Goal: Task Accomplishment & Management: Use online tool/utility

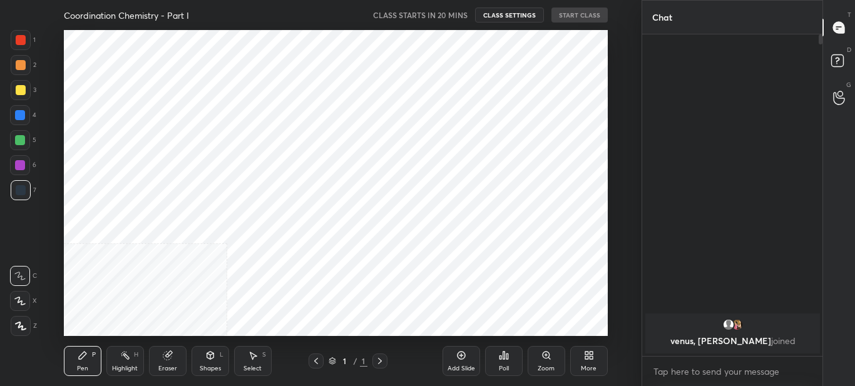
scroll to position [62276, 61991]
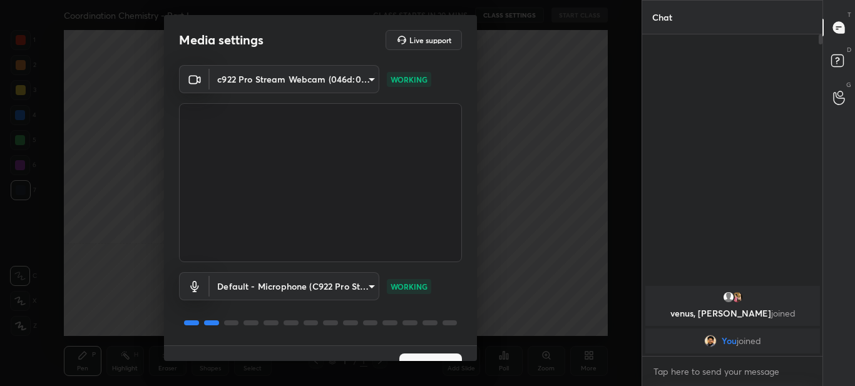
click at [429, 356] on button "Next" at bounding box center [430, 366] width 63 height 25
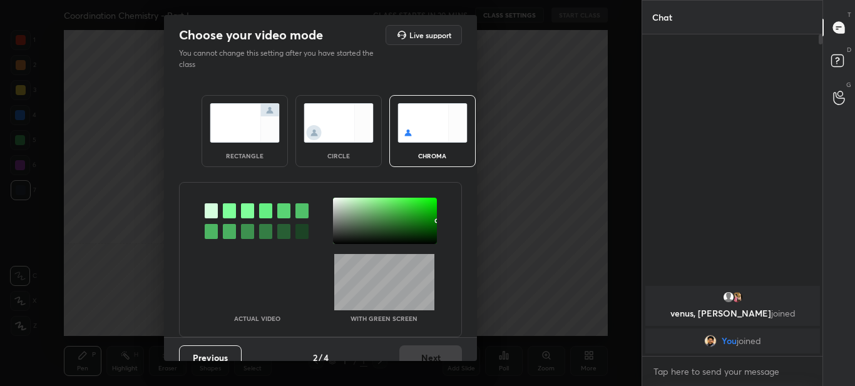
click at [235, 88] on div "rectangle circle chroma" at bounding box center [320, 131] width 268 height 102
click at [240, 111] on img at bounding box center [245, 122] width 70 height 39
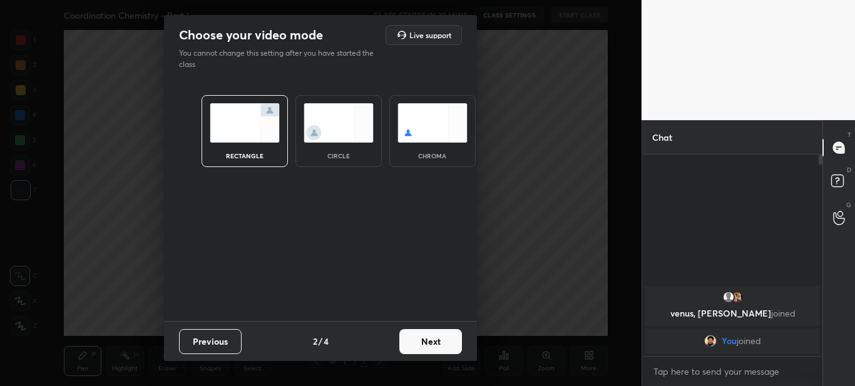
scroll to position [93, 176]
click at [439, 346] on button "Next" at bounding box center [430, 341] width 63 height 25
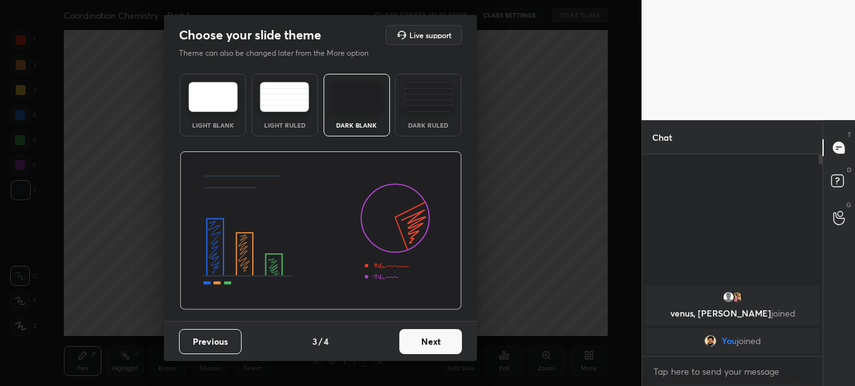
click at [346, 123] on div "Dark Blank" at bounding box center [357, 125] width 50 height 6
click at [417, 353] on button "Next" at bounding box center [430, 341] width 63 height 25
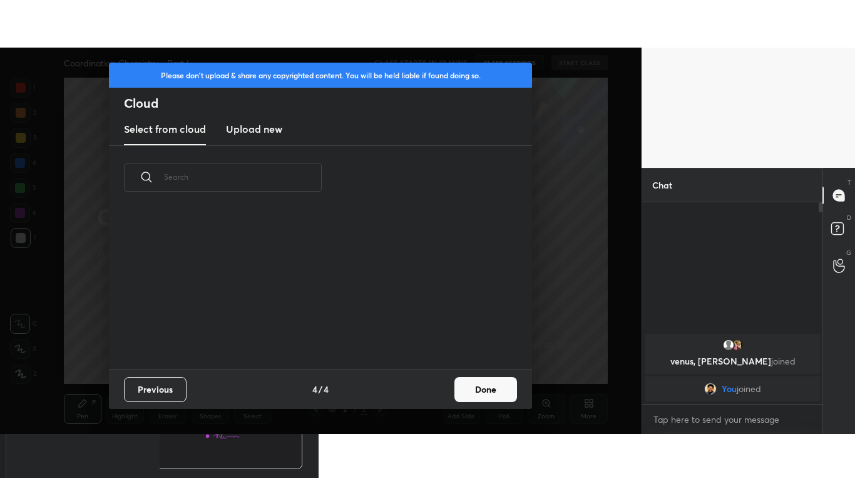
scroll to position [159, 402]
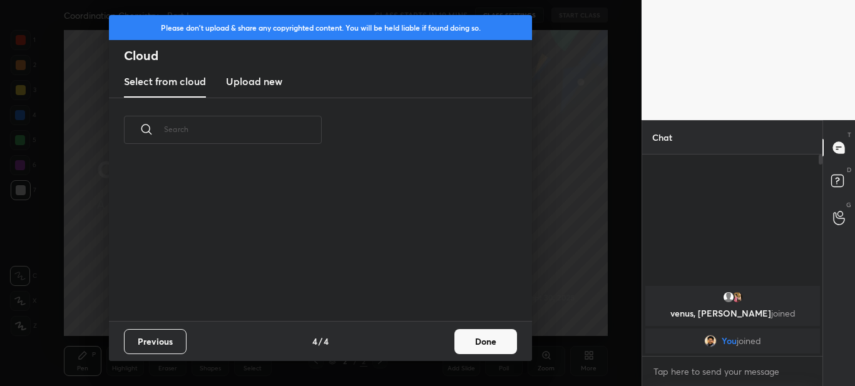
click at [257, 84] on h3 "Upload new" at bounding box center [254, 81] width 56 height 15
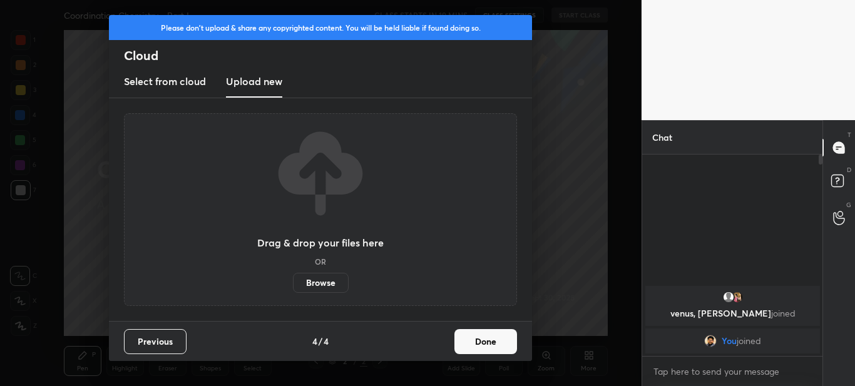
click at [324, 282] on label "Browse" at bounding box center [321, 283] width 56 height 20
click at [293, 282] on input "Browse" at bounding box center [293, 283] width 0 height 20
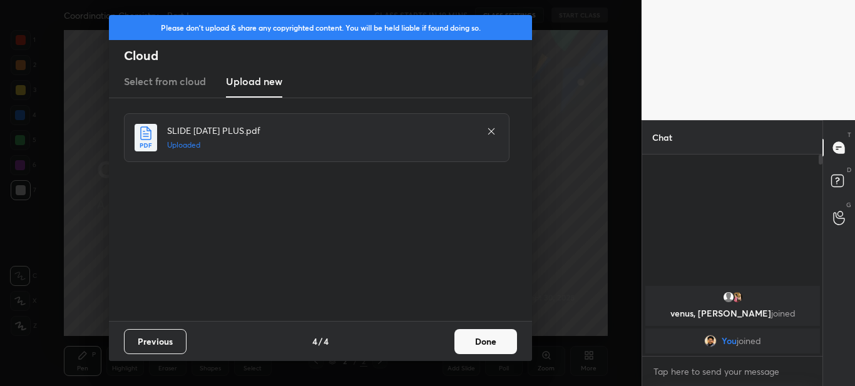
click at [473, 348] on button "Done" at bounding box center [485, 341] width 63 height 25
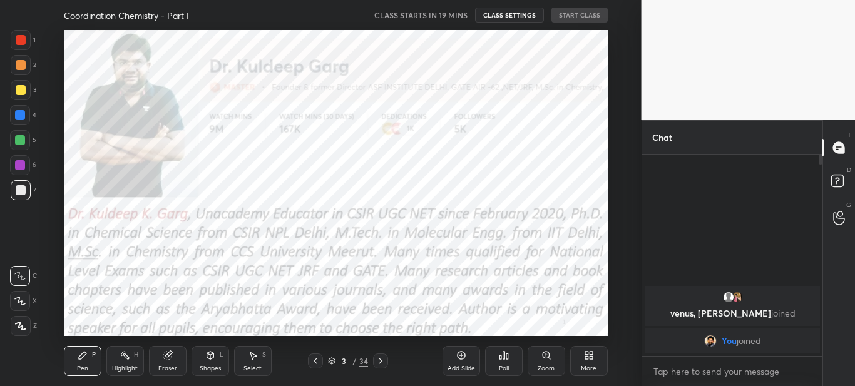
click at [590, 365] on div "More" at bounding box center [589, 368] width 16 height 6
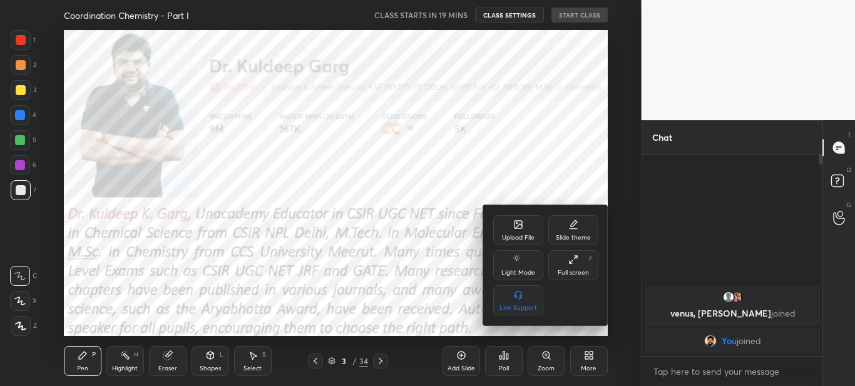
click at [570, 255] on icon at bounding box center [573, 260] width 10 height 10
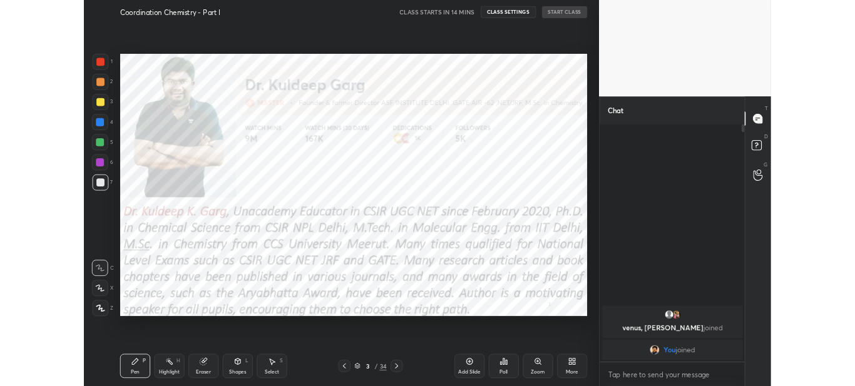
scroll to position [188, 176]
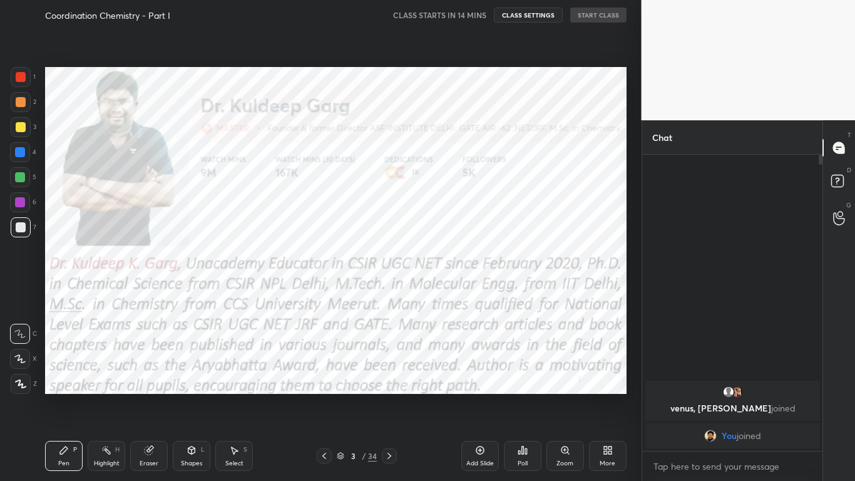
click at [604, 386] on div "More" at bounding box center [608, 456] width 38 height 30
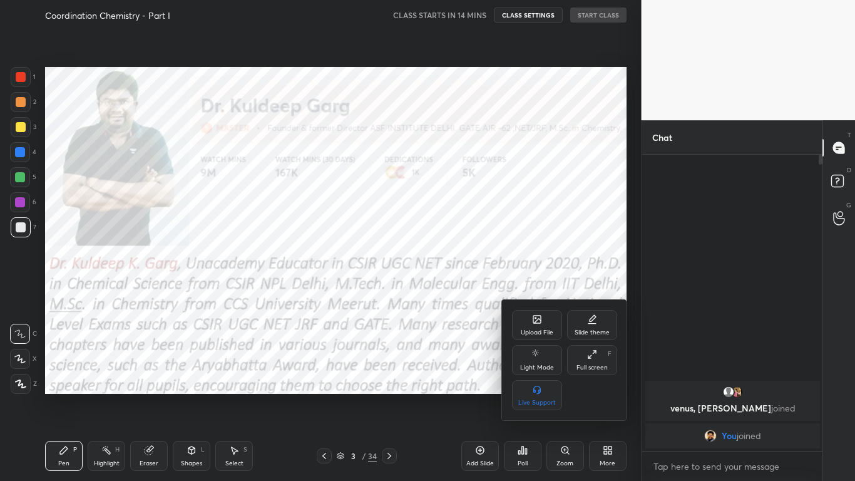
click at [595, 361] on div "Full screen F" at bounding box center [592, 360] width 50 height 30
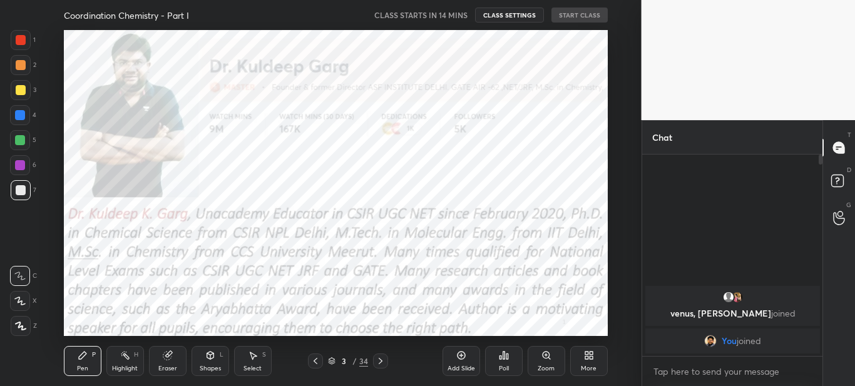
scroll to position [62276, 61991]
type textarea "x"
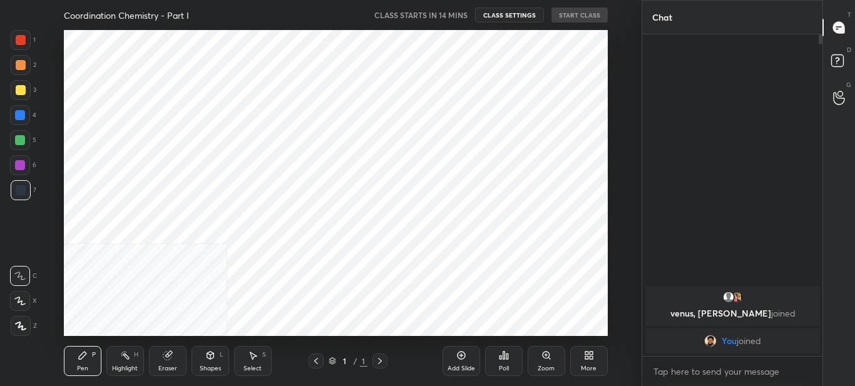
scroll to position [62276, 61991]
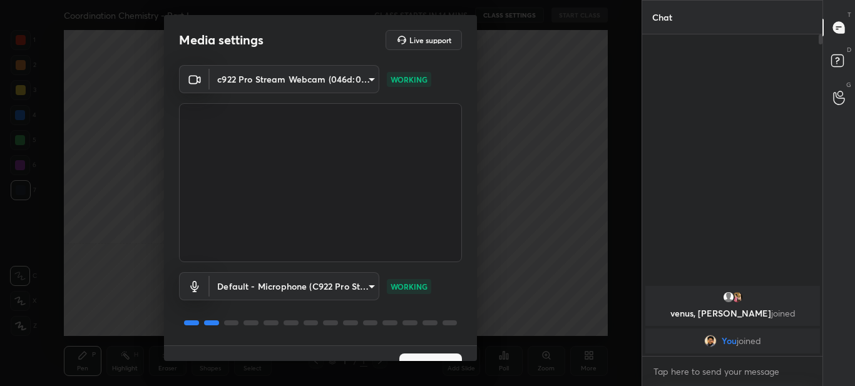
click at [416, 352] on div "1 / 4 Next" at bounding box center [320, 365] width 313 height 40
click at [418, 356] on button "Next" at bounding box center [430, 366] width 63 height 25
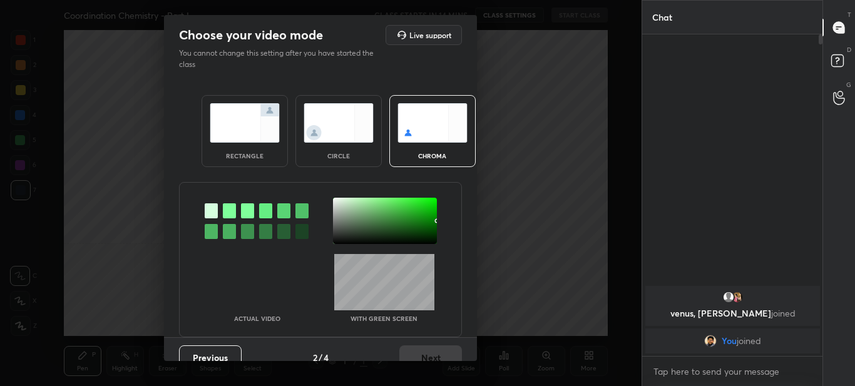
click at [243, 143] on div "rectangle" at bounding box center [245, 131] width 86 height 72
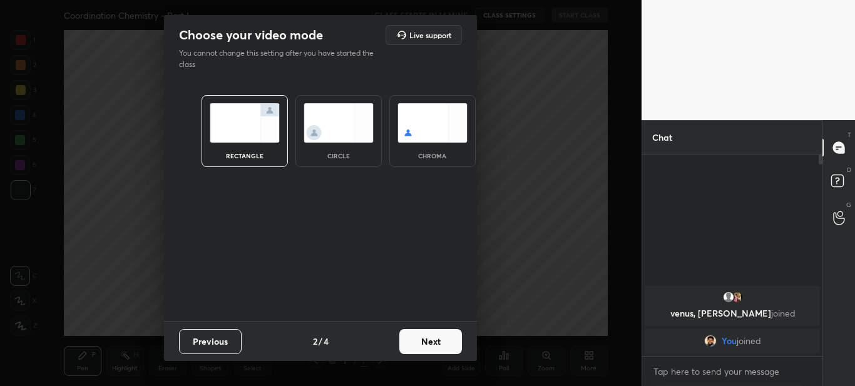
scroll to position [93, 176]
click at [437, 339] on button "Next" at bounding box center [430, 341] width 63 height 25
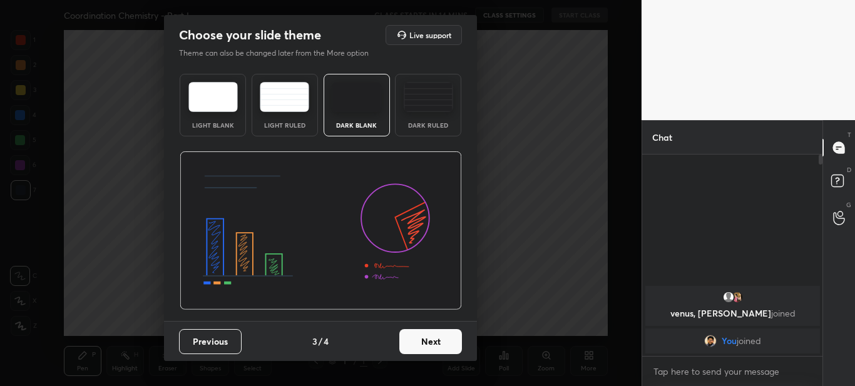
click at [434, 344] on button "Next" at bounding box center [430, 341] width 63 height 25
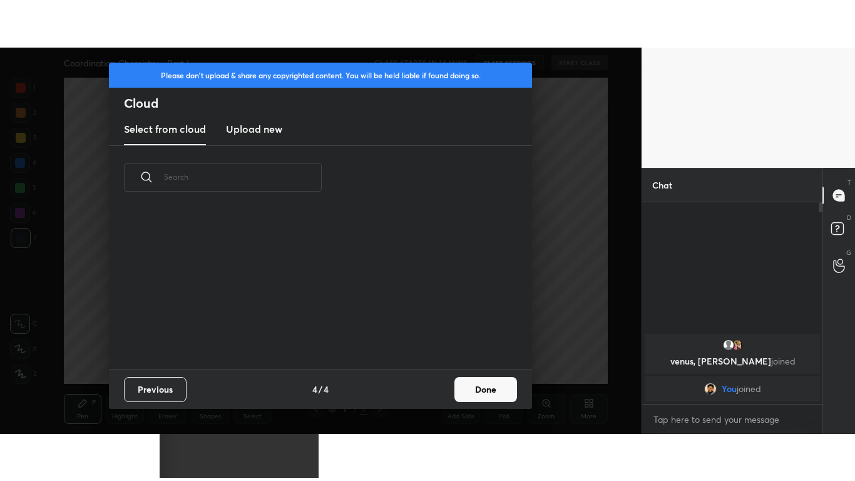
scroll to position [159, 402]
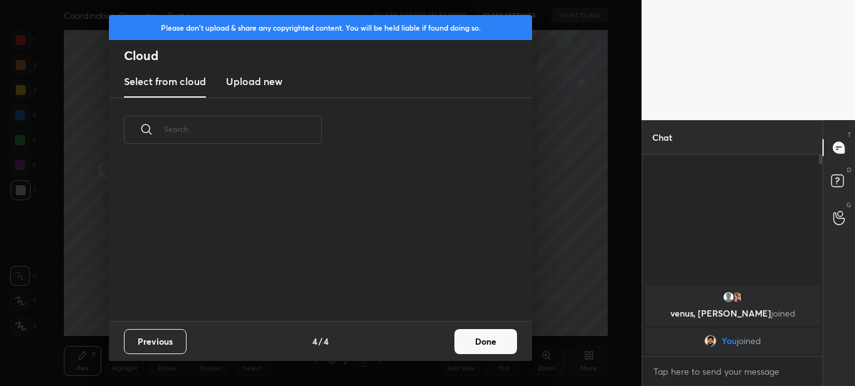
click at [269, 92] on new "Upload new" at bounding box center [254, 81] width 56 height 31
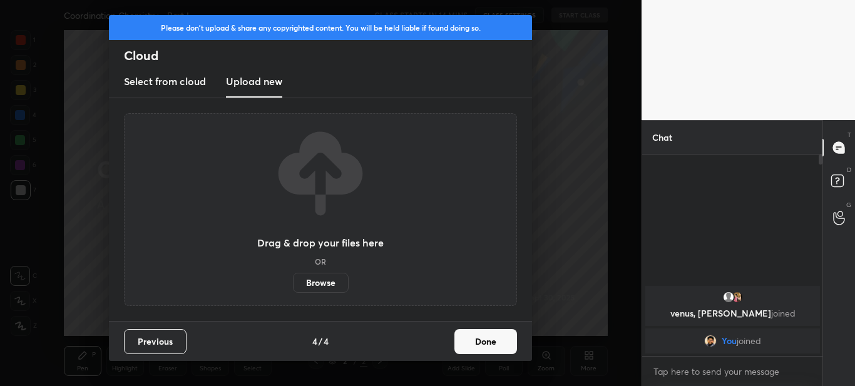
click at [329, 285] on label "Browse" at bounding box center [321, 283] width 56 height 20
click at [293, 285] on input "Browse" at bounding box center [293, 283] width 0 height 20
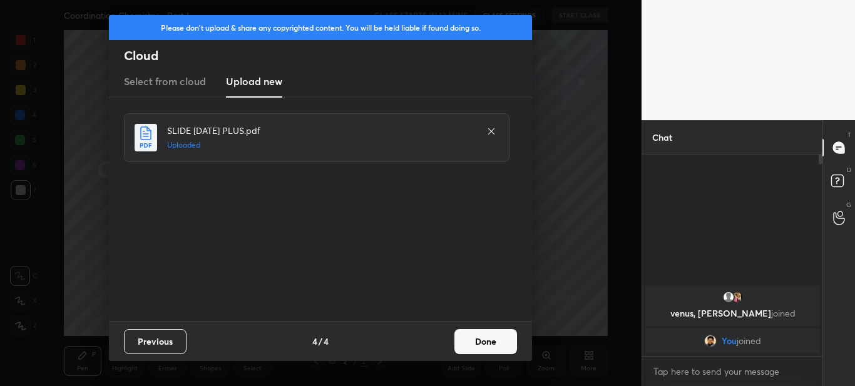
click at [483, 347] on button "Done" at bounding box center [485, 341] width 63 height 25
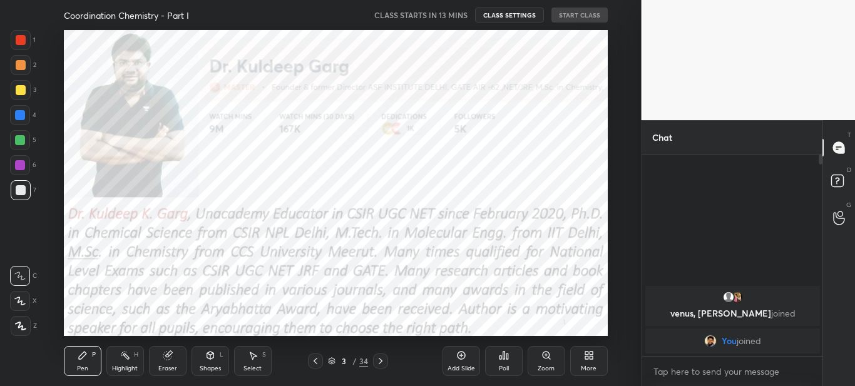
click at [313, 366] on div at bounding box center [315, 361] width 15 height 15
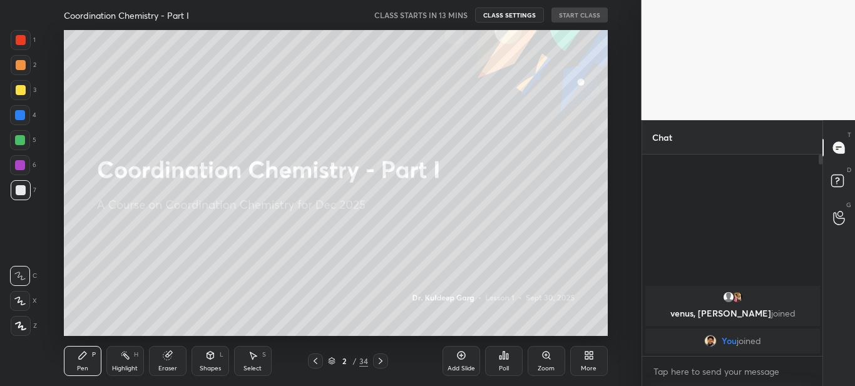
click at [591, 365] on div "More" at bounding box center [589, 368] width 16 height 6
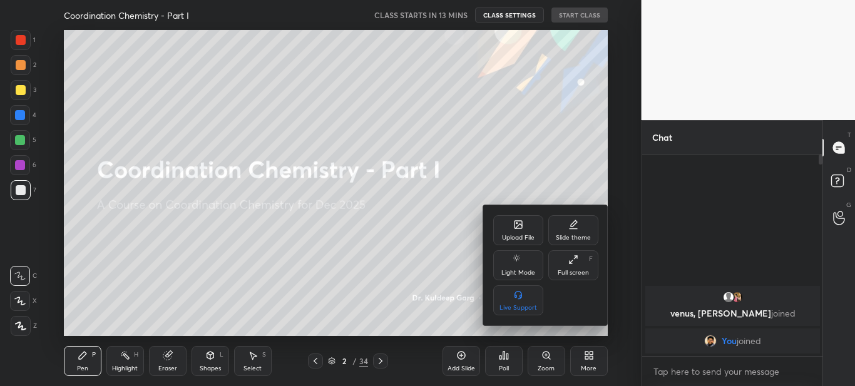
click at [576, 267] on div "Full screen F" at bounding box center [573, 265] width 50 height 30
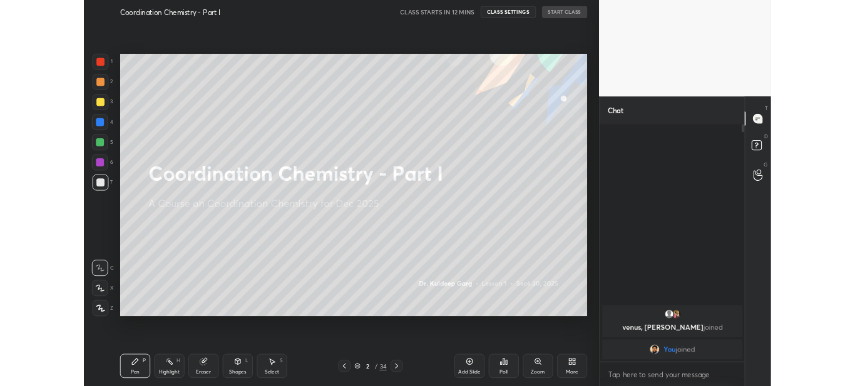
scroll to position [188, 176]
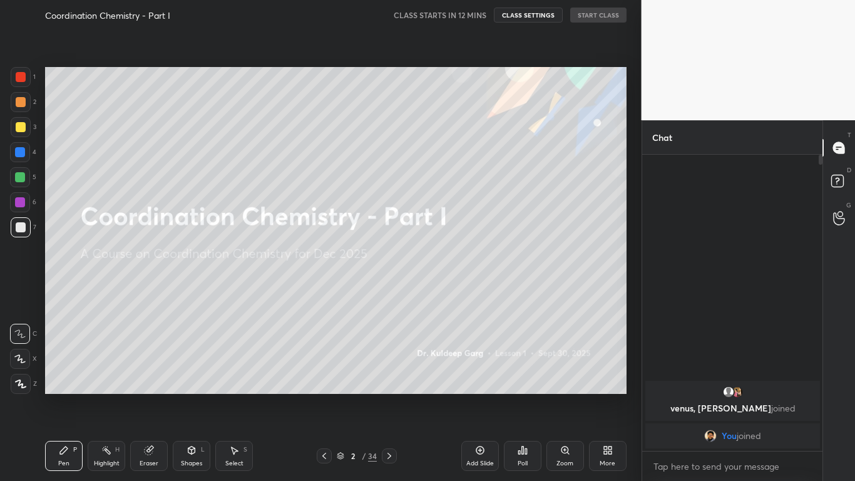
click at [600, 386] on div "More" at bounding box center [608, 456] width 38 height 30
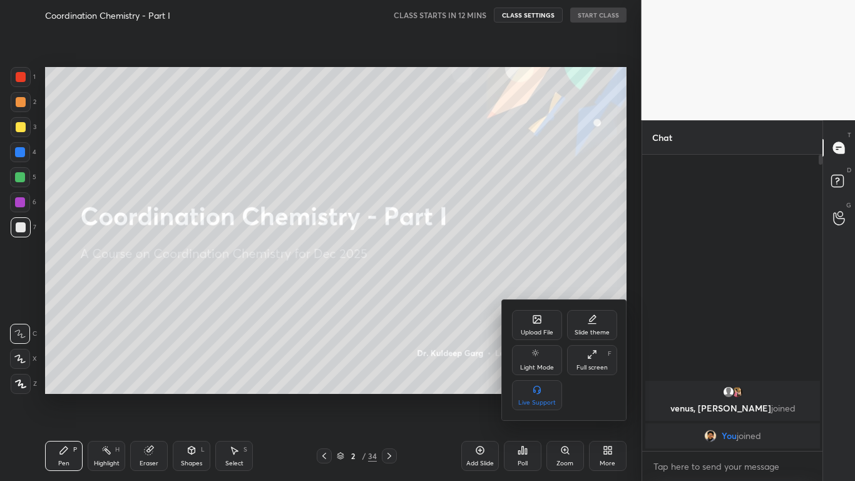
click at [587, 348] on div "Full screen F" at bounding box center [592, 360] width 50 height 30
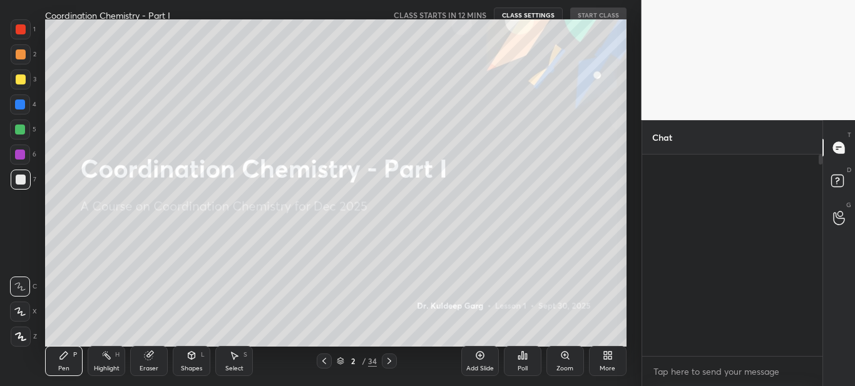
scroll to position [62276, 61991]
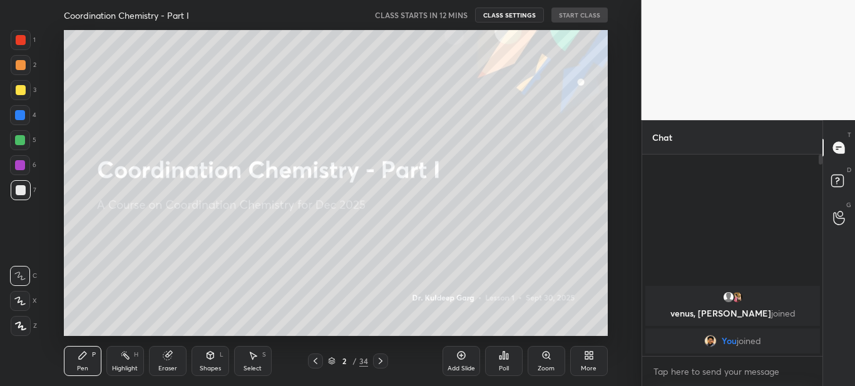
type textarea "x"
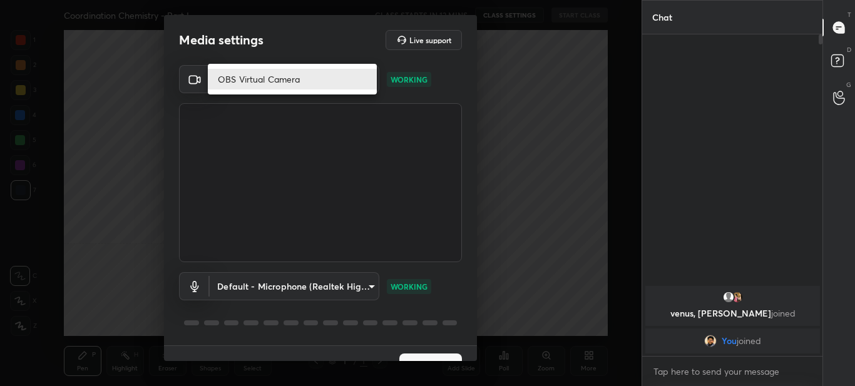
click at [371, 81] on body "1 2 3 4 5 6 7 C X Z C X Z E E Erase all H H Coordination Chemistry - Part I CLA…" at bounding box center [427, 193] width 855 height 386
click at [371, 81] on li "OBS Virtual Camera" at bounding box center [292, 79] width 169 height 21
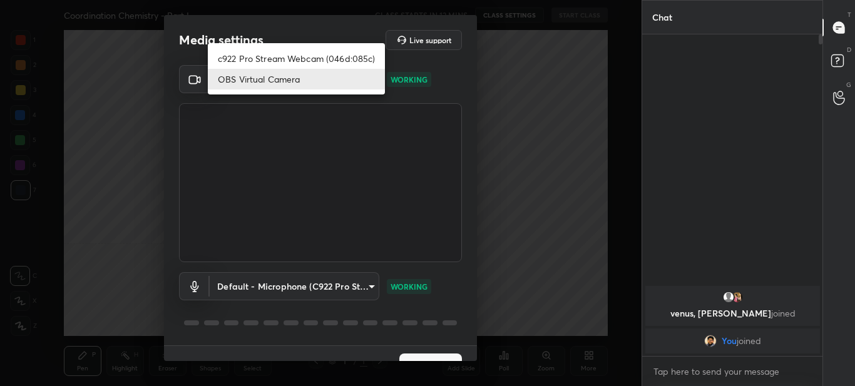
click at [369, 81] on body "1 2 3 4 5 6 7 C X Z C X Z E E Erase all H H Coordination Chemistry - Part I CLA…" at bounding box center [427, 193] width 855 height 386
click at [366, 63] on li "c922 Pro Stream Webcam (046d:085c)" at bounding box center [296, 58] width 177 height 21
type input "309fbbbf05ba99627288b30ef679b8ad0809da214084e07e34771af10c505075"
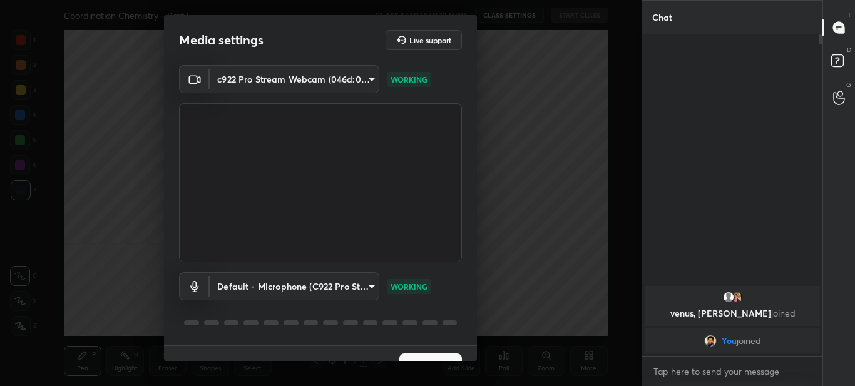
click at [432, 356] on button "Next" at bounding box center [430, 366] width 63 height 25
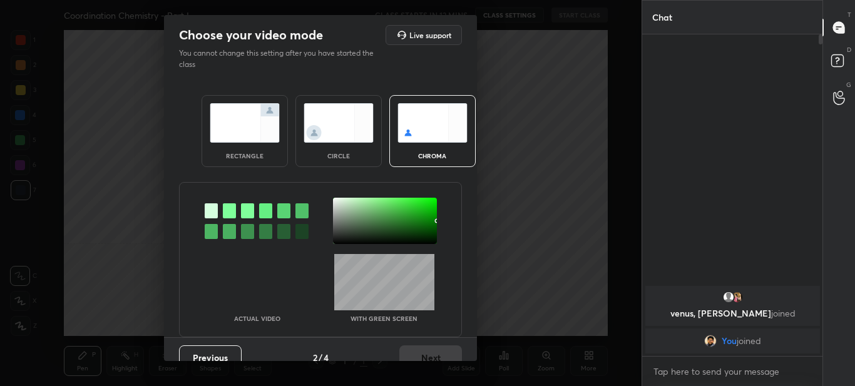
click at [258, 133] on img at bounding box center [245, 122] width 70 height 39
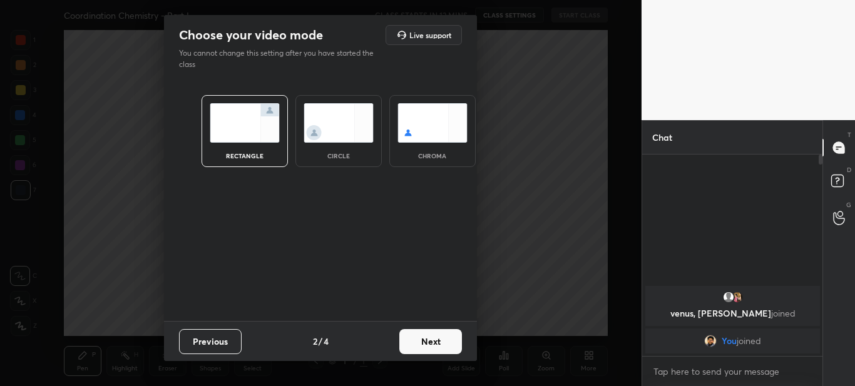
click at [428, 349] on button "Next" at bounding box center [430, 341] width 63 height 25
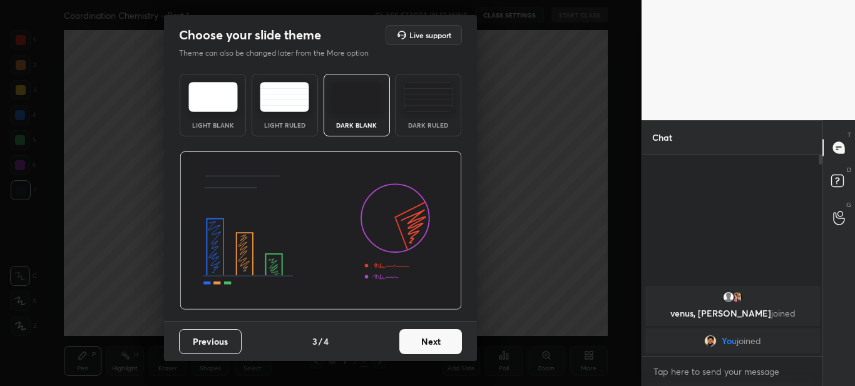
click at [431, 332] on button "Next" at bounding box center [430, 341] width 63 height 25
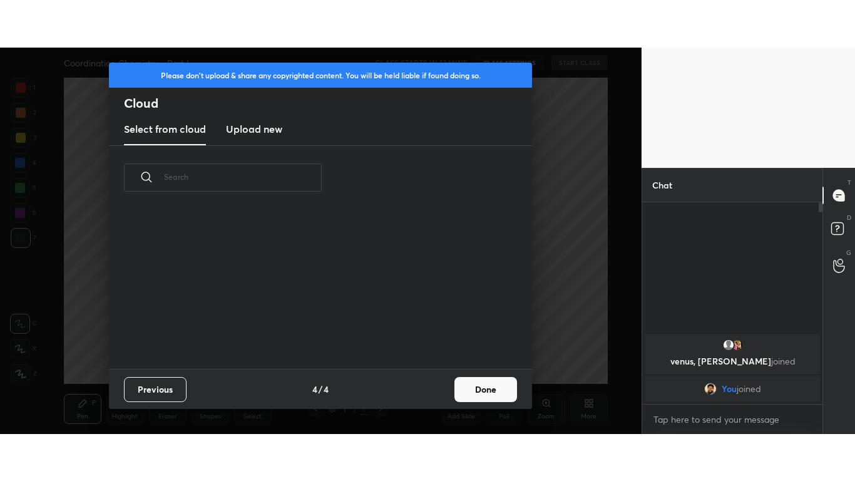
scroll to position [159, 402]
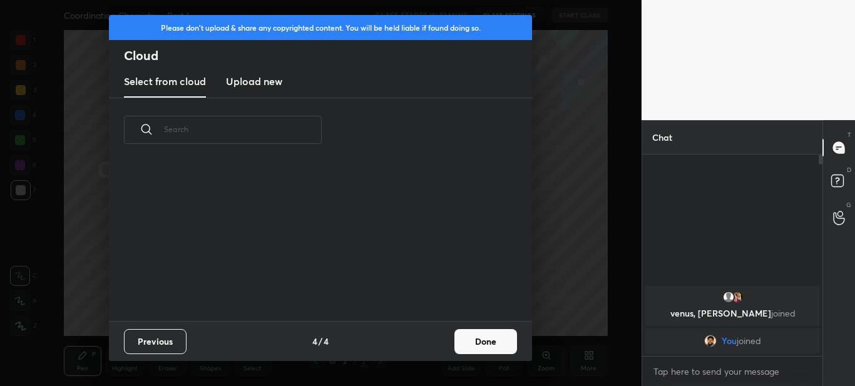
click at [267, 82] on h3 "Upload new" at bounding box center [254, 81] width 56 height 15
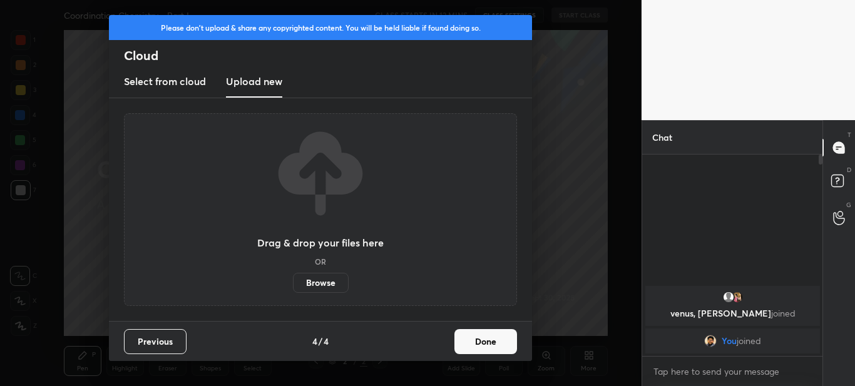
click at [323, 282] on label "Browse" at bounding box center [321, 283] width 56 height 20
click at [293, 282] on input "Browse" at bounding box center [293, 283] width 0 height 20
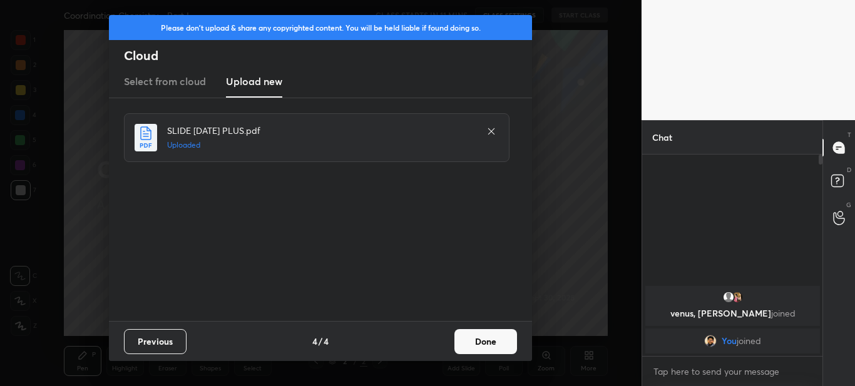
click at [490, 349] on button "Done" at bounding box center [485, 341] width 63 height 25
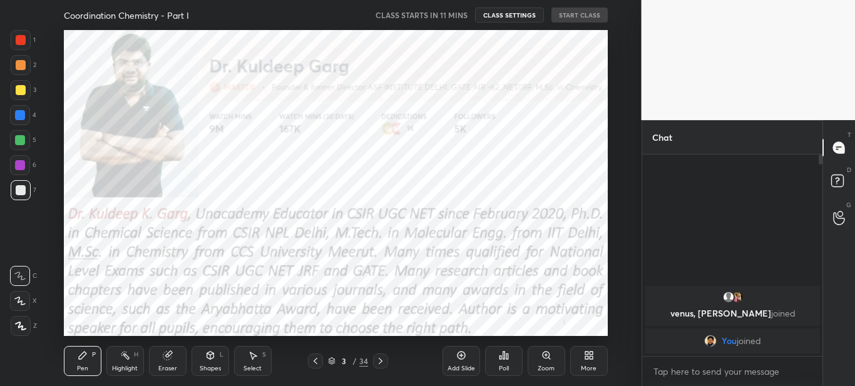
click at [515, 21] on button "CLASS SETTINGS" at bounding box center [509, 15] width 69 height 15
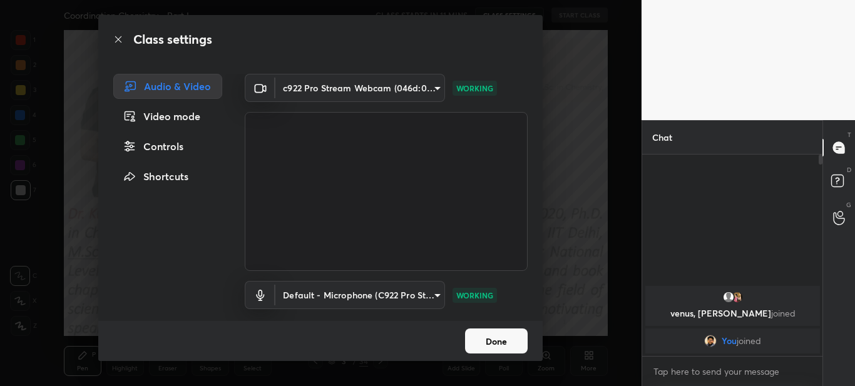
click at [428, 93] on body "1 2 3 4 5 6 7 C X Z C X Z E E Erase all H H Coordination Chemistry - Part I CLA…" at bounding box center [427, 193] width 855 height 386
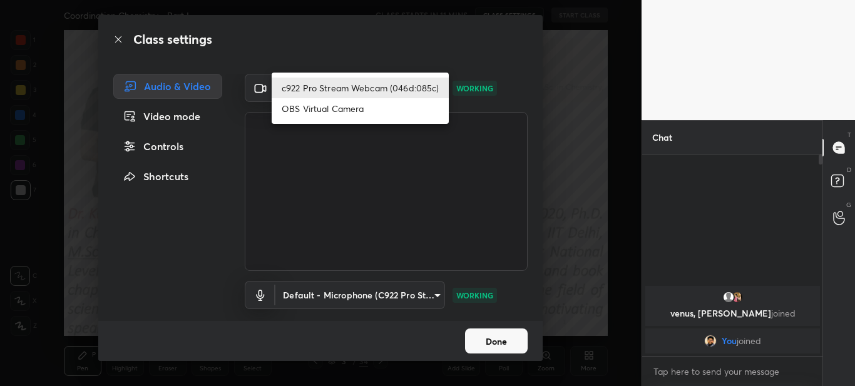
click at [471, 197] on div at bounding box center [427, 193] width 855 height 386
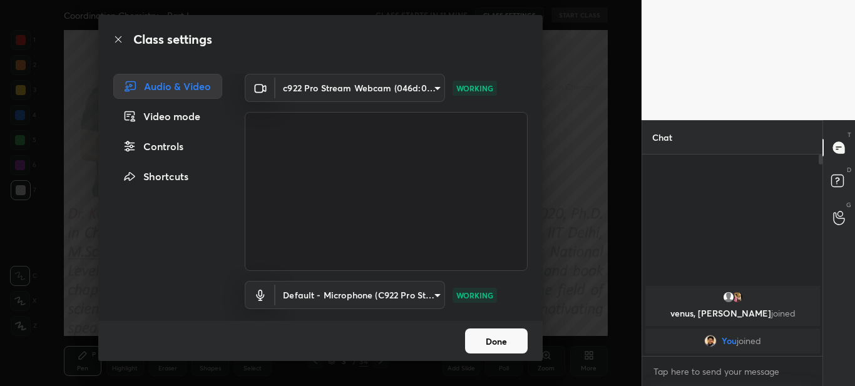
click at [503, 349] on button "Done" at bounding box center [496, 341] width 63 height 25
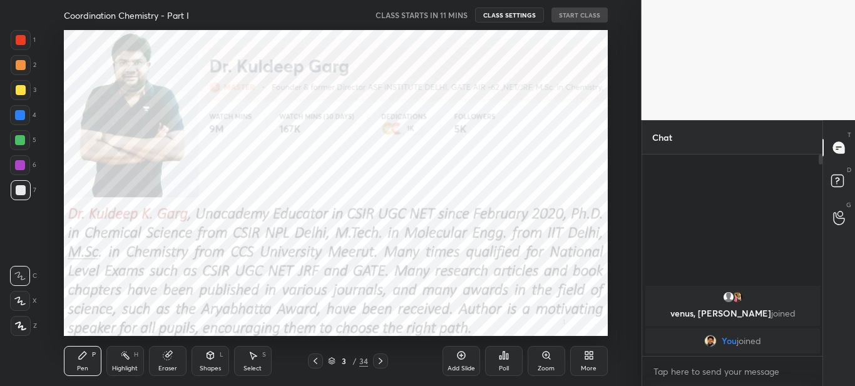
click at [580, 365] on div "More" at bounding box center [589, 361] width 38 height 30
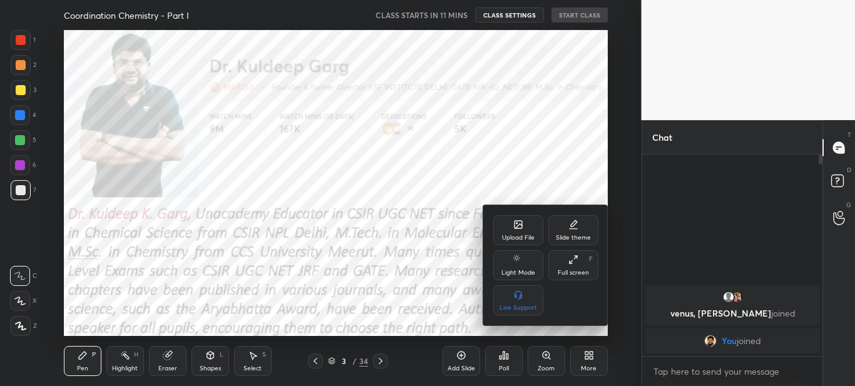
click at [593, 354] on div at bounding box center [427, 193] width 855 height 386
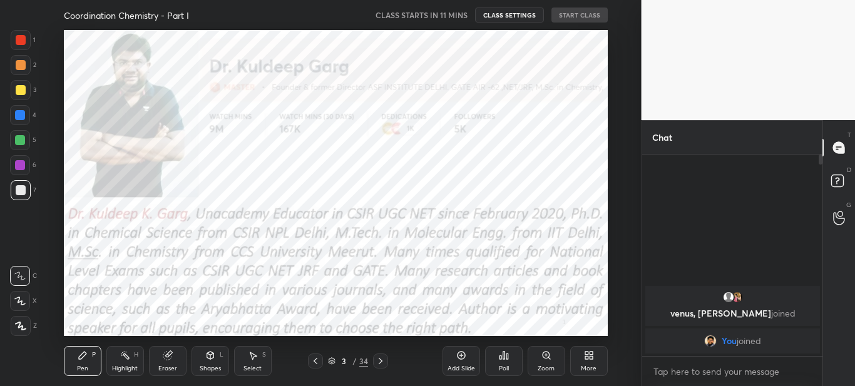
click at [587, 370] on div "More" at bounding box center [589, 368] width 16 height 6
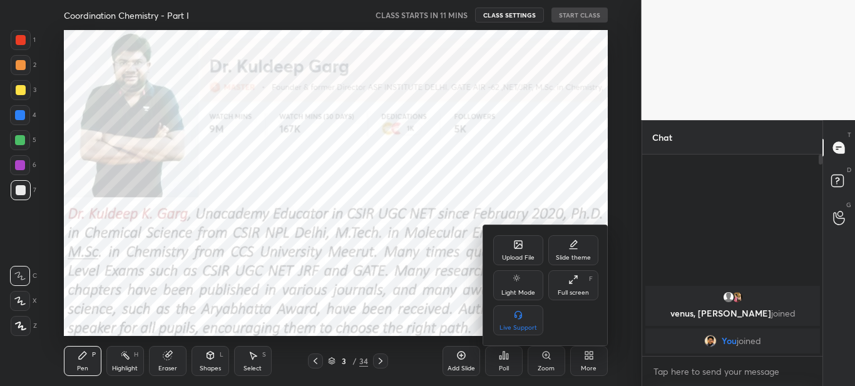
click at [587, 370] on div at bounding box center [427, 193] width 855 height 386
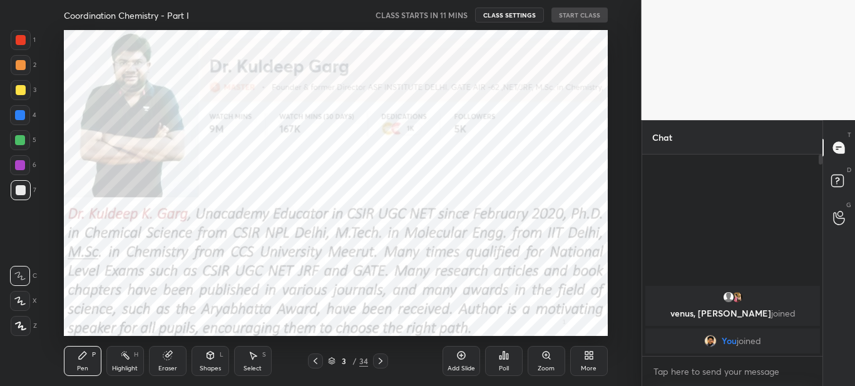
click at [587, 370] on div "More" at bounding box center [589, 368] width 16 height 6
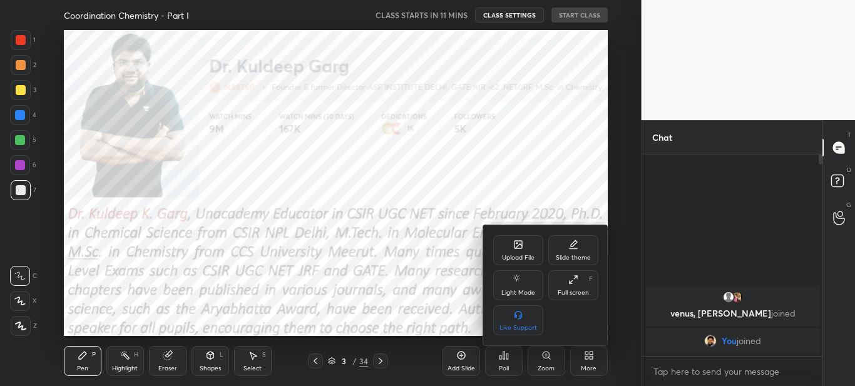
click at [588, 363] on div at bounding box center [427, 193] width 855 height 386
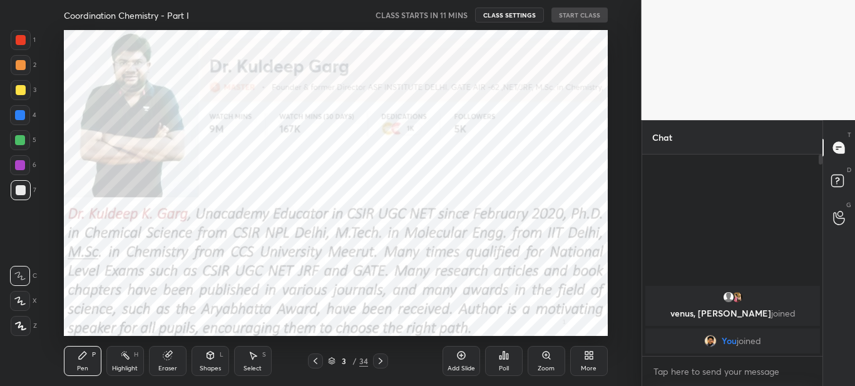
click at [588, 363] on div "More" at bounding box center [589, 361] width 38 height 30
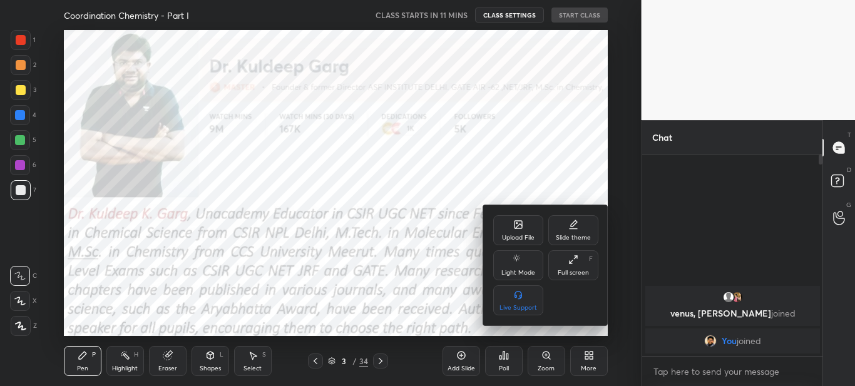
click at [574, 250] on div "Full screen F" at bounding box center [573, 265] width 50 height 30
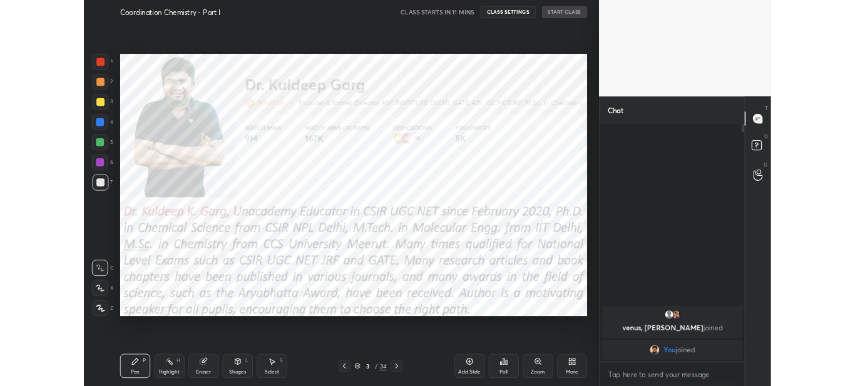
scroll to position [188, 176]
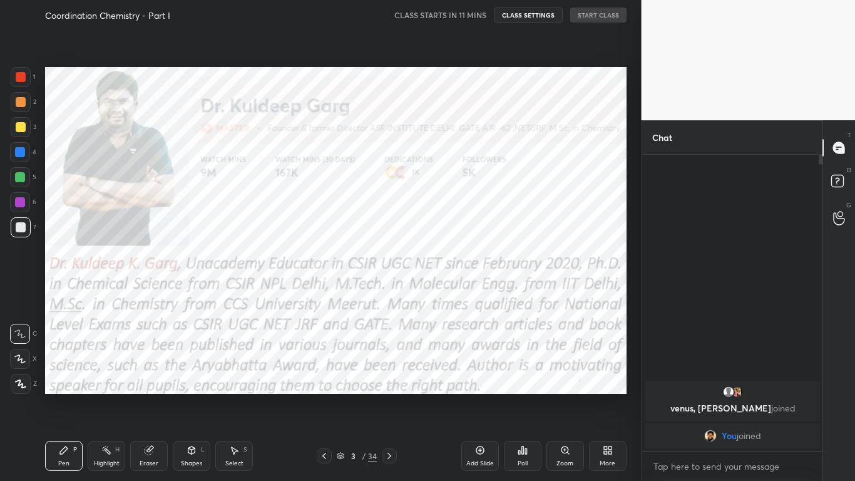
click at [603, 386] on div "More" at bounding box center [608, 456] width 38 height 30
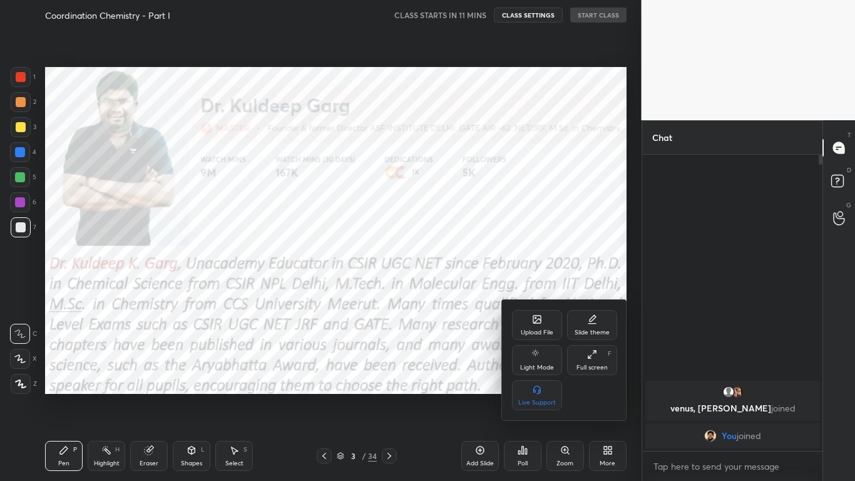
click at [380, 386] on div at bounding box center [427, 240] width 855 height 481
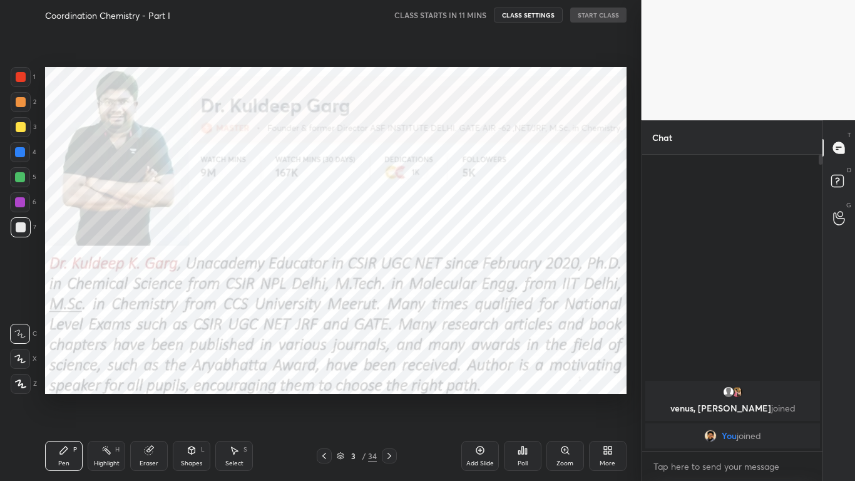
click at [322, 386] on icon at bounding box center [324, 456] width 10 height 10
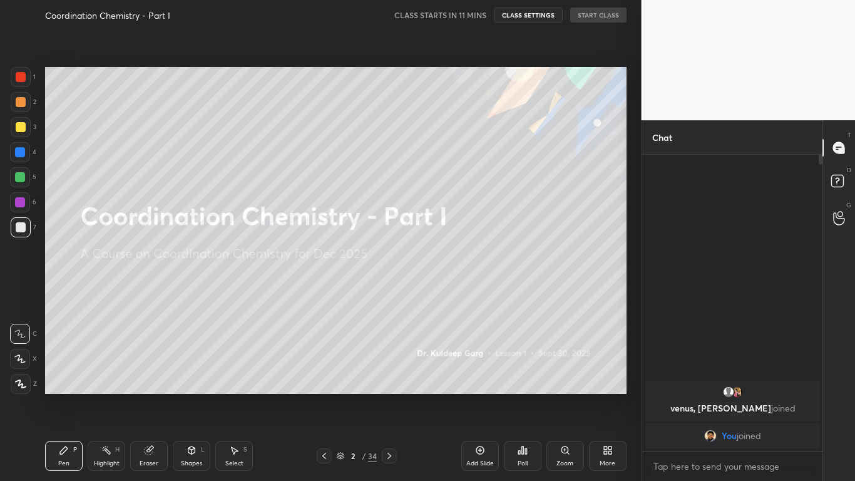
click at [20, 385] on icon at bounding box center [21, 384] width 10 height 8
click at [615, 386] on div "More" at bounding box center [608, 456] width 38 height 30
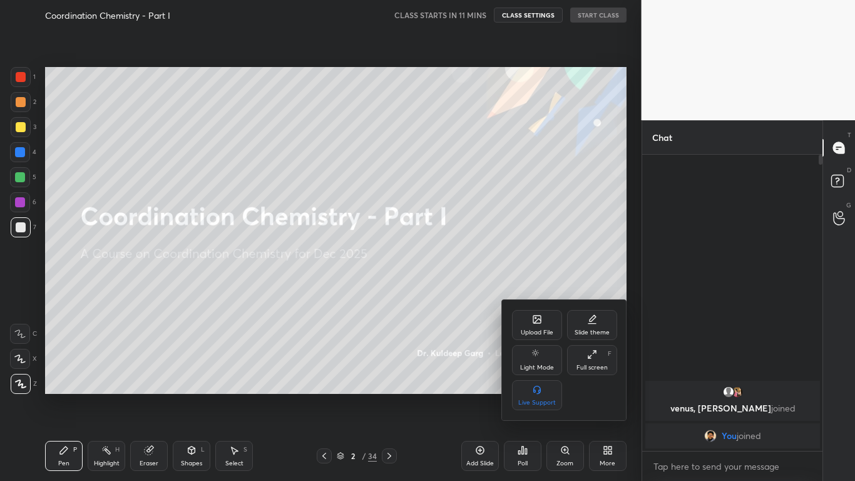
click at [589, 362] on div "Full screen F" at bounding box center [592, 360] width 50 height 30
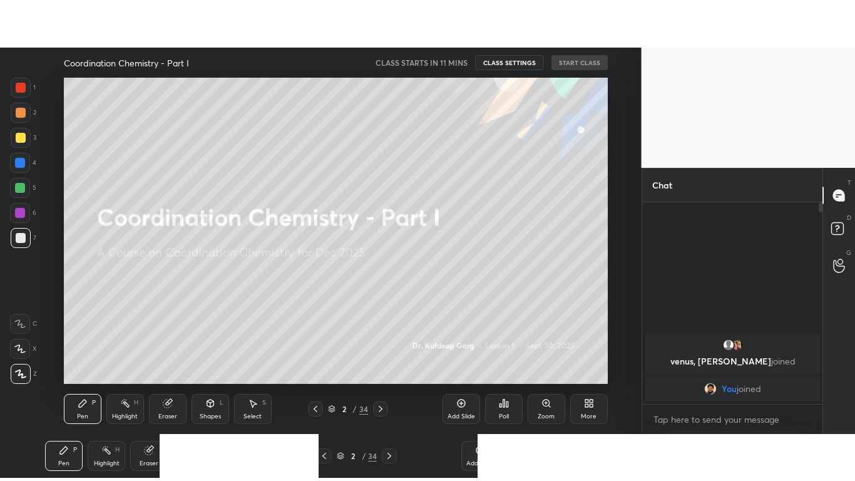
scroll to position [62276, 61991]
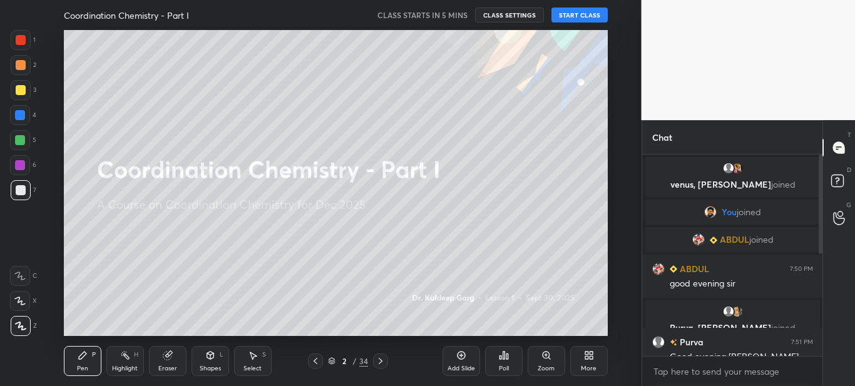
click at [589, 366] on div "More" at bounding box center [589, 368] width 16 height 6
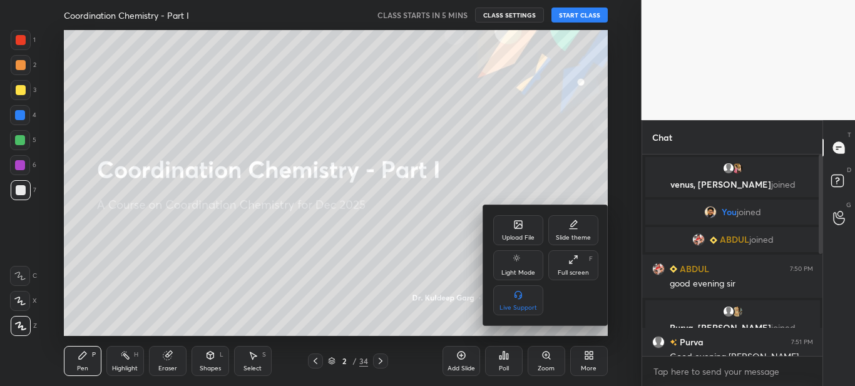
click at [579, 270] on div "Full screen" at bounding box center [573, 273] width 31 height 6
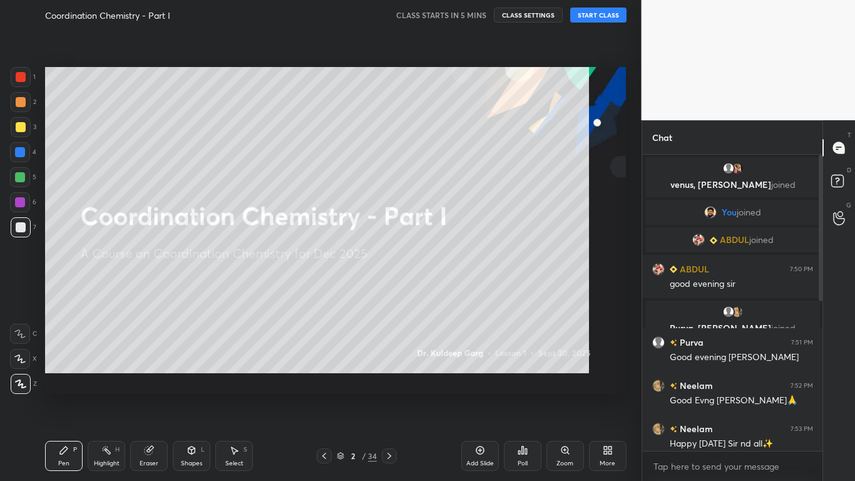
scroll to position [188, 176]
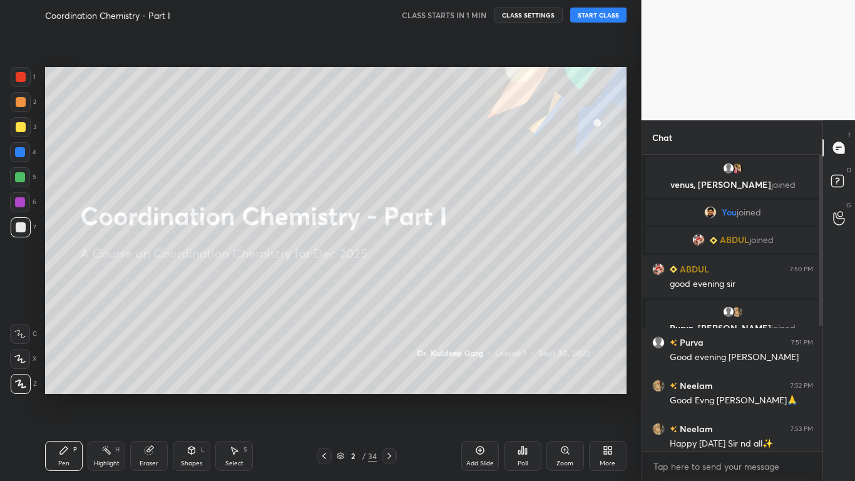
click at [603, 16] on button "START CLASS" at bounding box center [598, 15] width 56 height 15
click at [141, 386] on div "Eraser" at bounding box center [149, 463] width 19 height 6
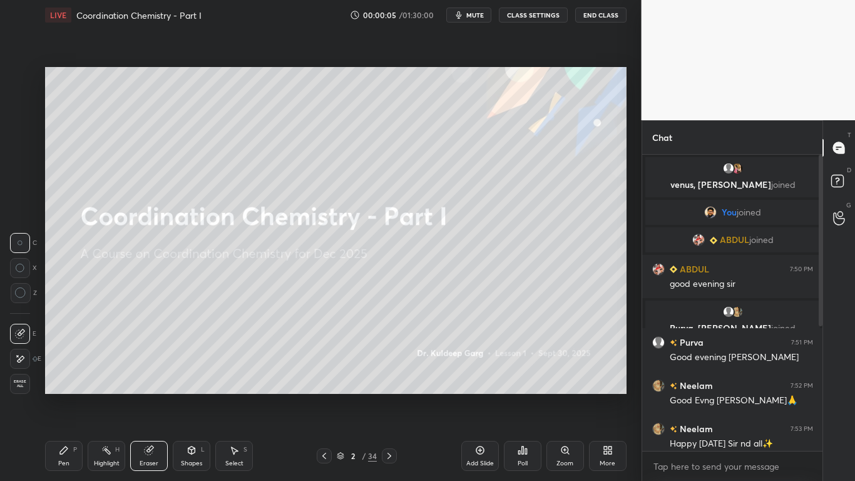
click at [63, 386] on icon at bounding box center [64, 450] width 10 height 10
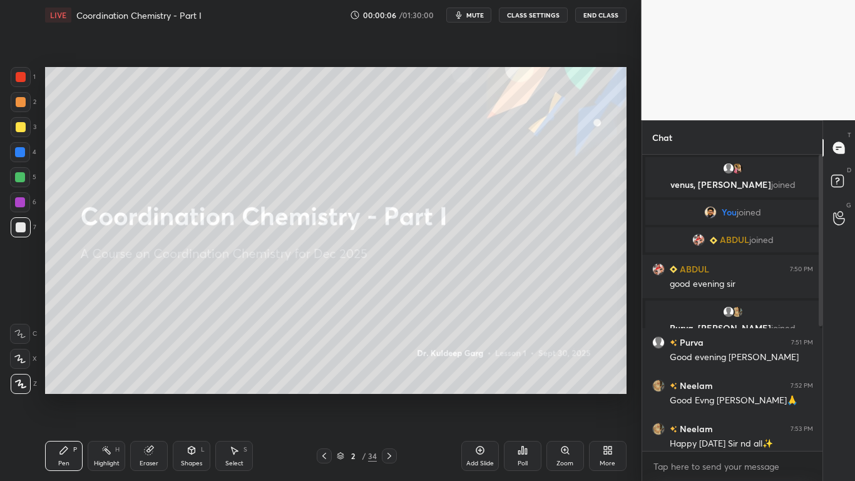
click at [20, 383] on icon at bounding box center [20, 383] width 11 height 9
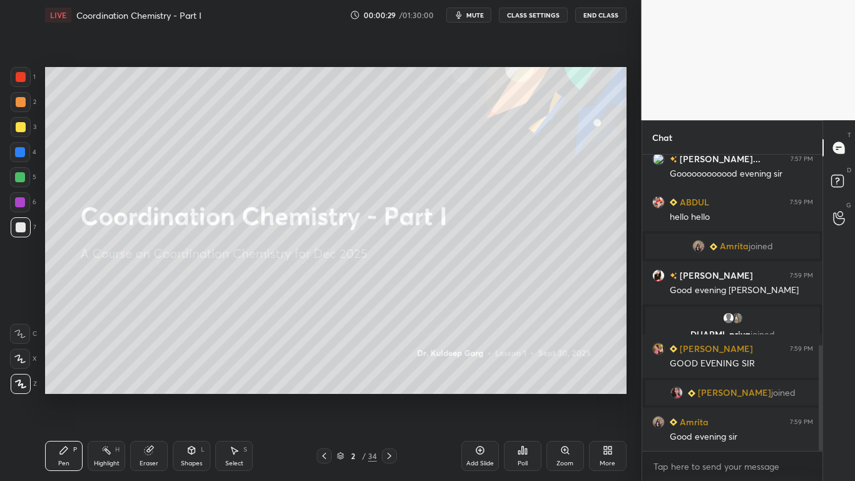
scroll to position [533, 0]
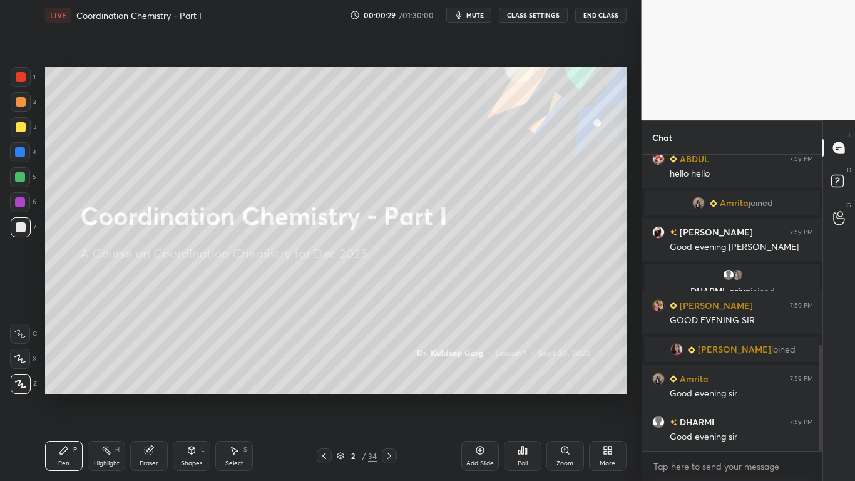
drag, startPoint x: 821, startPoint y: 228, endPoint x: 816, endPoint y: 421, distance: 192.8
click at [816, 386] on div at bounding box center [819, 303] width 8 height 296
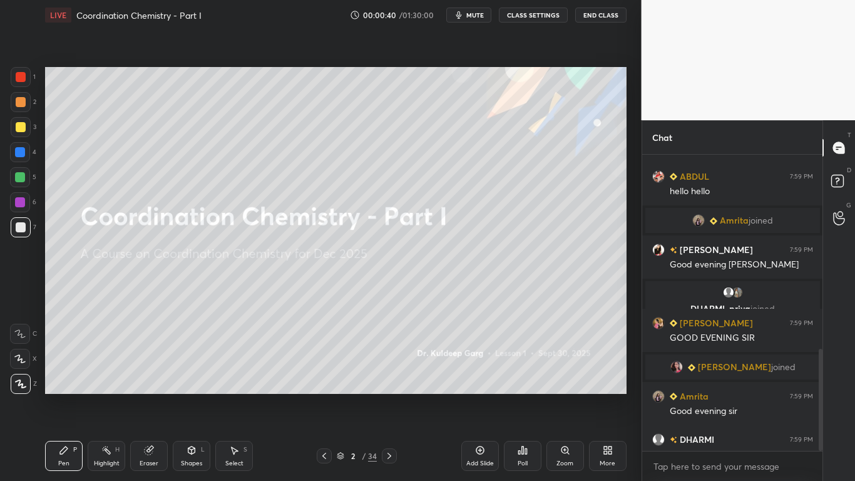
scroll to position [563, 0]
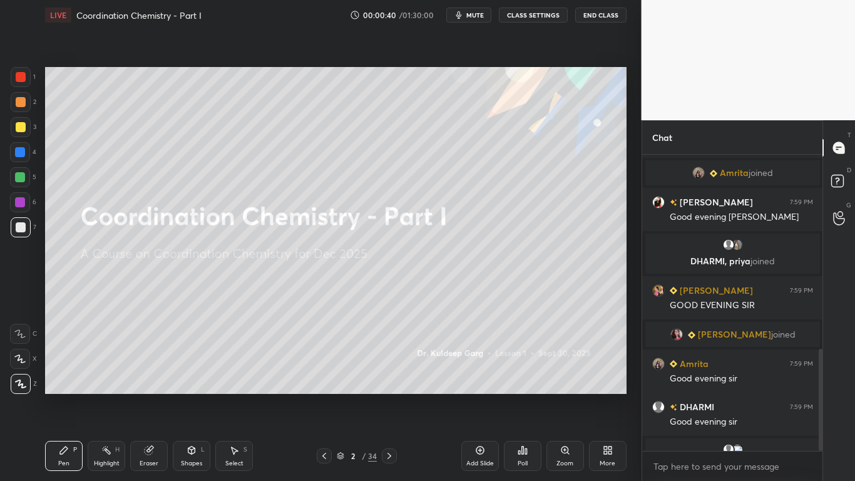
drag, startPoint x: 820, startPoint y: 407, endPoint x: 834, endPoint y: 480, distance: 74.4
click at [834, 386] on div "Chat Jyoti Kuma... 7:57 PM Goooooooooood evening [PERSON_NAME] 7:59 PM hello he…" at bounding box center [748, 300] width 214 height 360
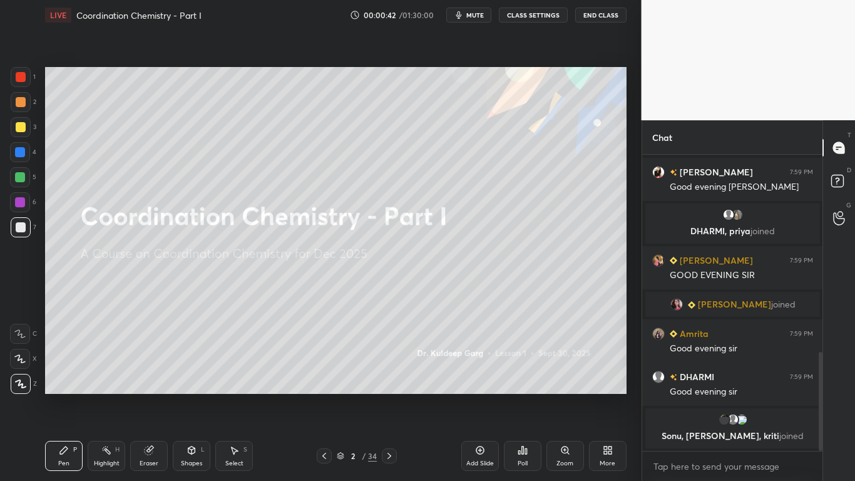
drag, startPoint x: 819, startPoint y: 412, endPoint x: 821, endPoint y: 441, distance: 29.5
click at [821, 386] on div at bounding box center [821, 401] width 4 height 99
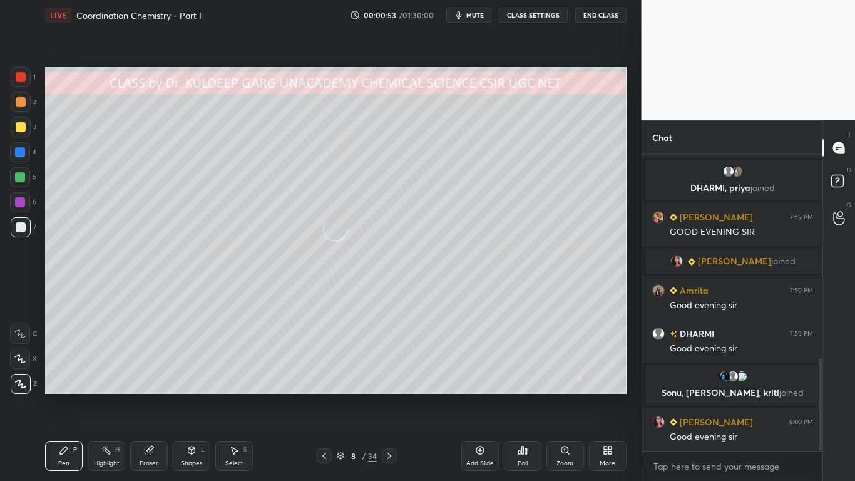
scroll to position [691, 0]
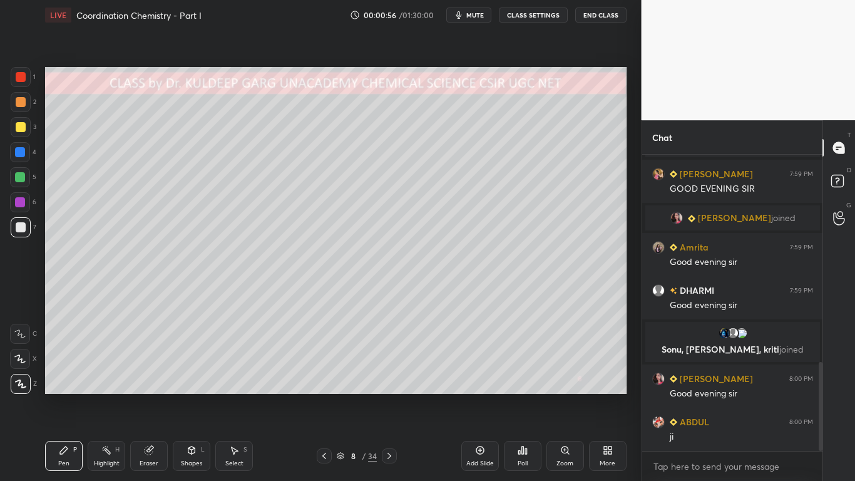
click at [23, 227] on div at bounding box center [21, 227] width 10 height 10
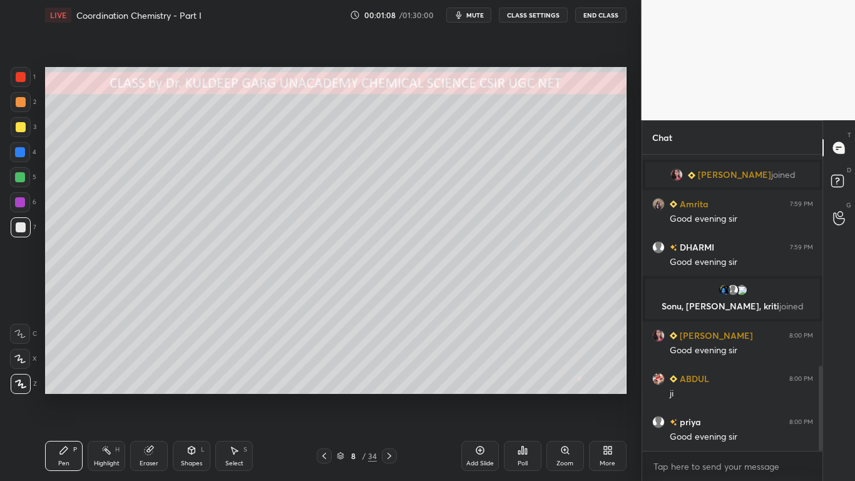
click at [626, 110] on div "Setting up your live class Poll for secs No correct answer Start poll" at bounding box center [335, 230] width 591 height 401
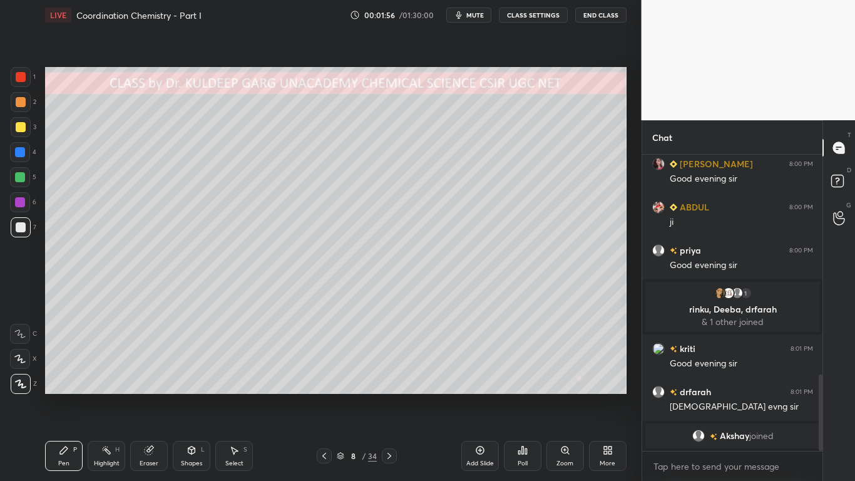
scroll to position [871, 0]
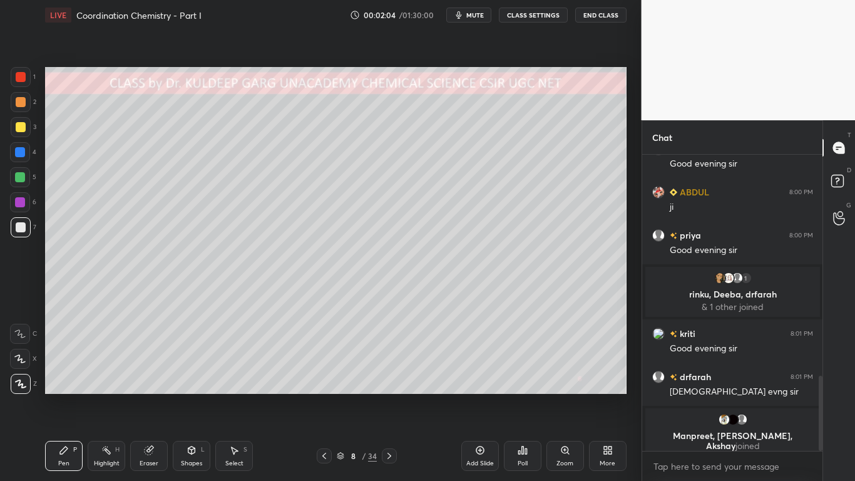
click at [19, 130] on div at bounding box center [21, 127] width 10 height 10
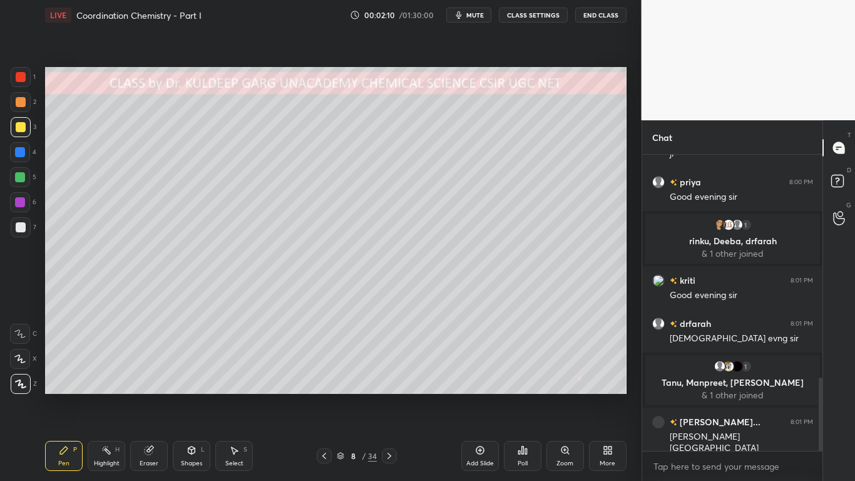
scroll to position [946, 0]
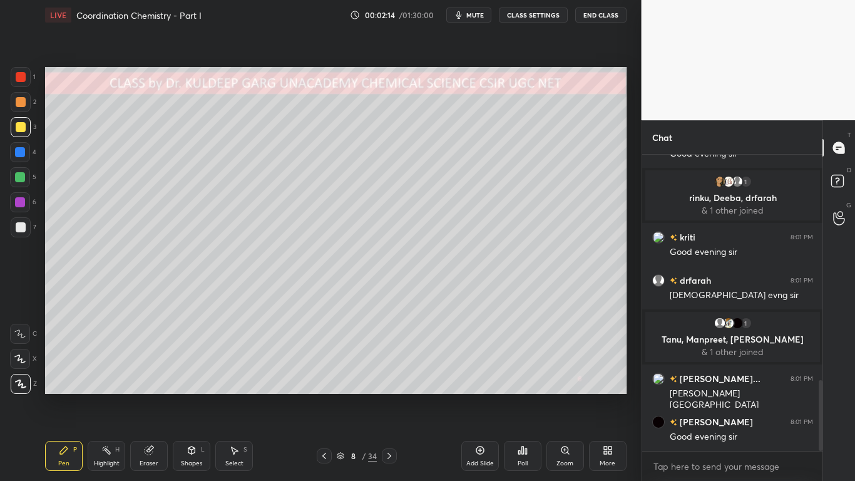
click at [23, 152] on div at bounding box center [20, 152] width 10 height 10
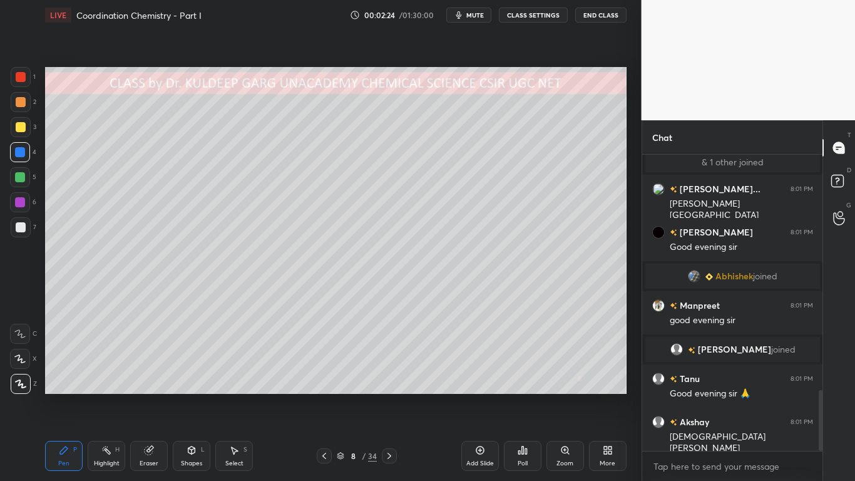
scroll to position [1143, 0]
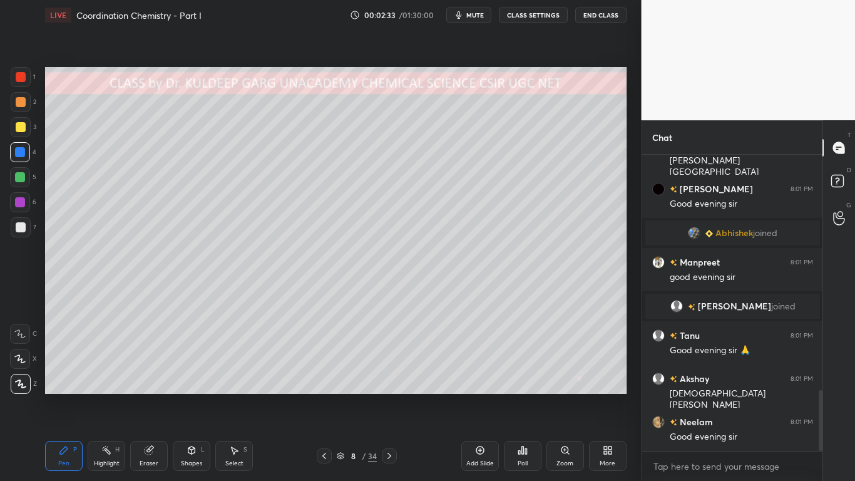
click at [187, 386] on div "Shapes L" at bounding box center [192, 456] width 38 height 30
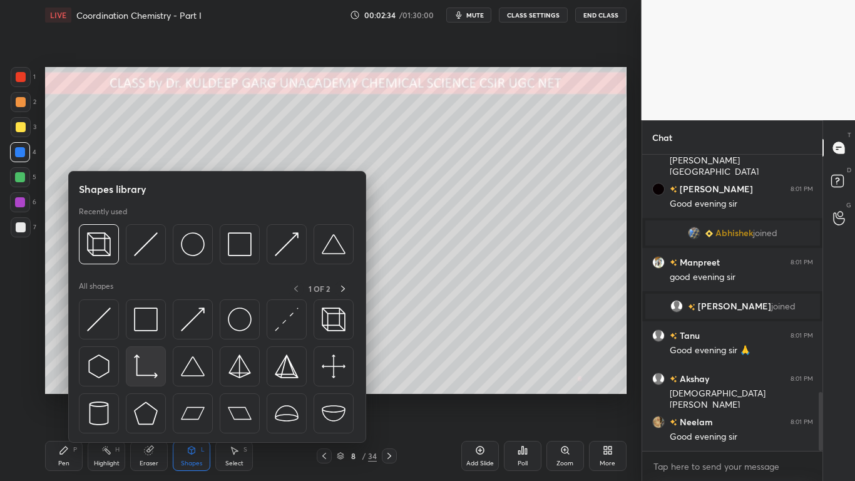
scroll to position [1186, 0]
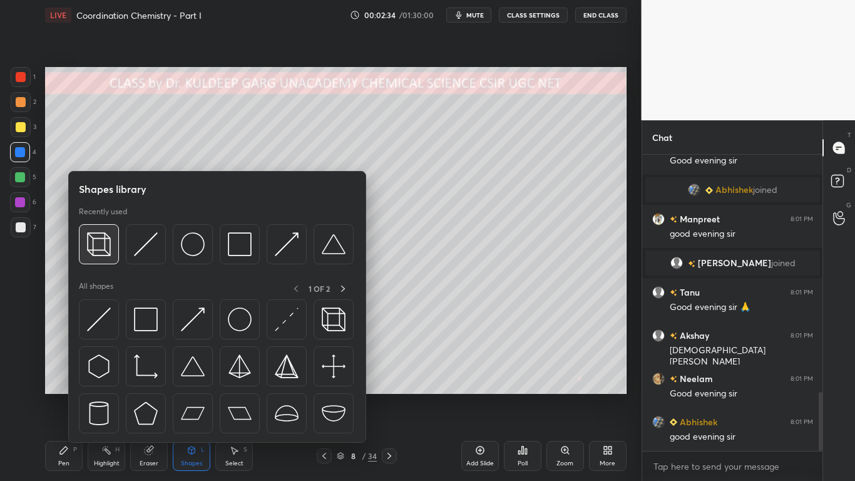
click at [105, 245] on img at bounding box center [99, 244] width 24 height 24
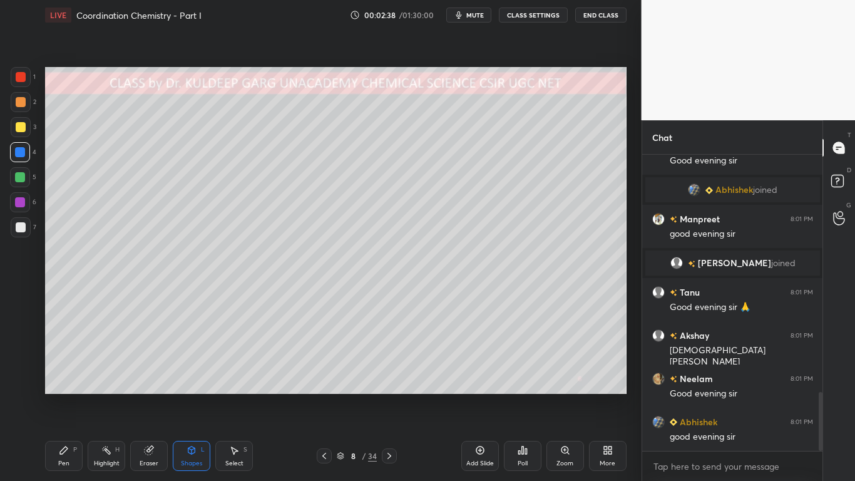
click at [69, 386] on div "Pen P" at bounding box center [64, 456] width 38 height 30
click at [18, 127] on div at bounding box center [21, 127] width 10 height 10
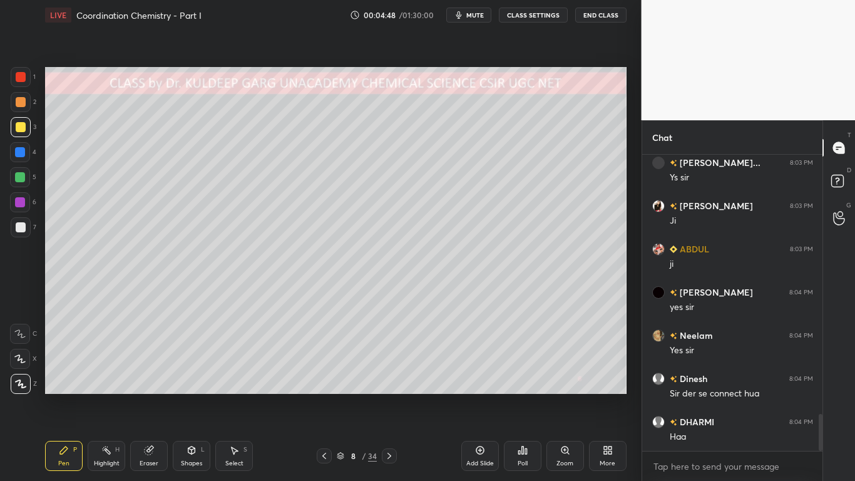
scroll to position [2105, 0]
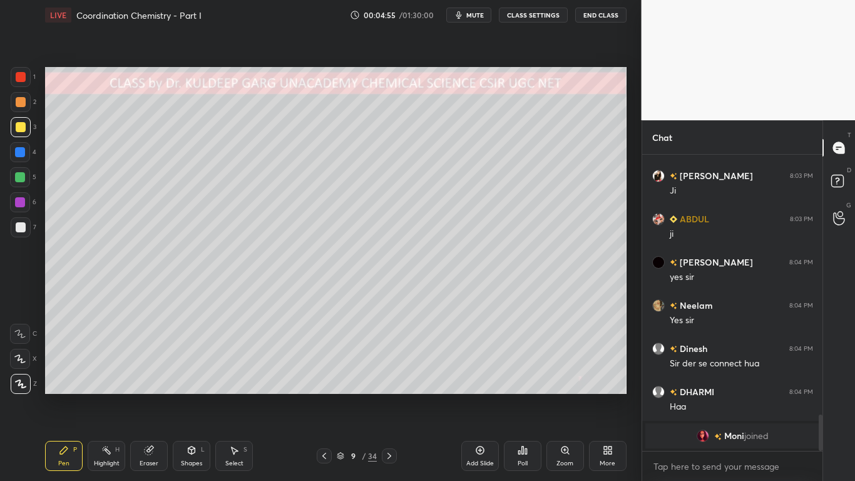
click at [22, 130] on div at bounding box center [21, 127] width 10 height 10
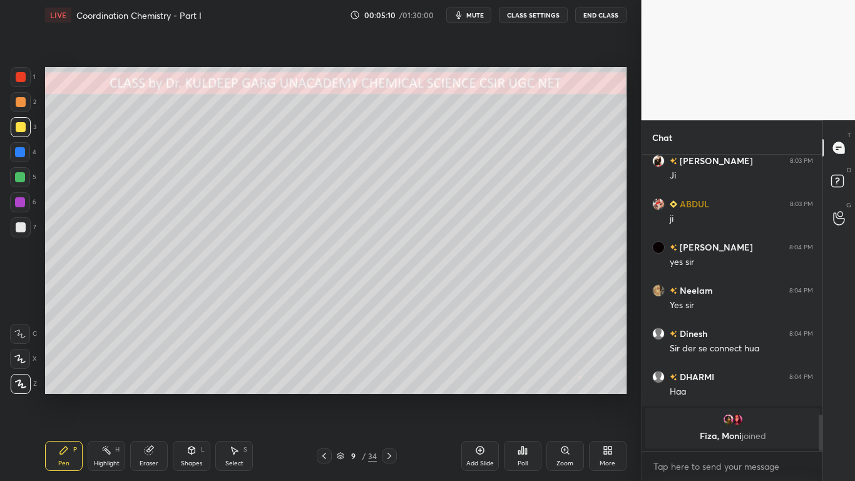
click at [33, 222] on div "7" at bounding box center [24, 227] width 26 height 20
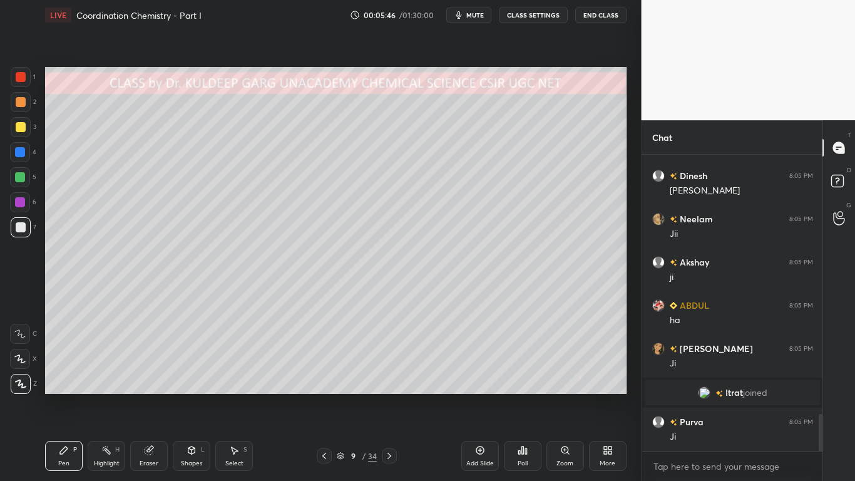
scroll to position [2076, 0]
click at [22, 127] on div at bounding box center [21, 127] width 10 height 10
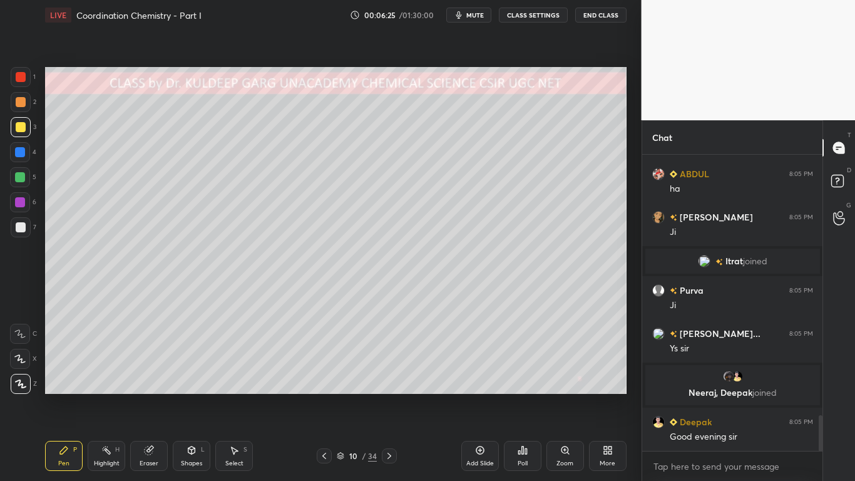
scroll to position [2215, 0]
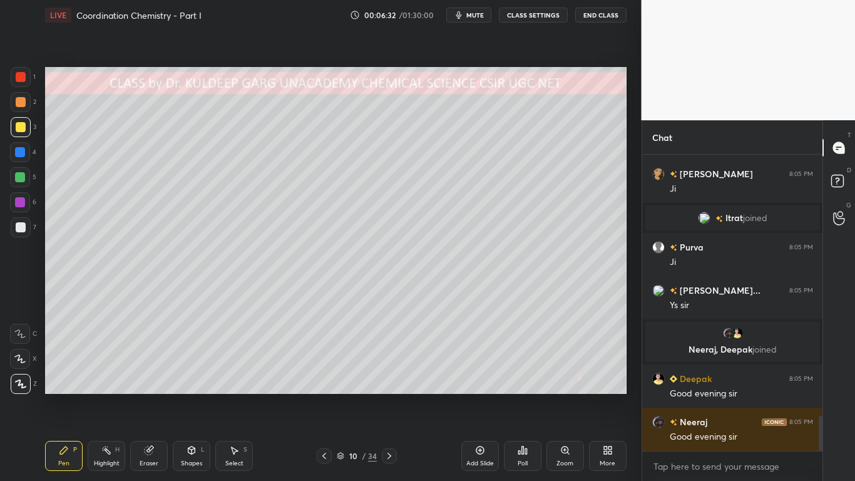
click at [190, 386] on div "Shapes L" at bounding box center [192, 456] width 38 height 30
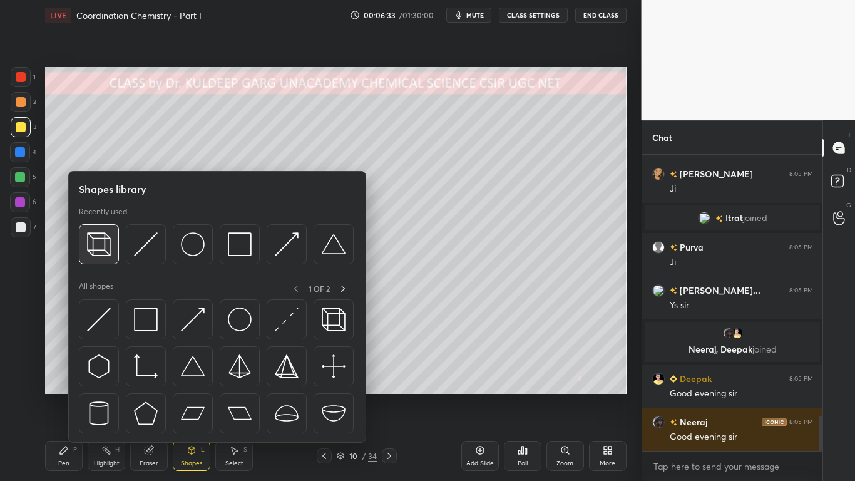
click at [99, 240] on img at bounding box center [99, 244] width 24 height 24
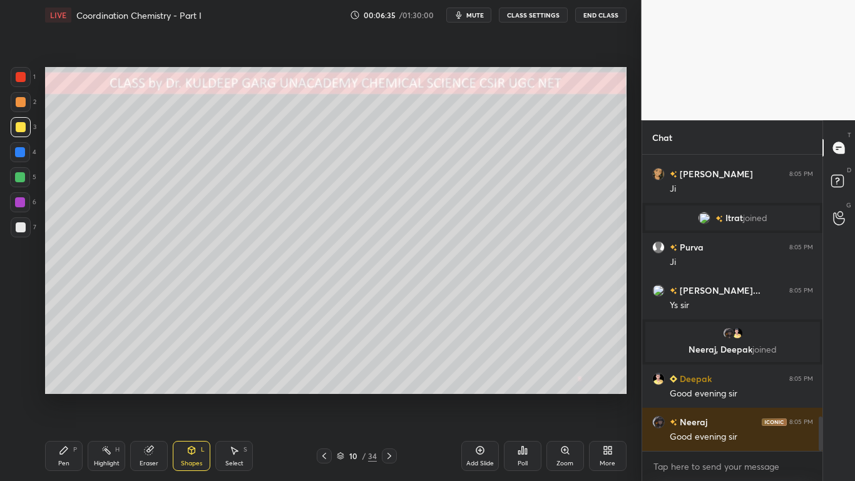
scroll to position [2245, 0]
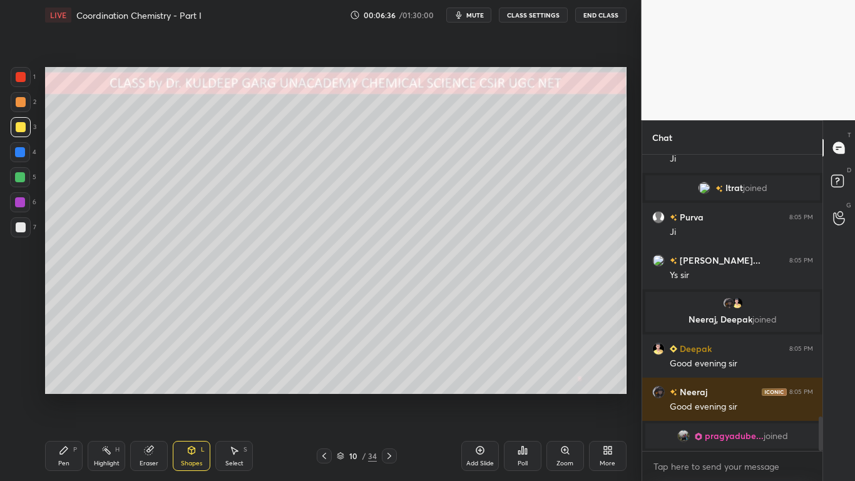
click at [64, 386] on div "Pen P" at bounding box center [64, 456] width 38 height 30
click at [21, 154] on div at bounding box center [20, 152] width 10 height 10
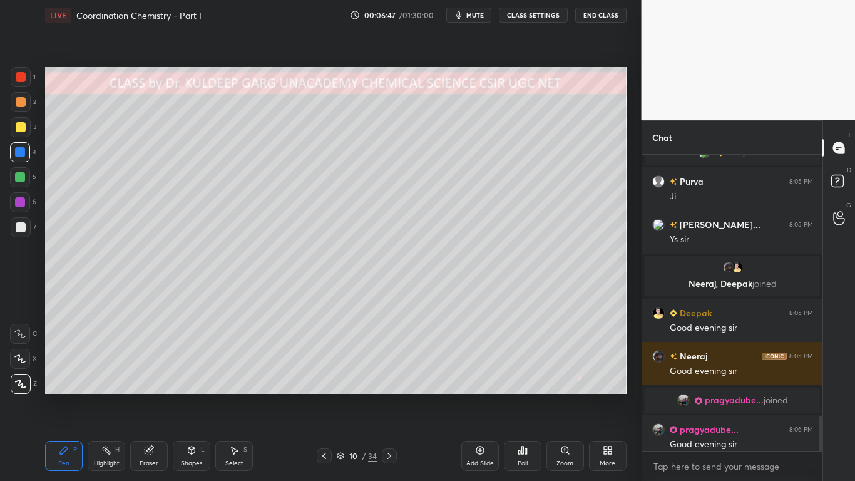
scroll to position [2253, 0]
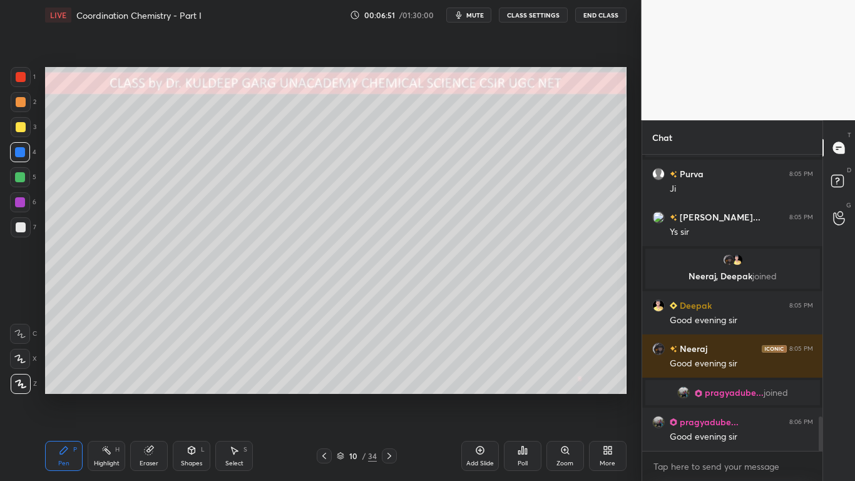
click at [18, 125] on div at bounding box center [21, 127] width 10 height 10
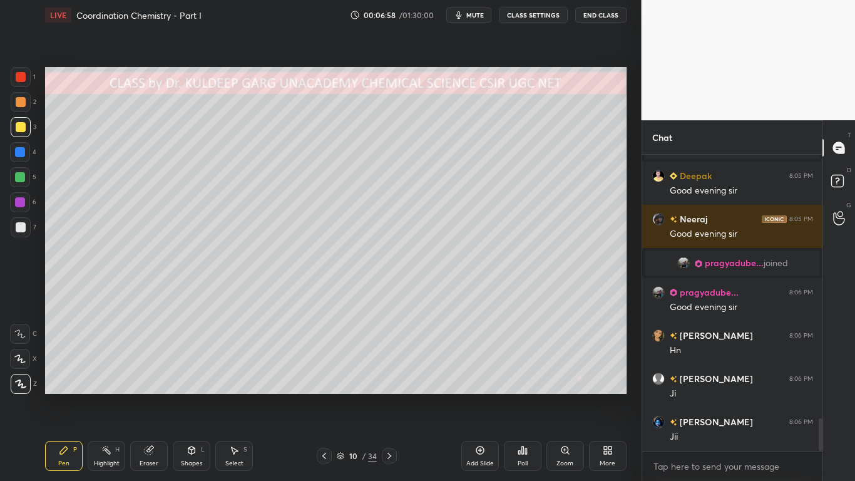
scroll to position [2426, 0]
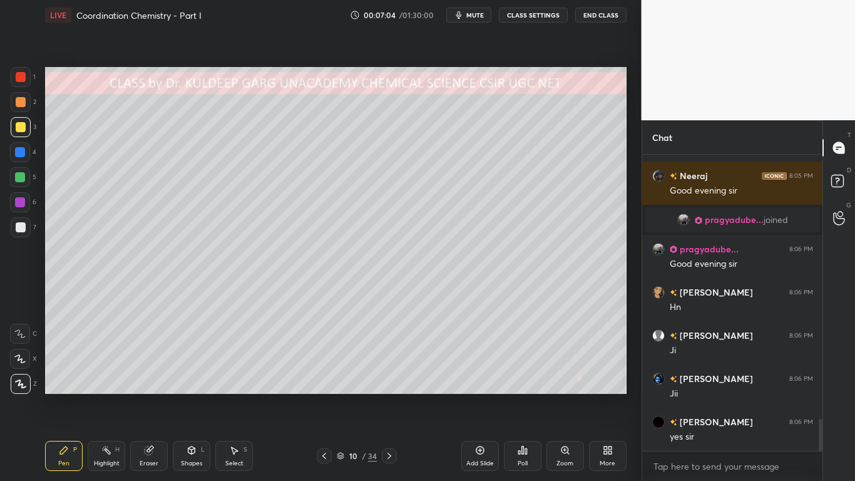
click at [22, 76] on div at bounding box center [21, 77] width 10 height 10
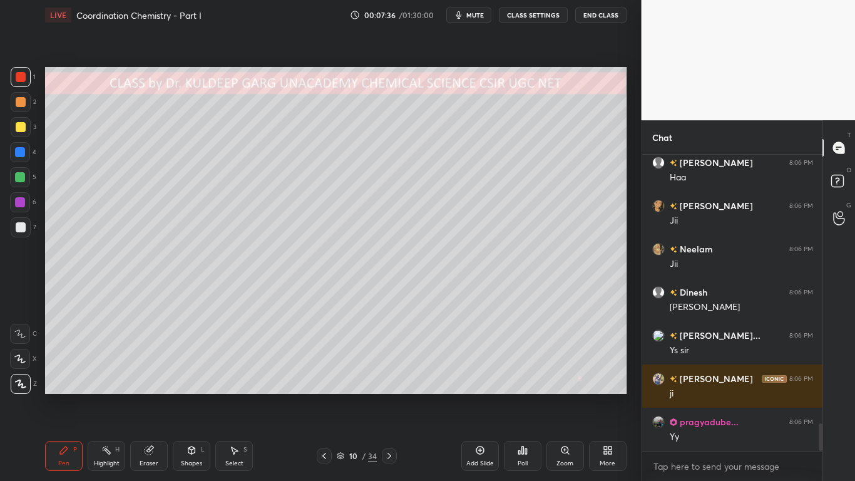
scroll to position [2858, 0]
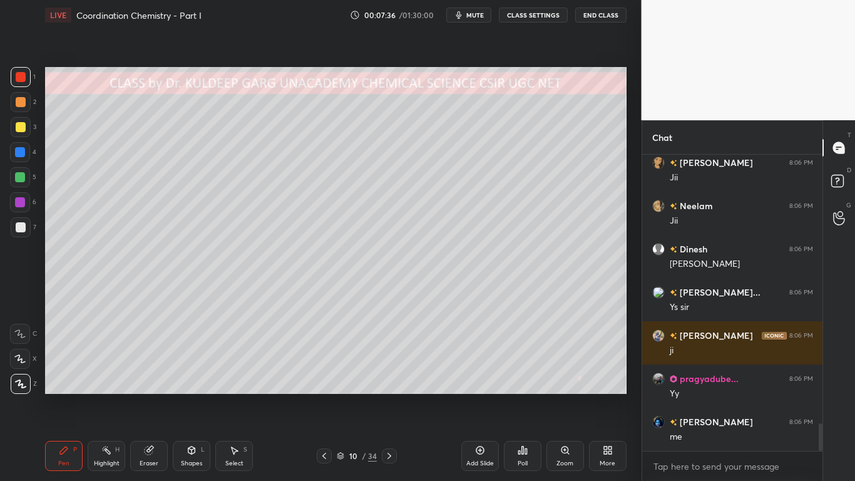
click at [519, 386] on div "Poll" at bounding box center [523, 463] width 10 height 6
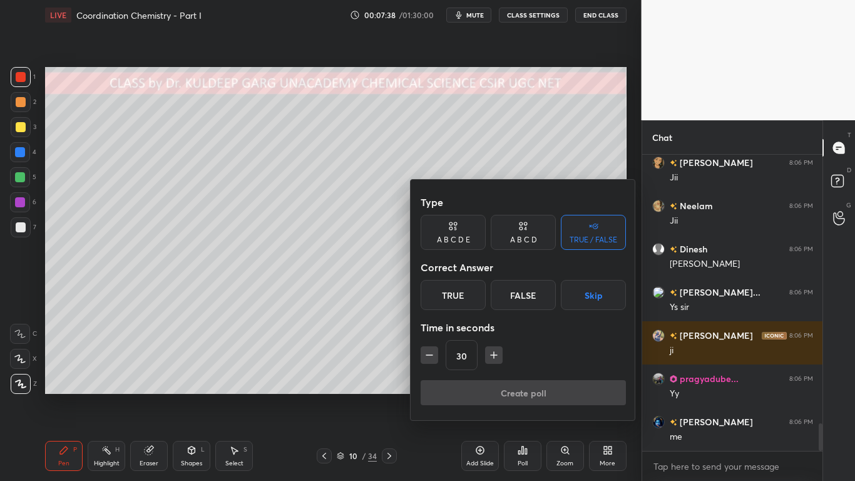
click at [583, 237] on div "TRUE / FALSE" at bounding box center [594, 240] width 48 height 8
click at [451, 293] on div "True" at bounding box center [453, 295] width 65 height 30
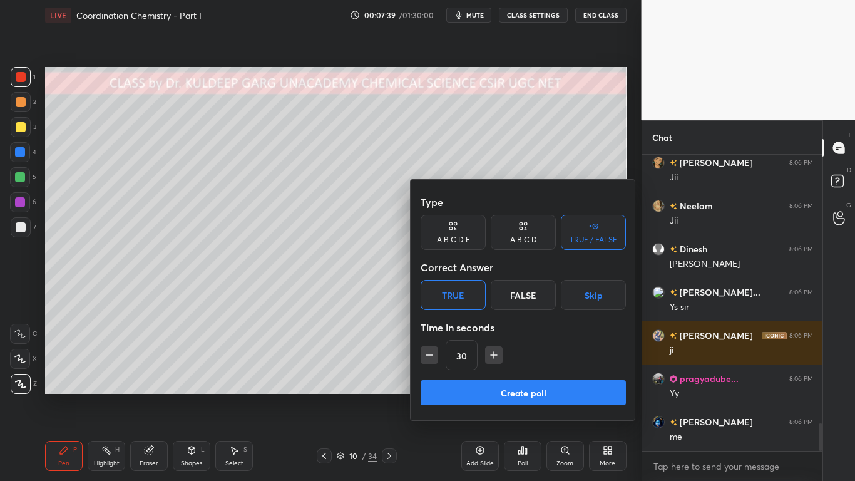
scroll to position [2901, 0]
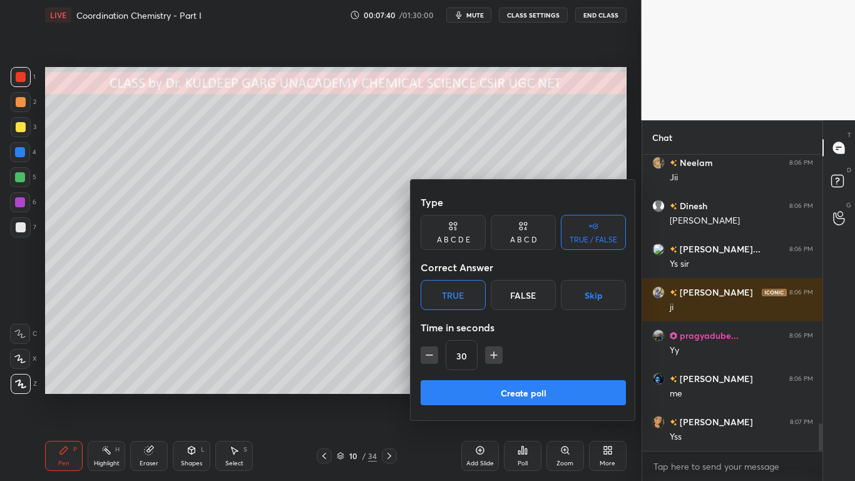
click at [449, 384] on button "Create poll" at bounding box center [523, 392] width 205 height 25
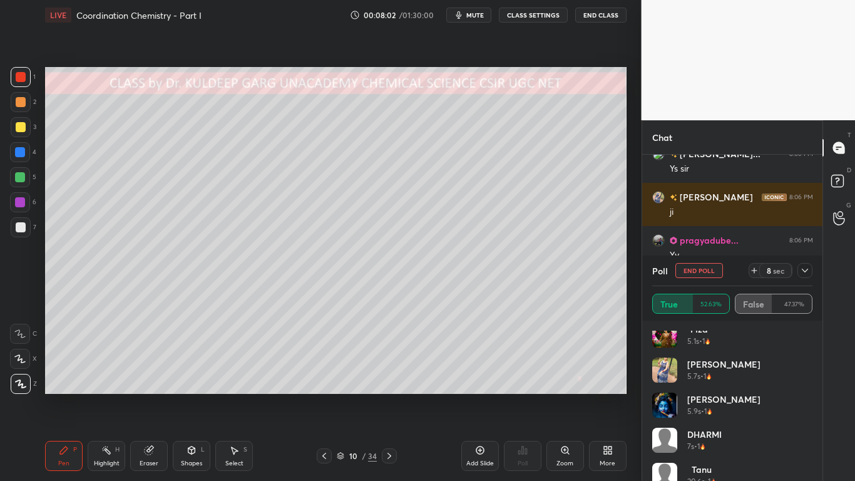
scroll to position [235, 0]
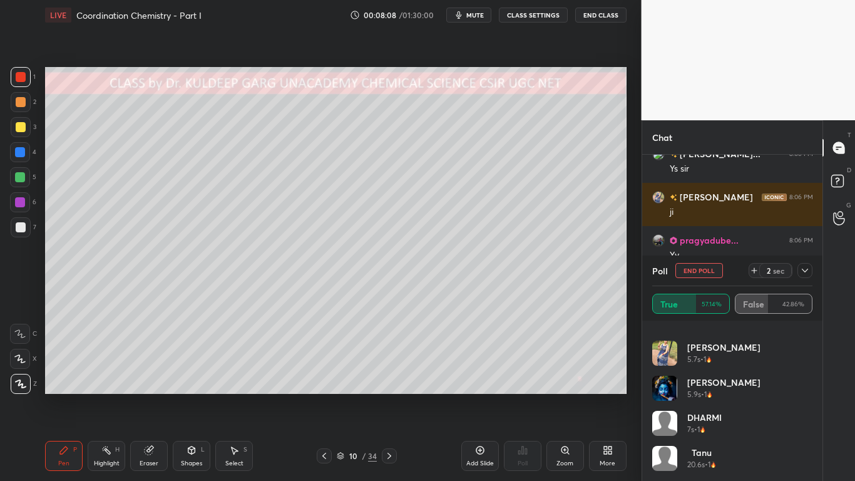
click at [702, 269] on button "End Poll" at bounding box center [699, 270] width 48 height 15
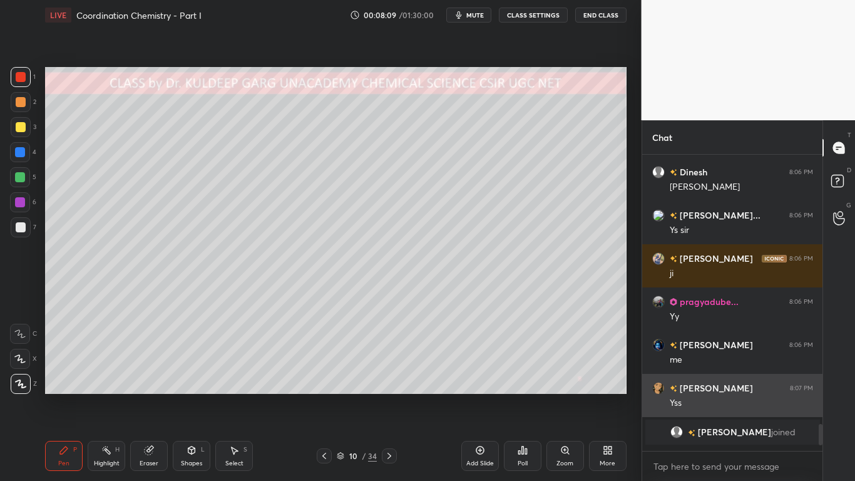
scroll to position [2931, 0]
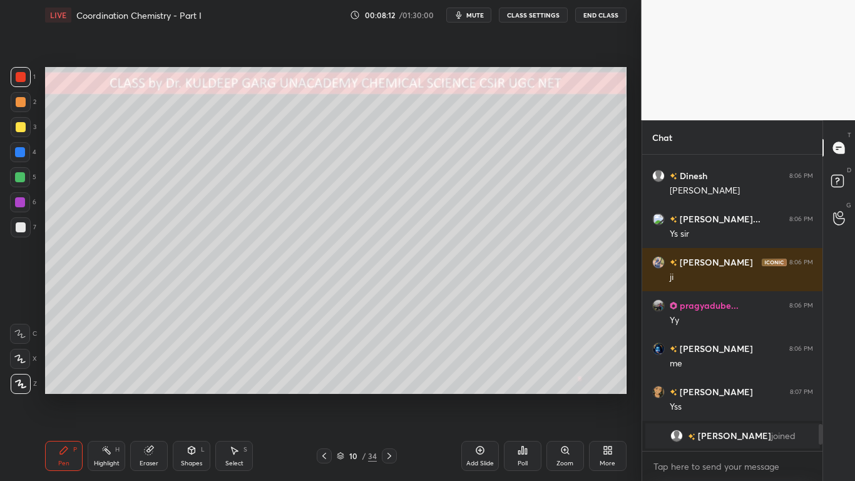
click at [19, 128] on div at bounding box center [21, 127] width 10 height 10
click at [26, 81] on div at bounding box center [21, 77] width 20 height 20
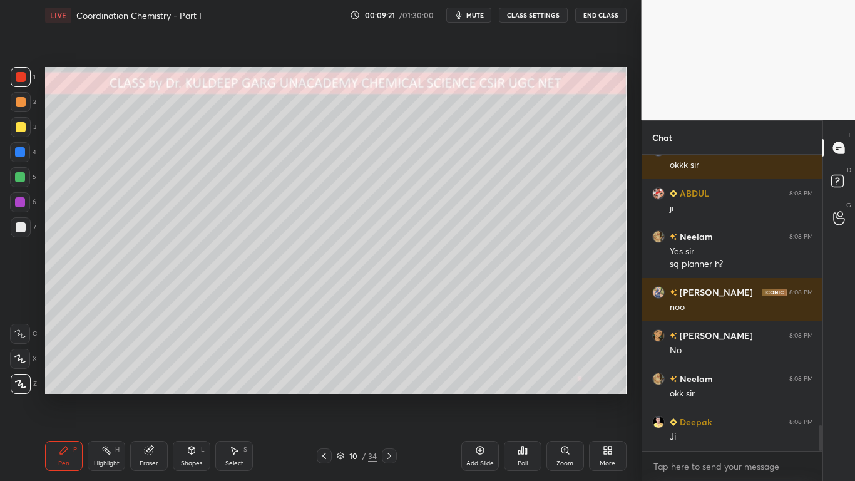
scroll to position [3203, 0]
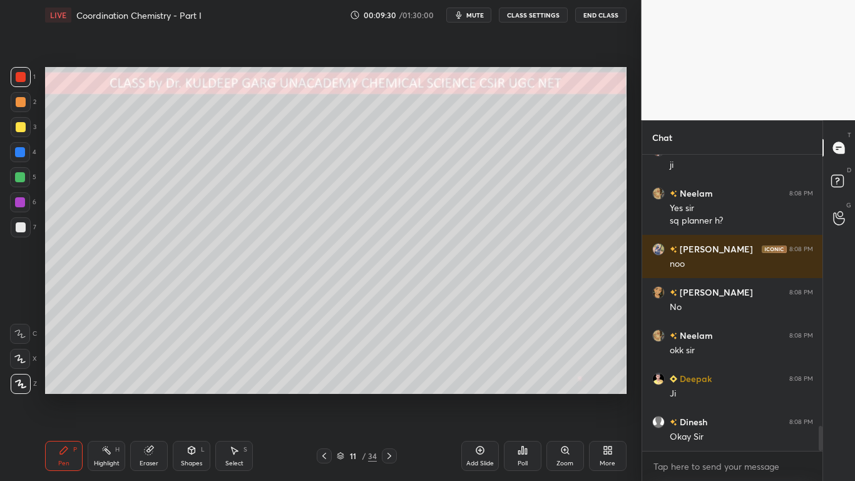
click at [188, 386] on icon at bounding box center [191, 450] width 7 height 8
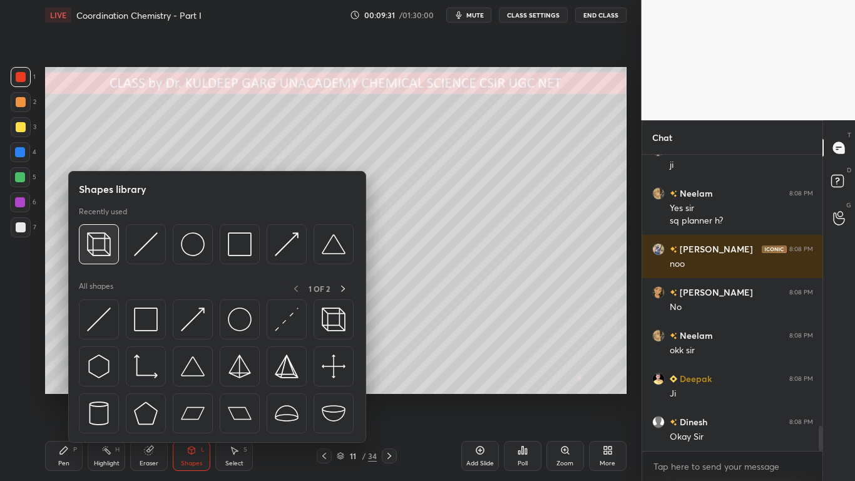
click at [94, 242] on img at bounding box center [99, 244] width 24 height 24
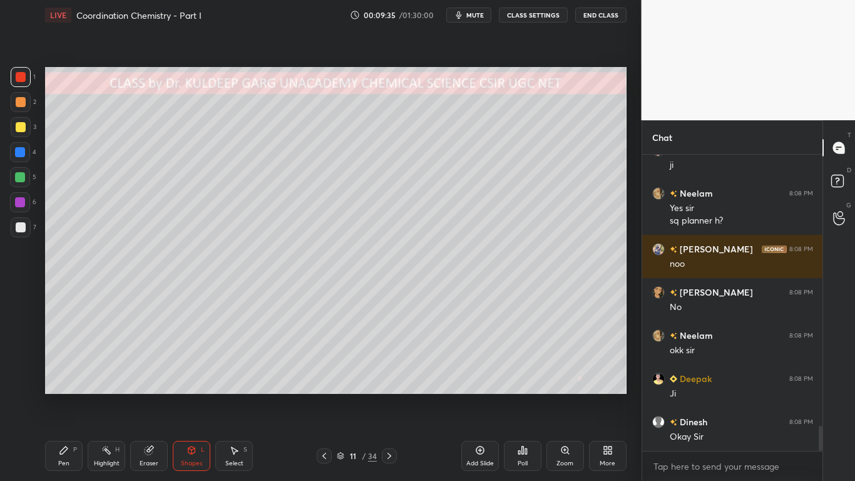
click at [18, 227] on div at bounding box center [21, 227] width 10 height 10
click at [62, 386] on div "Pen P" at bounding box center [64, 456] width 38 height 30
click at [188, 386] on div "Shapes L" at bounding box center [192, 456] width 38 height 30
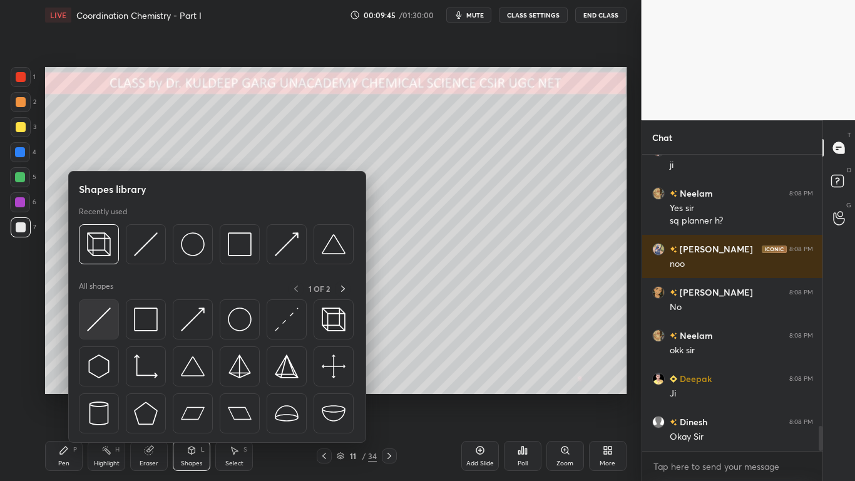
click at [101, 319] on img at bounding box center [99, 319] width 24 height 24
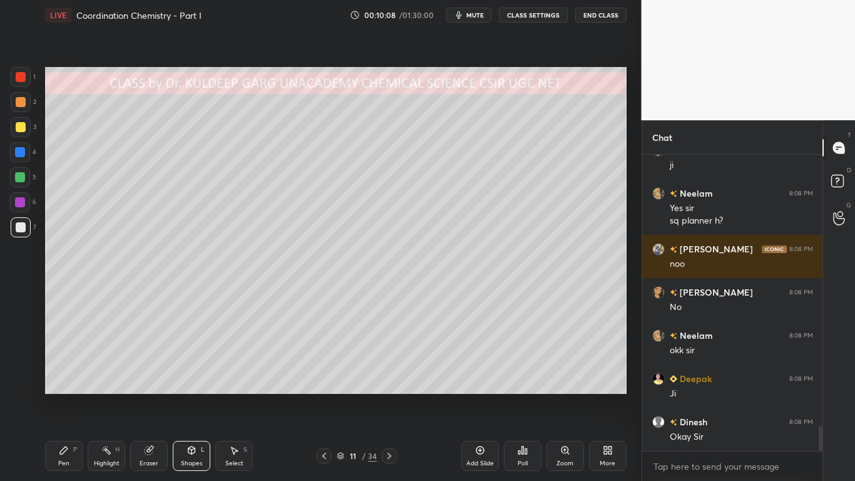
click at [19, 124] on div at bounding box center [21, 127] width 10 height 10
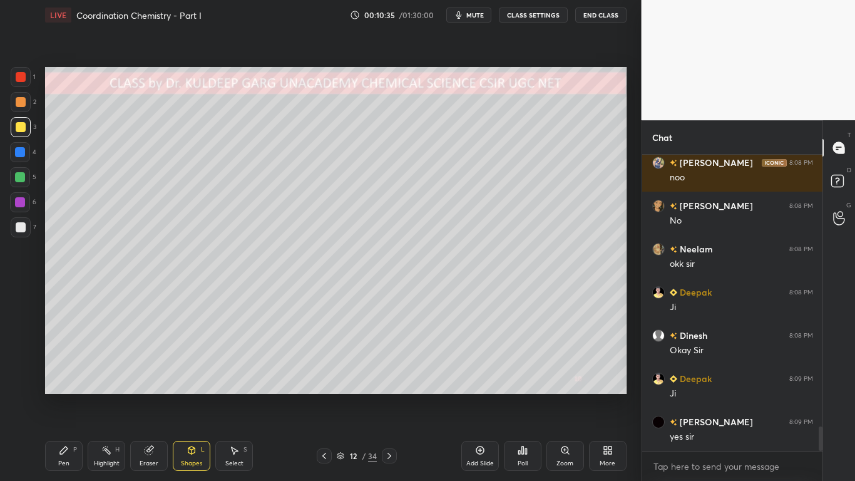
scroll to position [3333, 0]
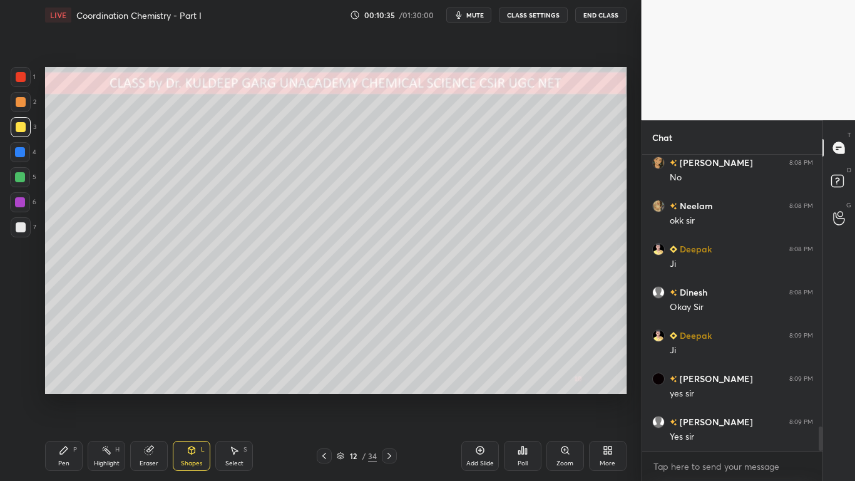
click at [183, 386] on div "Shapes L" at bounding box center [192, 456] width 38 height 30
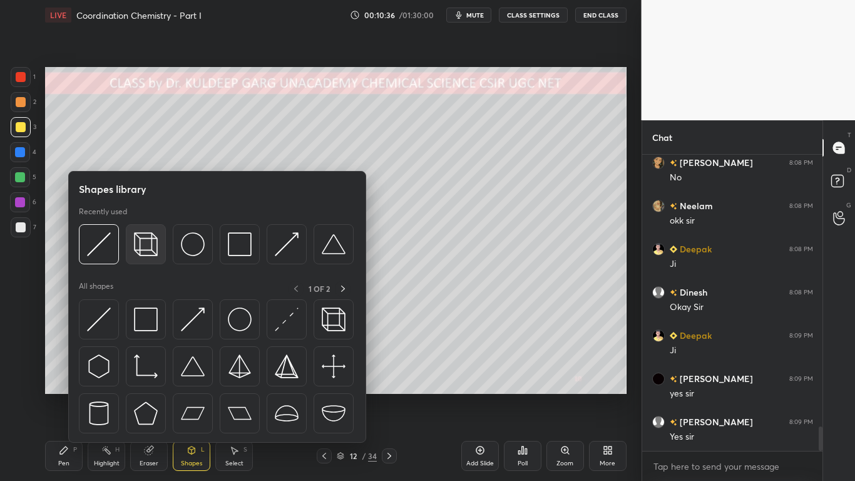
click at [141, 240] on img at bounding box center [146, 244] width 24 height 24
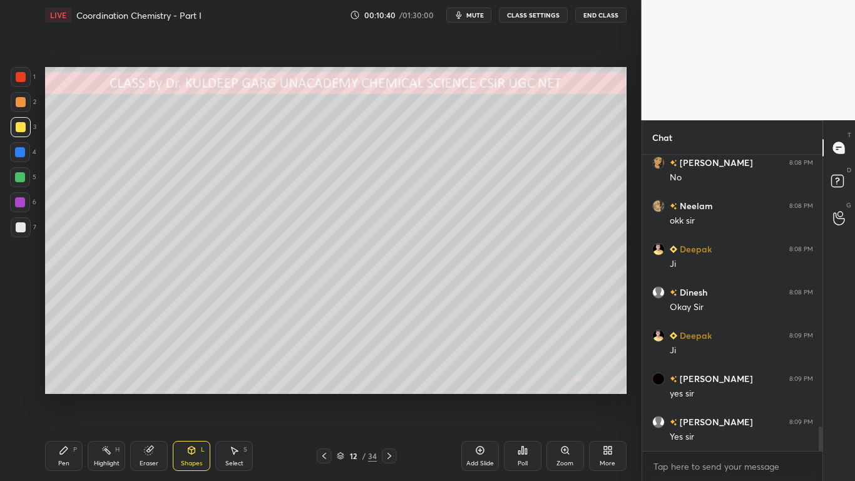
click at [19, 232] on div at bounding box center [21, 227] width 10 height 10
click at [64, 386] on icon at bounding box center [64, 450] width 10 height 10
click at [21, 219] on div at bounding box center [21, 227] width 20 height 20
click at [19, 75] on div at bounding box center [21, 77] width 10 height 10
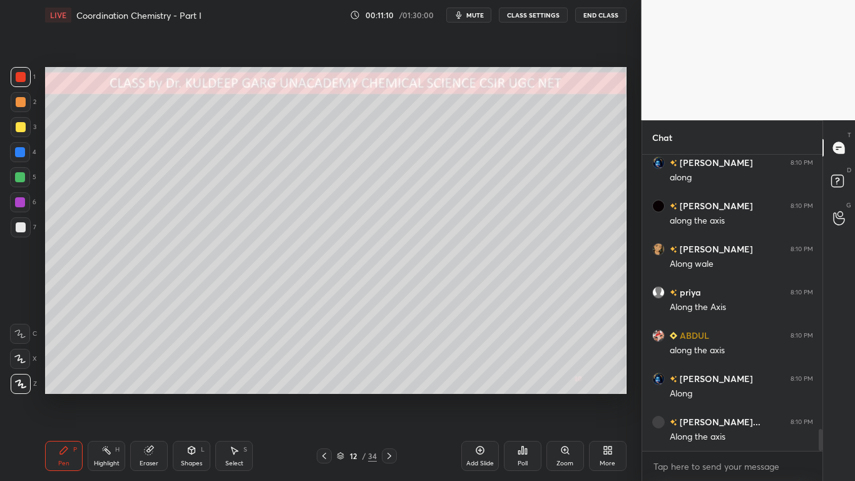
scroll to position [3764, 0]
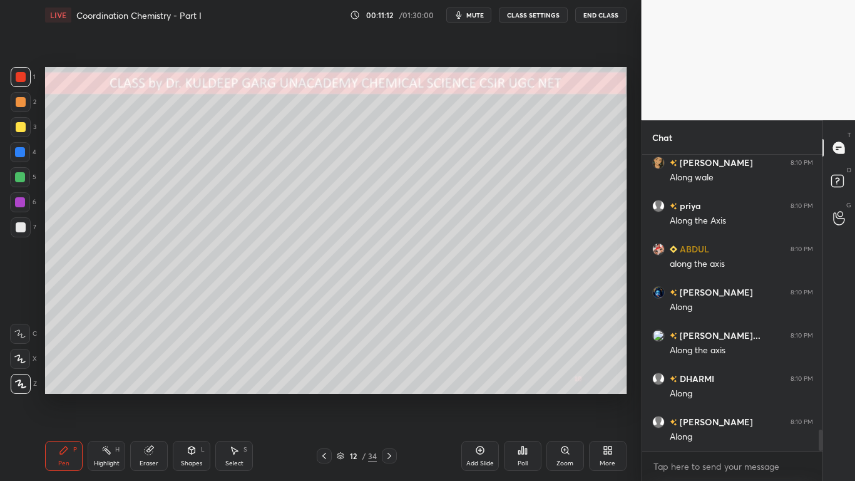
click at [19, 103] on div at bounding box center [21, 102] width 10 height 10
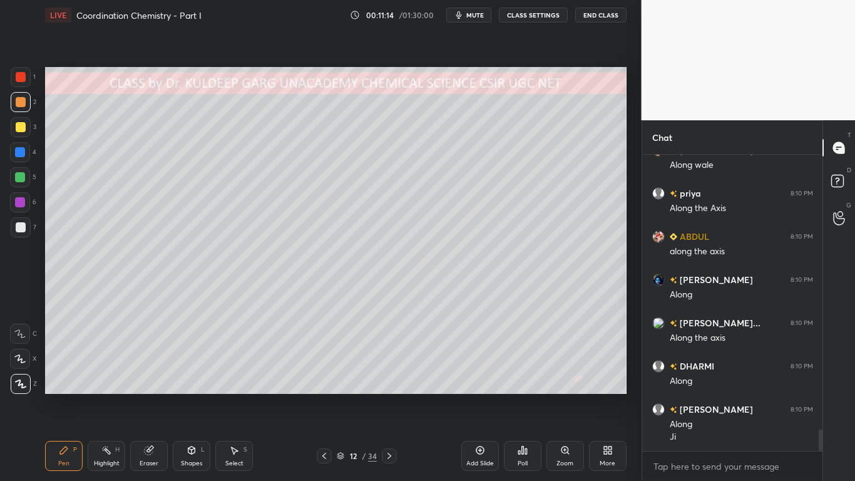
click at [22, 175] on div at bounding box center [20, 177] width 10 height 10
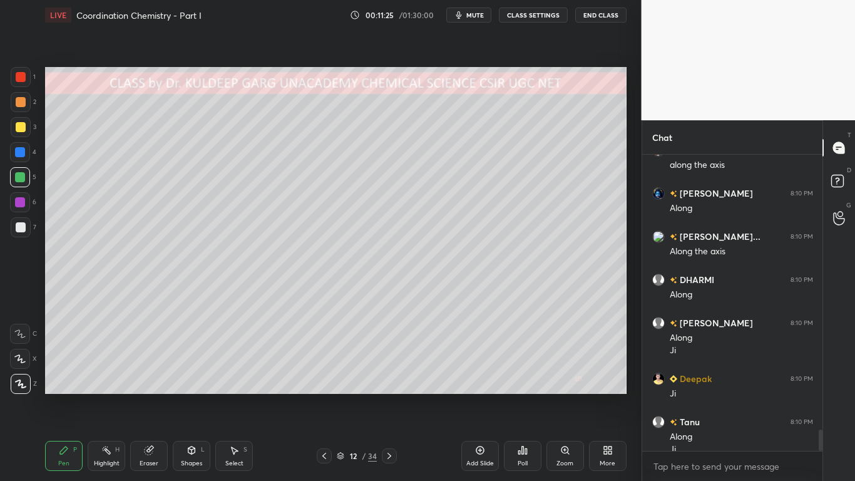
scroll to position [3876, 0]
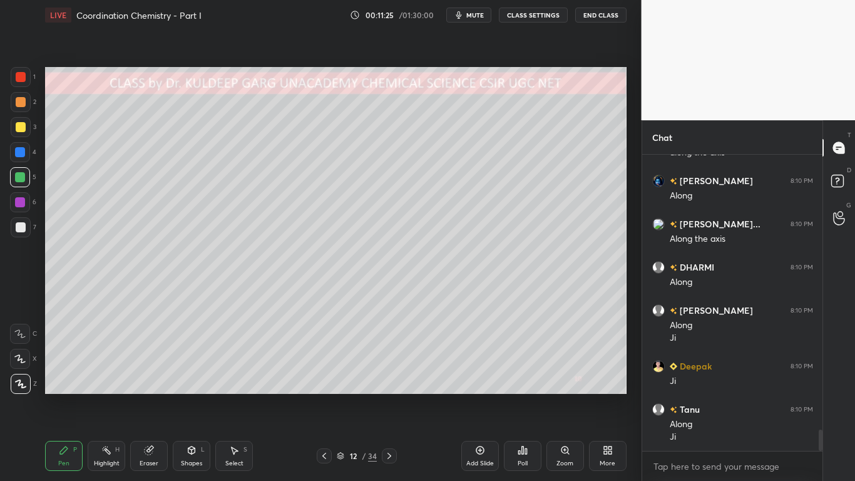
click at [21, 106] on div at bounding box center [21, 102] width 10 height 10
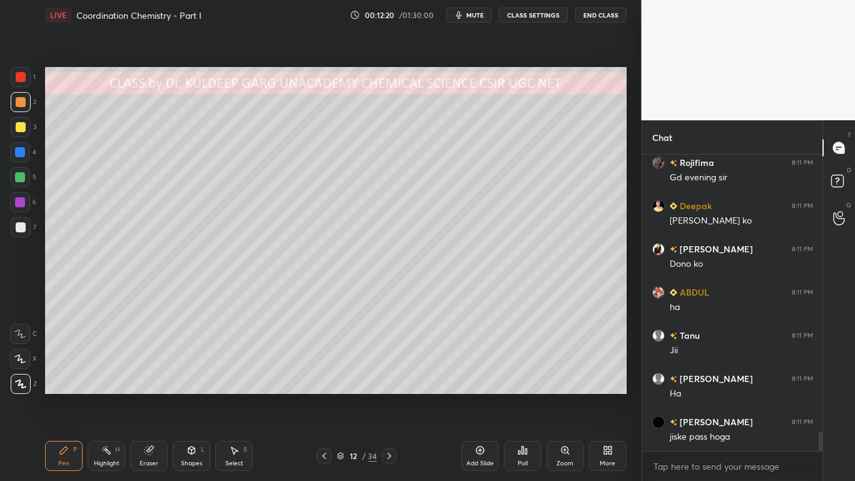
scroll to position [4316, 0]
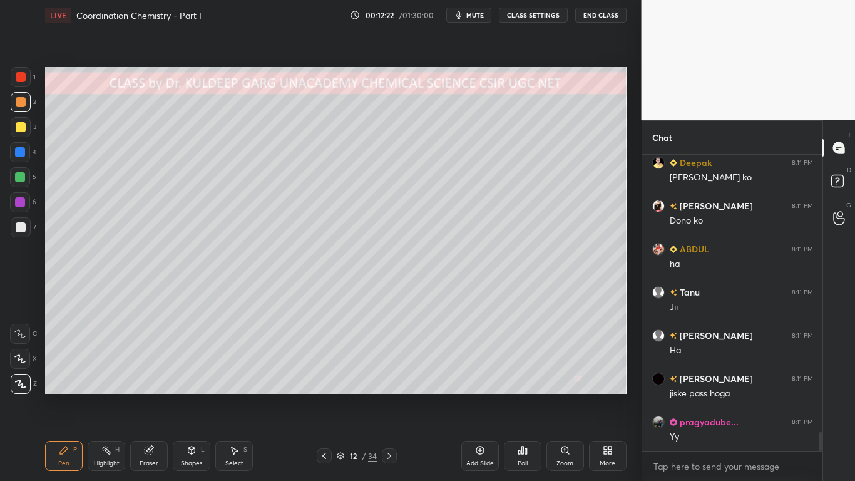
click at [21, 152] on div at bounding box center [20, 152] width 10 height 10
click at [190, 386] on icon at bounding box center [191, 450] width 7 height 8
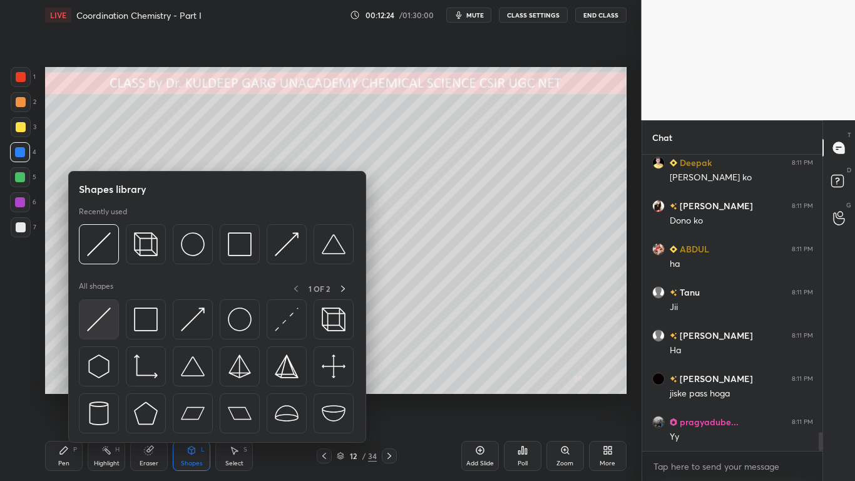
click at [99, 309] on img at bounding box center [99, 319] width 24 height 24
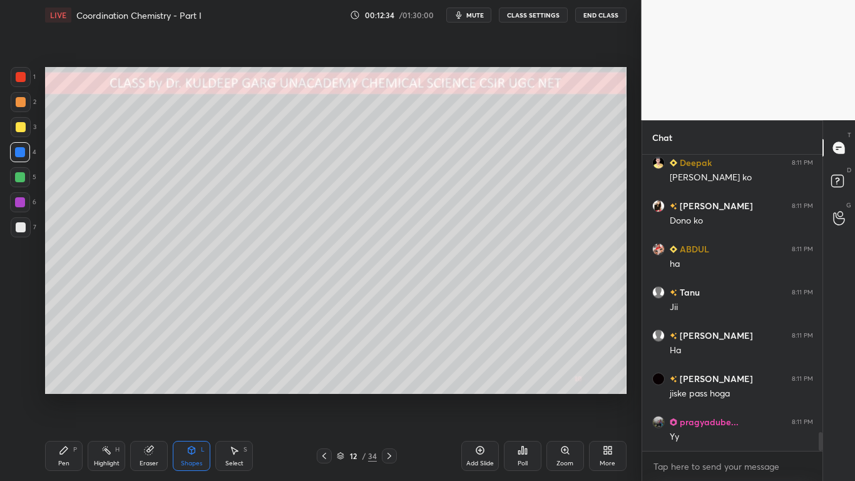
click at [60, 386] on icon at bounding box center [64, 450] width 8 height 8
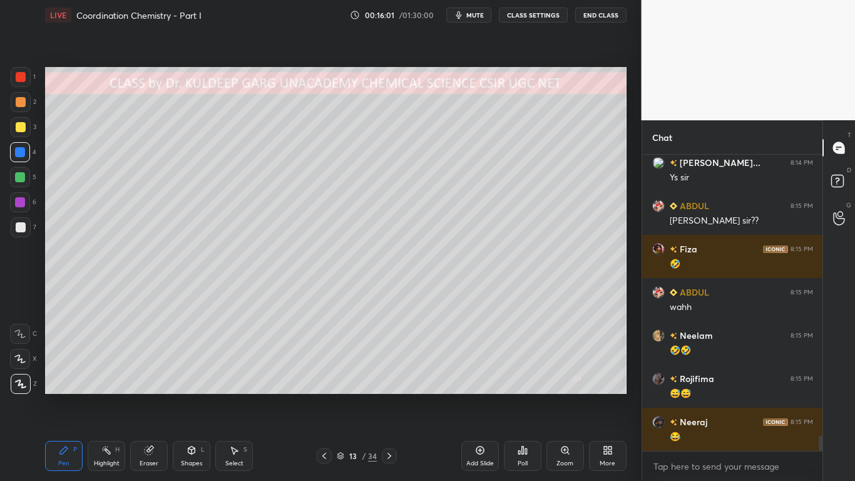
scroll to position [5540, 0]
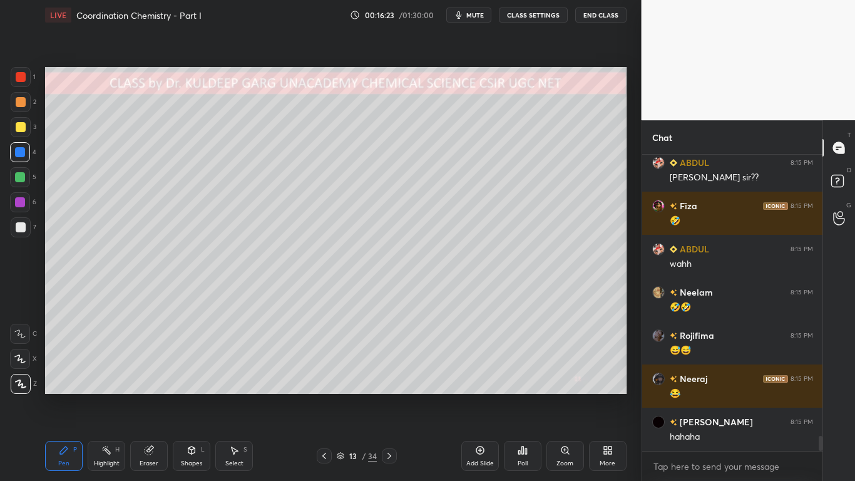
click at [18, 129] on div at bounding box center [21, 127] width 10 height 10
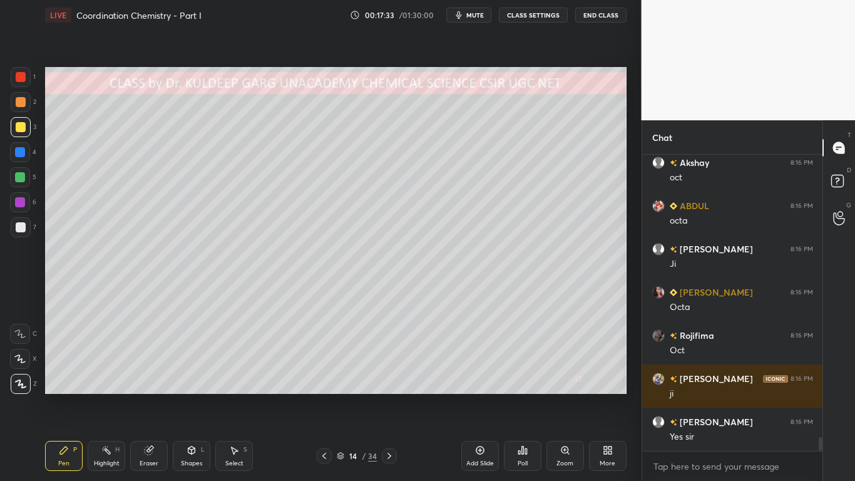
scroll to position [6101, 0]
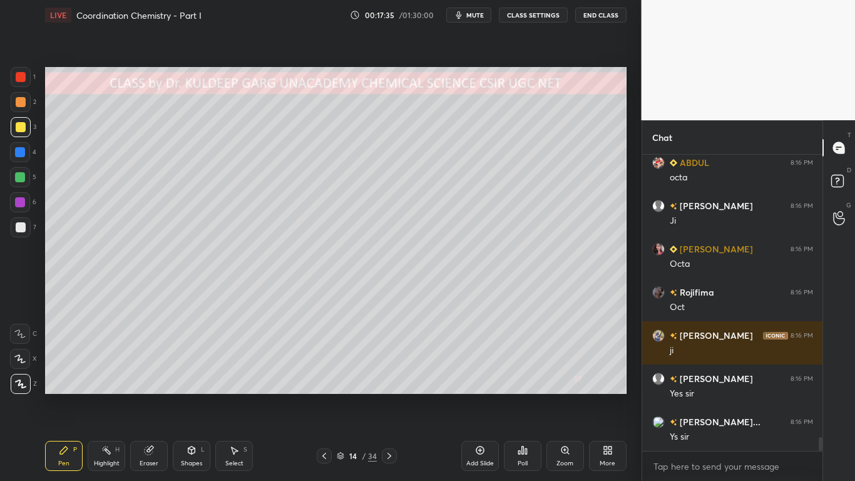
click at [21, 127] on div at bounding box center [21, 127] width 10 height 10
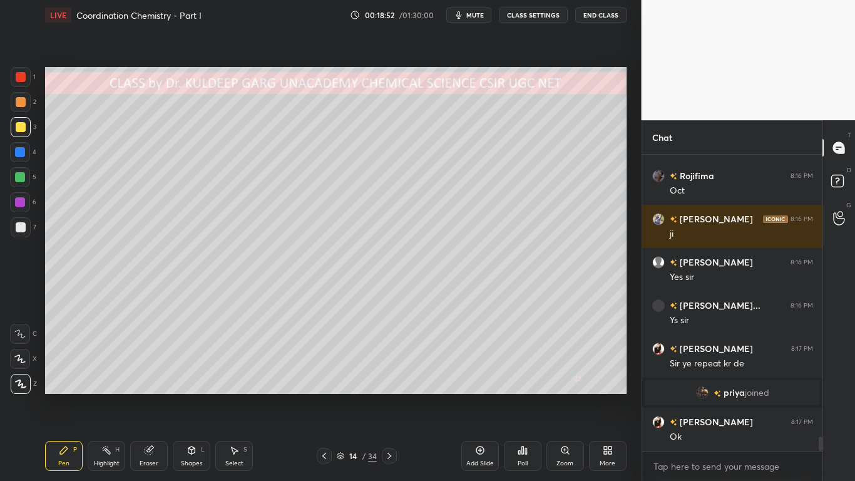
scroll to position [5917, 0]
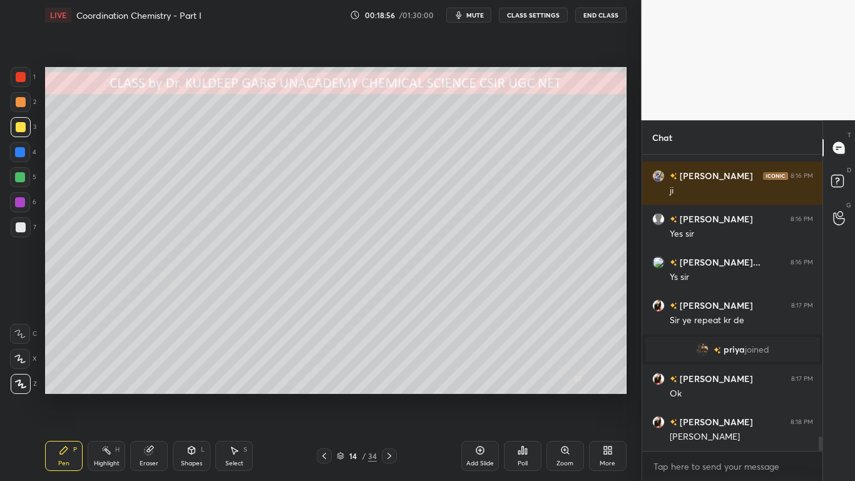
click at [183, 386] on div "Shapes L" at bounding box center [192, 456] width 38 height 30
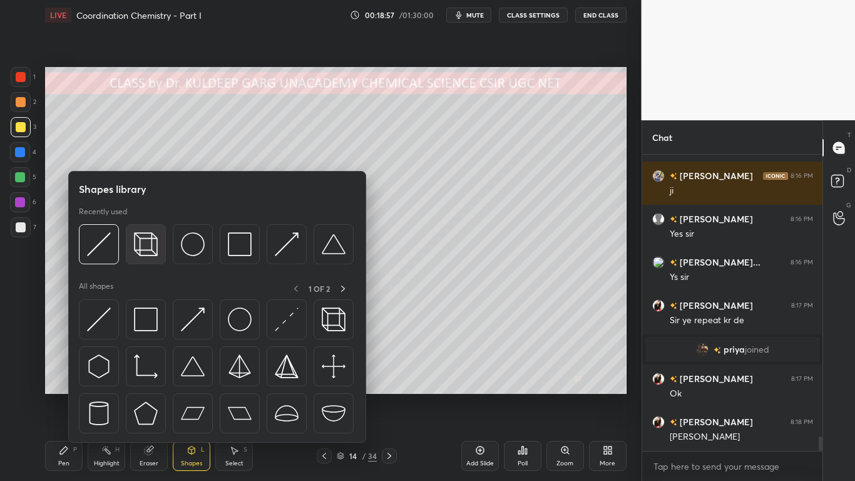
click at [141, 248] on img at bounding box center [146, 244] width 24 height 24
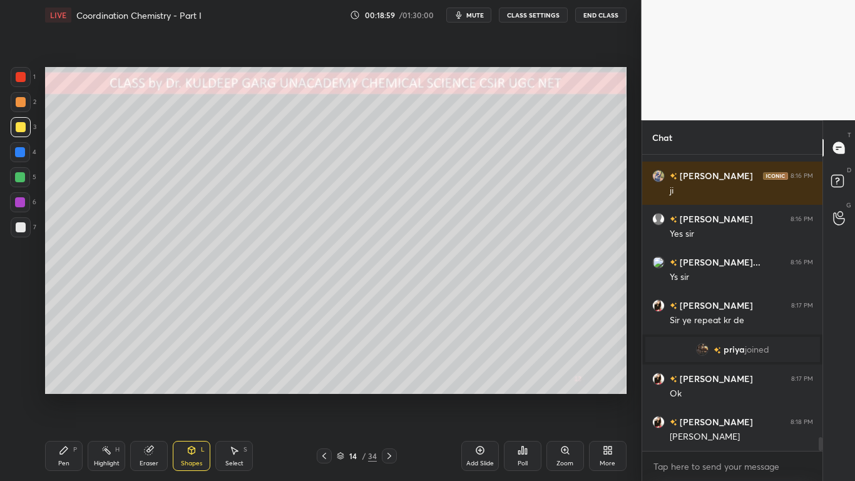
scroll to position [5960, 0]
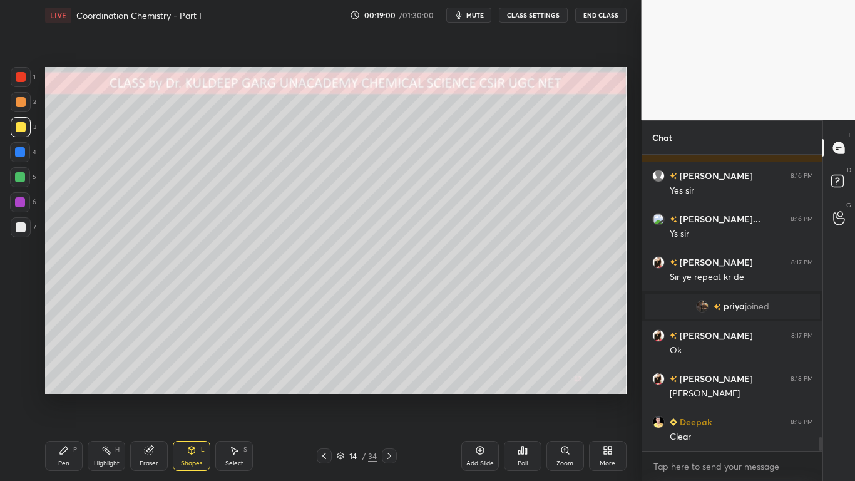
click at [17, 77] on div at bounding box center [21, 77] width 10 height 10
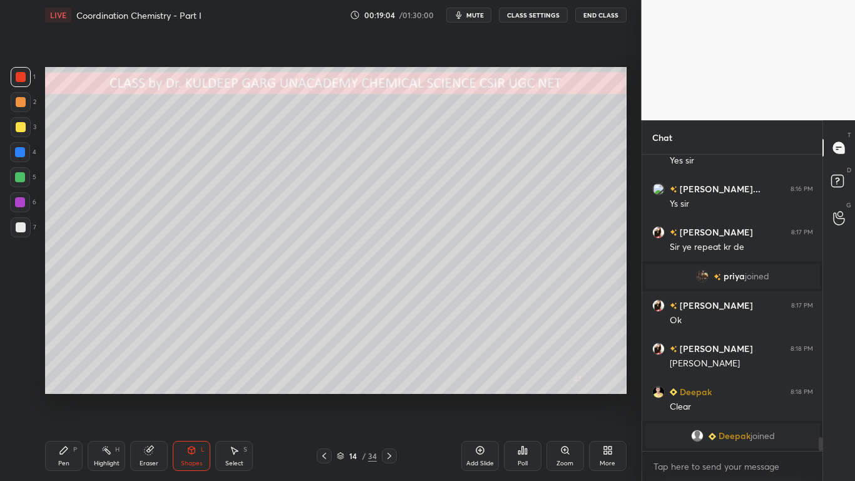
click at [66, 386] on div "Pen" at bounding box center [63, 463] width 11 height 6
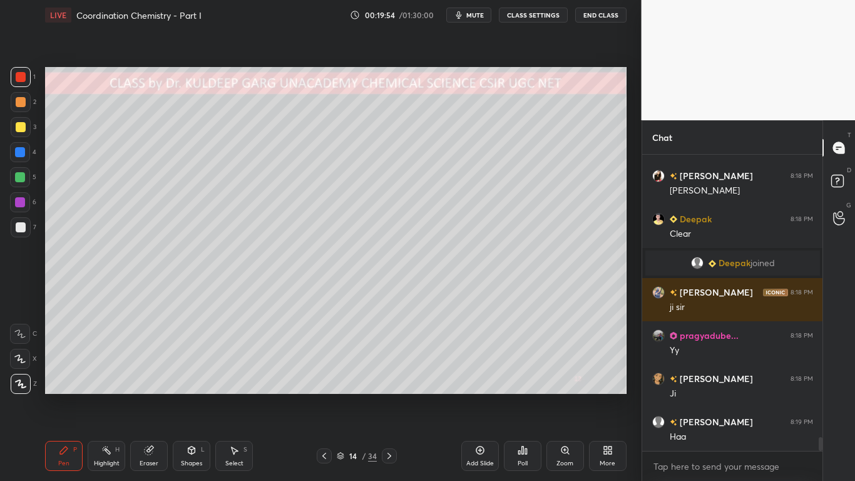
scroll to position [6159, 0]
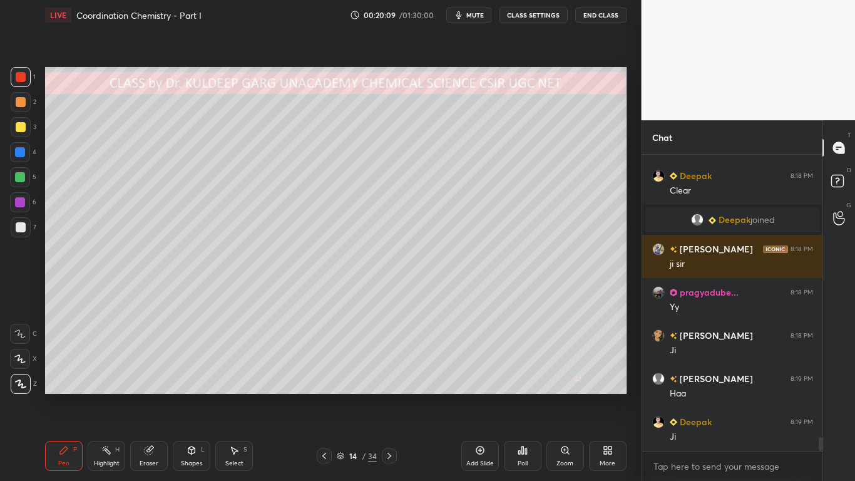
click at [21, 151] on div at bounding box center [20, 152] width 10 height 10
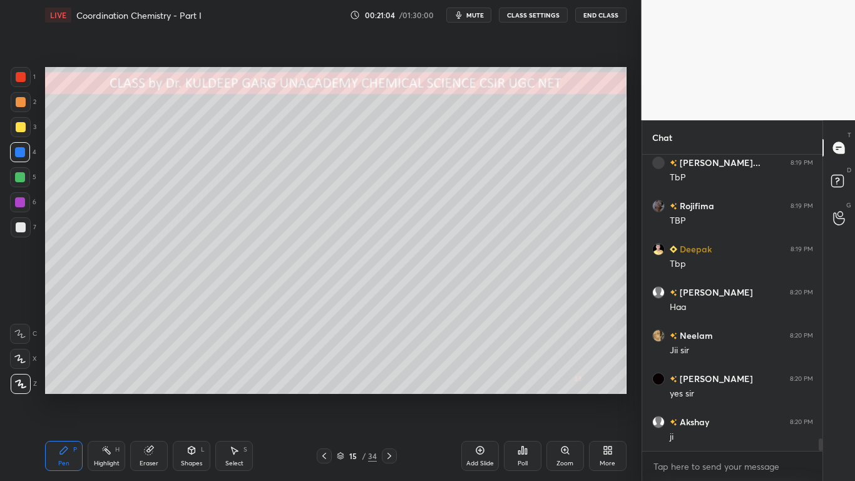
scroll to position [6819, 0]
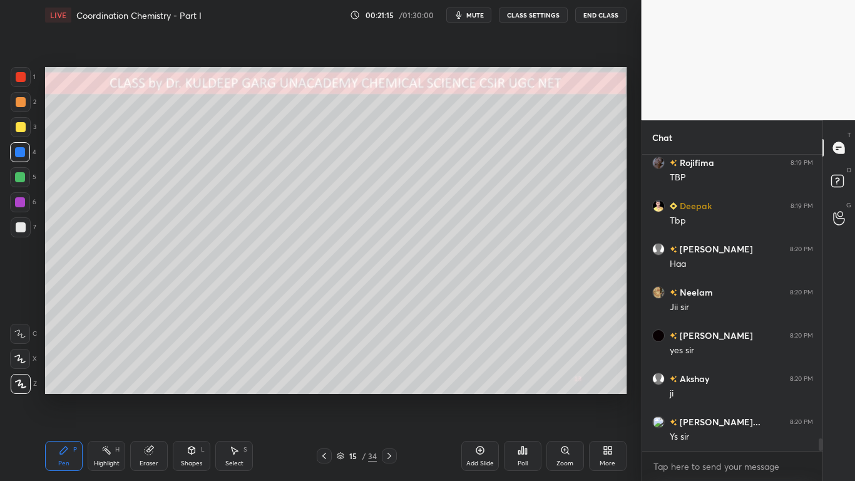
click at [20, 227] on div at bounding box center [21, 227] width 10 height 10
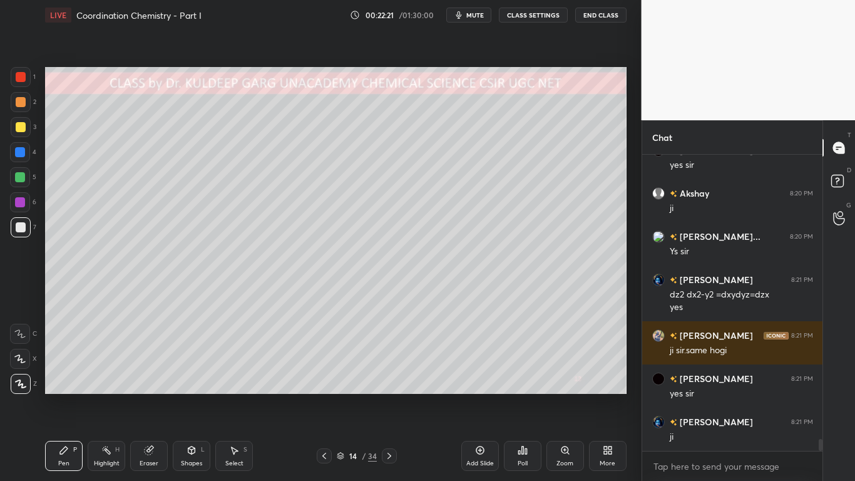
scroll to position [7047, 0]
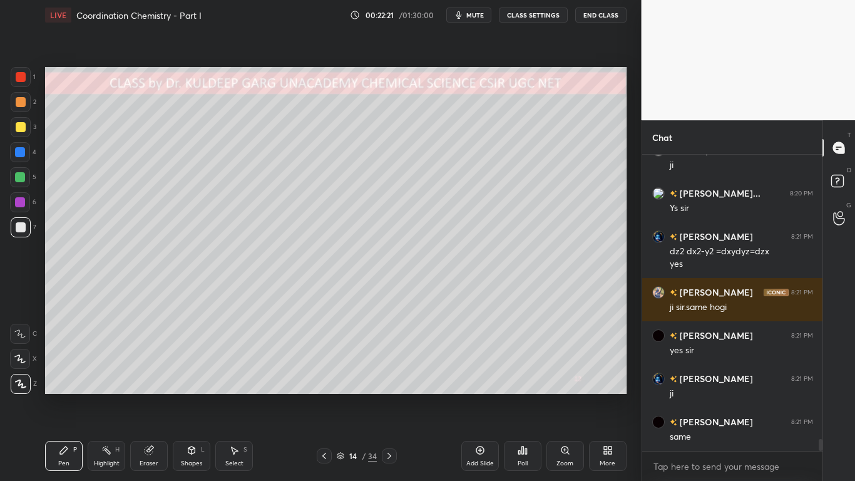
click at [521, 386] on div "Poll" at bounding box center [523, 456] width 38 height 30
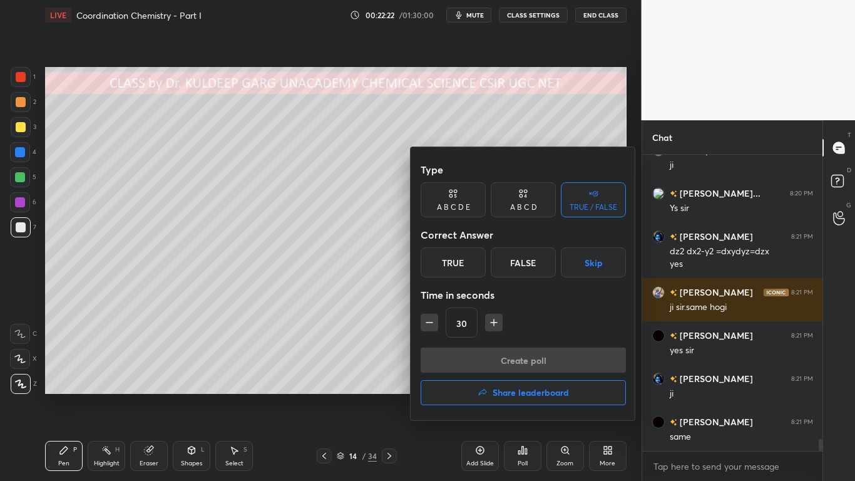
click at [580, 207] on div "TRUE / FALSE" at bounding box center [594, 207] width 48 height 8
click at [448, 267] on div "True" at bounding box center [453, 262] width 65 height 30
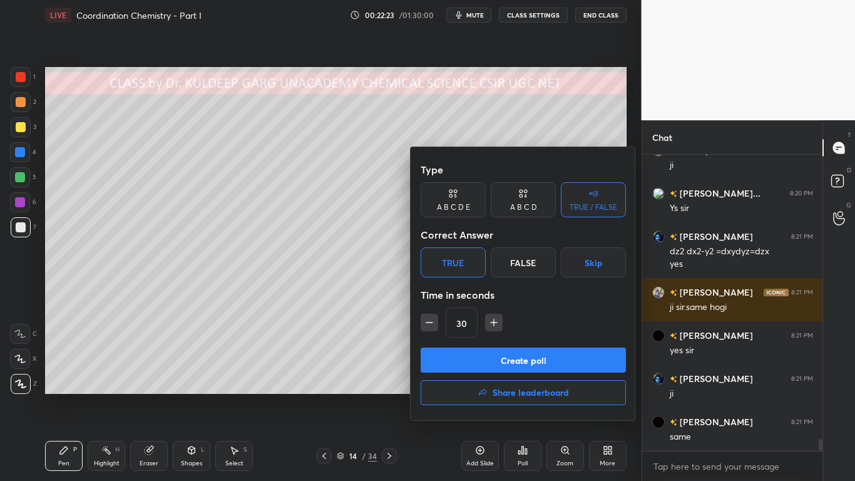
click at [462, 349] on button "Create poll" at bounding box center [523, 359] width 205 height 25
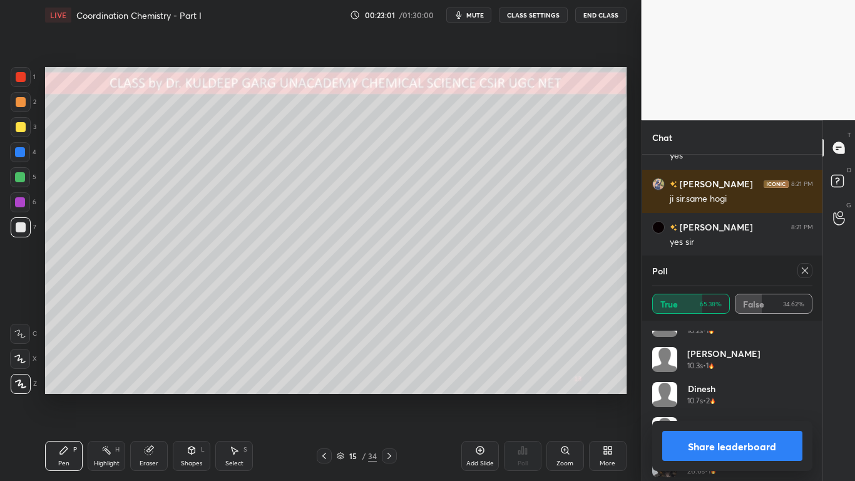
scroll to position [446, 0]
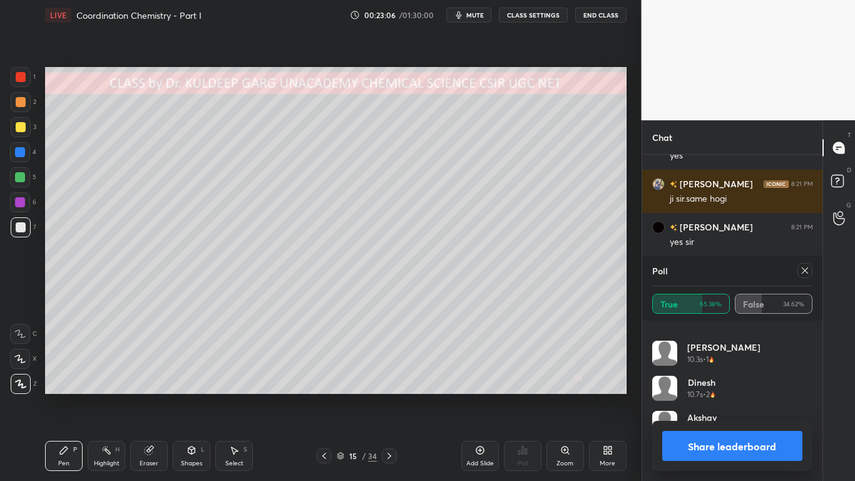
click at [803, 270] on icon at bounding box center [805, 270] width 10 height 10
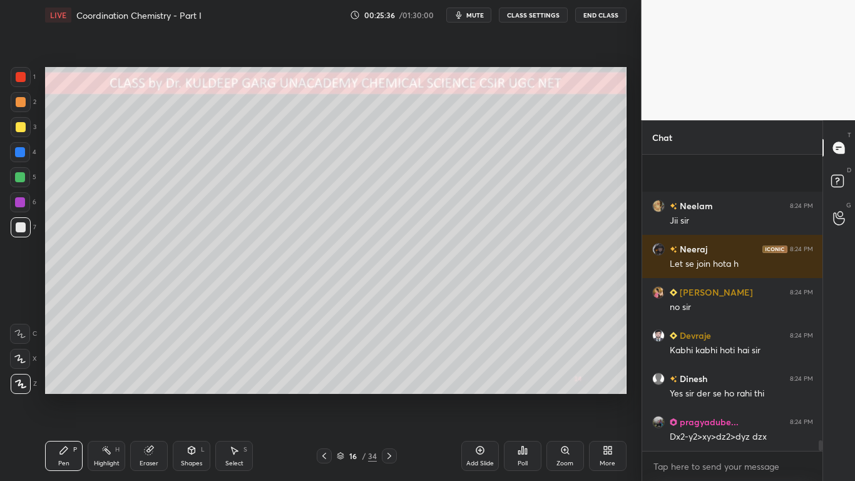
scroll to position [7987, 0]
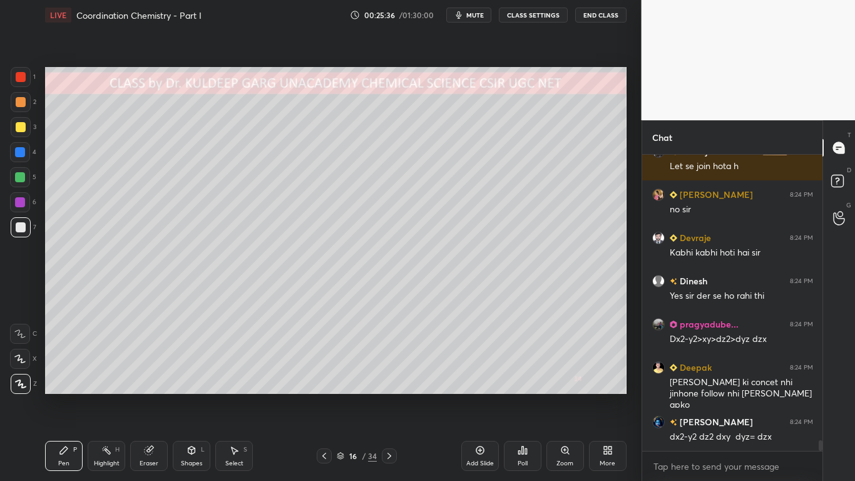
click at [20, 74] on div at bounding box center [21, 77] width 10 height 10
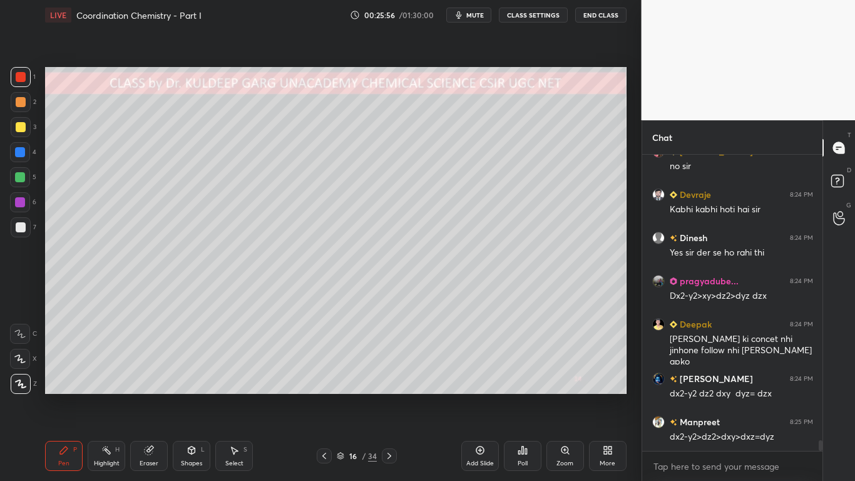
click at [19, 128] on div at bounding box center [21, 127] width 10 height 10
click at [150, 386] on icon at bounding box center [149, 450] width 8 height 8
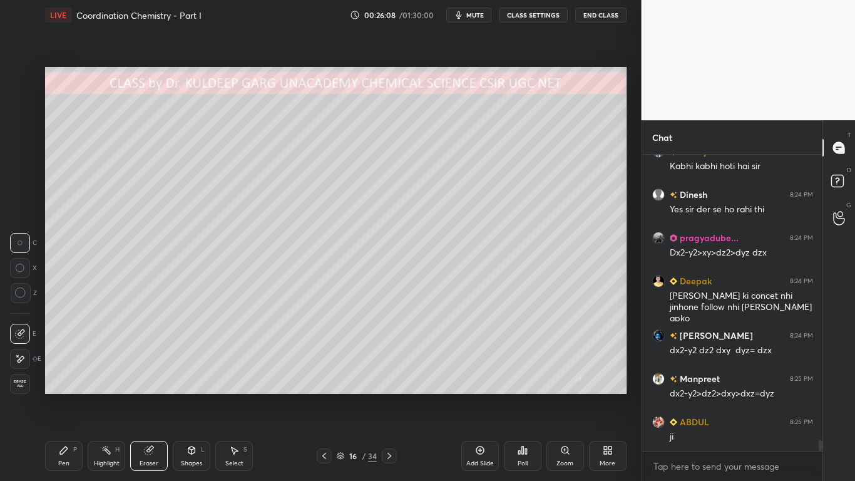
scroll to position [8116, 0]
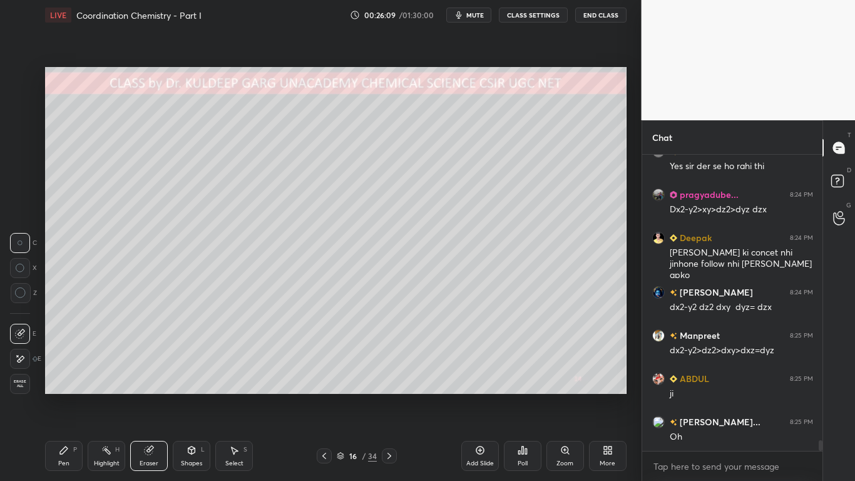
click at [55, 386] on div "Pen P" at bounding box center [64, 456] width 38 height 30
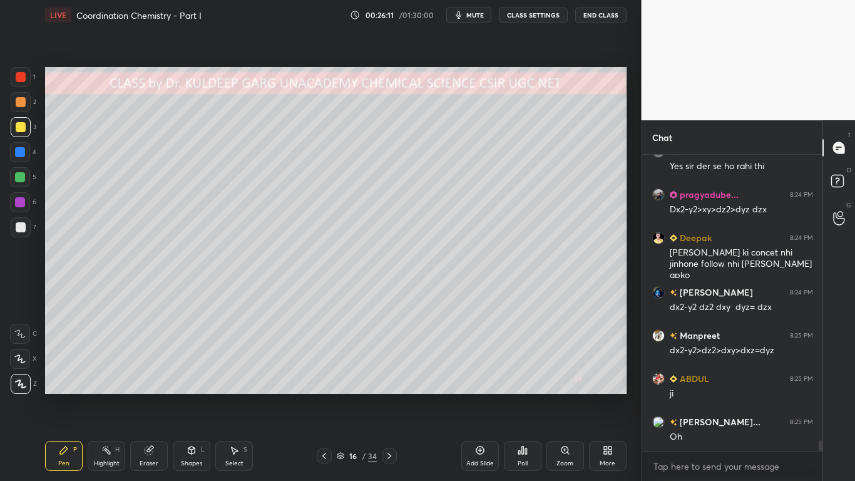
click at [19, 227] on div at bounding box center [21, 227] width 10 height 10
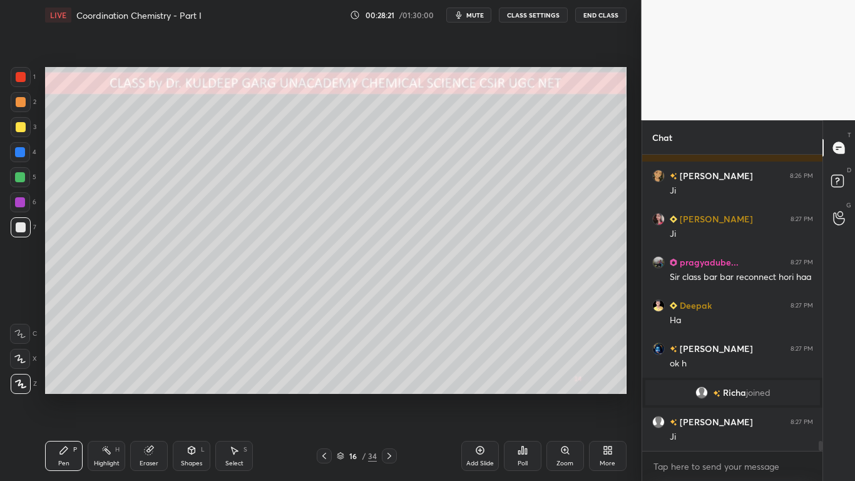
scroll to position [8471, 0]
click at [19, 127] on div at bounding box center [21, 127] width 10 height 10
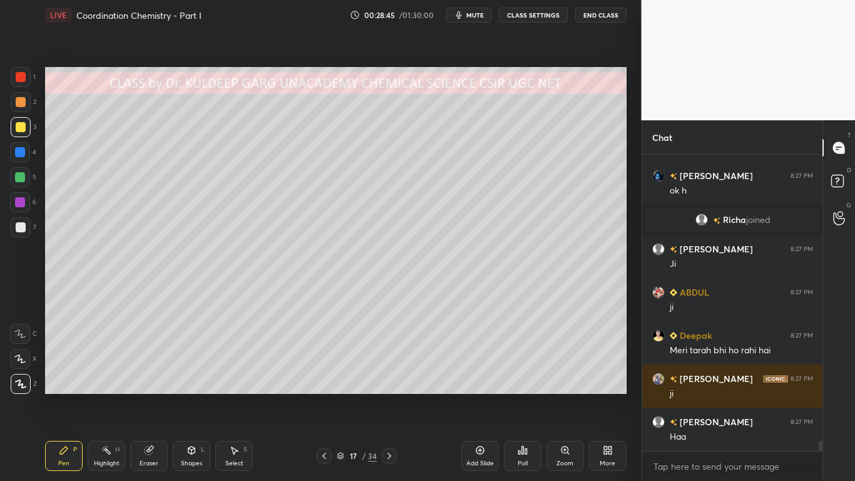
scroll to position [8687, 0]
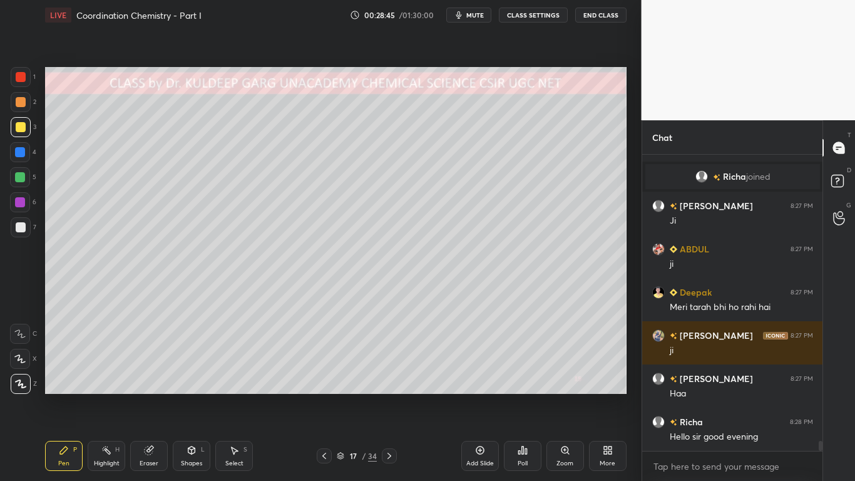
click at [20, 128] on div at bounding box center [21, 127] width 10 height 10
click at [19, 78] on div at bounding box center [21, 77] width 10 height 10
click at [20, 123] on div at bounding box center [21, 127] width 10 height 10
click at [18, 126] on div at bounding box center [21, 127] width 10 height 10
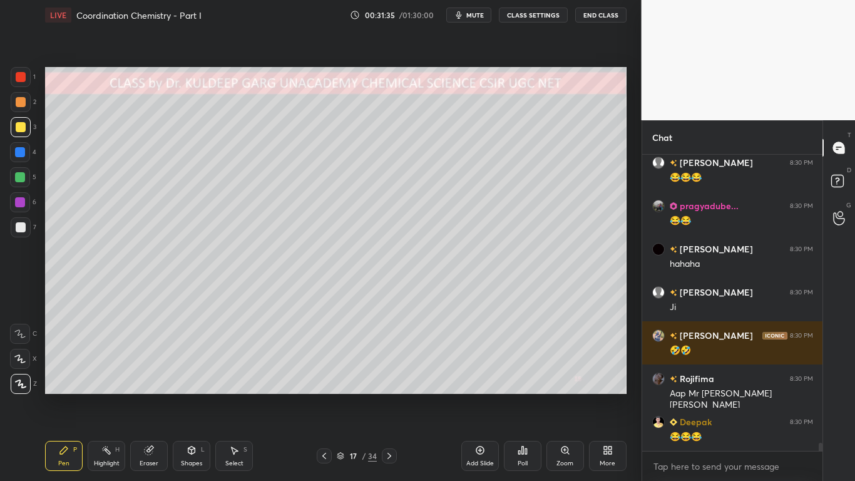
scroll to position [10328, 0]
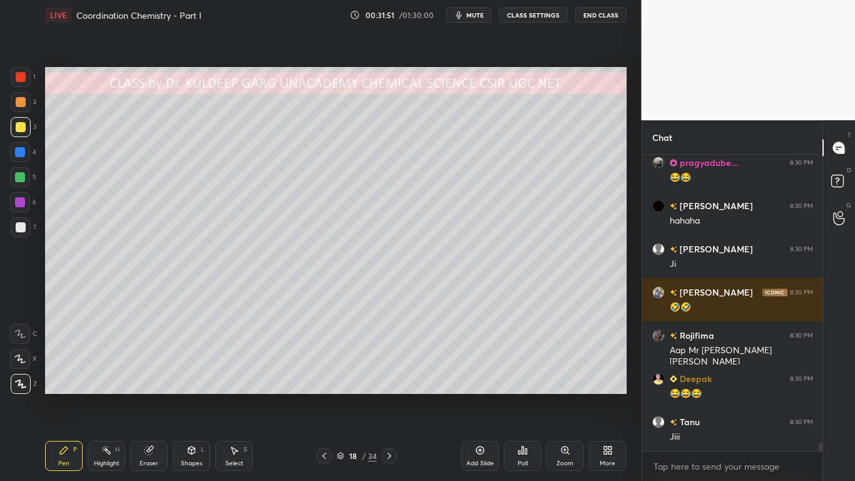
click at [20, 128] on div at bounding box center [21, 127] width 10 height 10
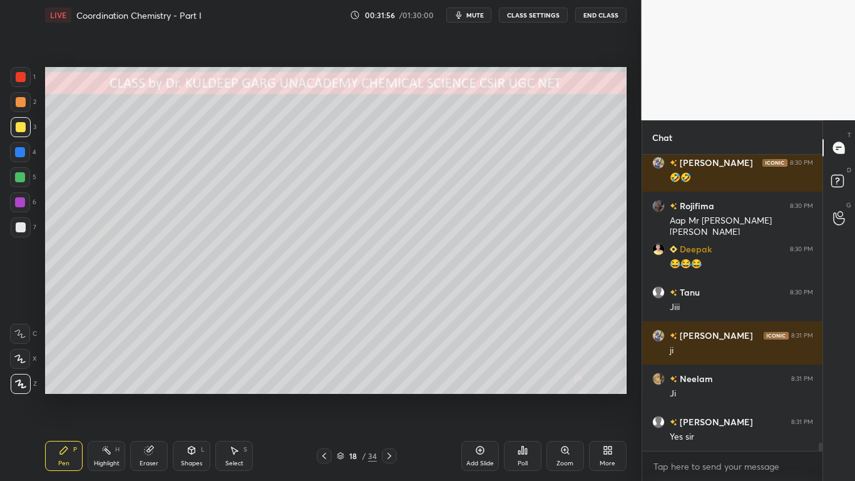
scroll to position [10501, 0]
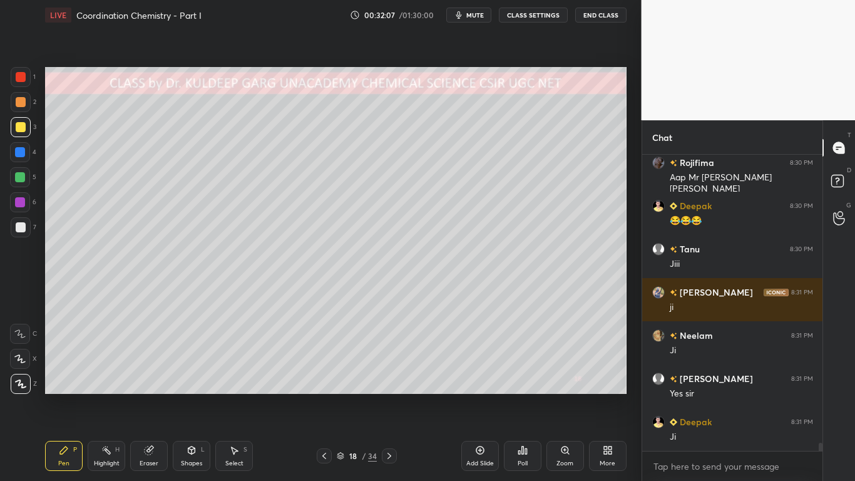
click at [16, 150] on div at bounding box center [20, 152] width 10 height 10
click at [20, 84] on div at bounding box center [21, 77] width 20 height 20
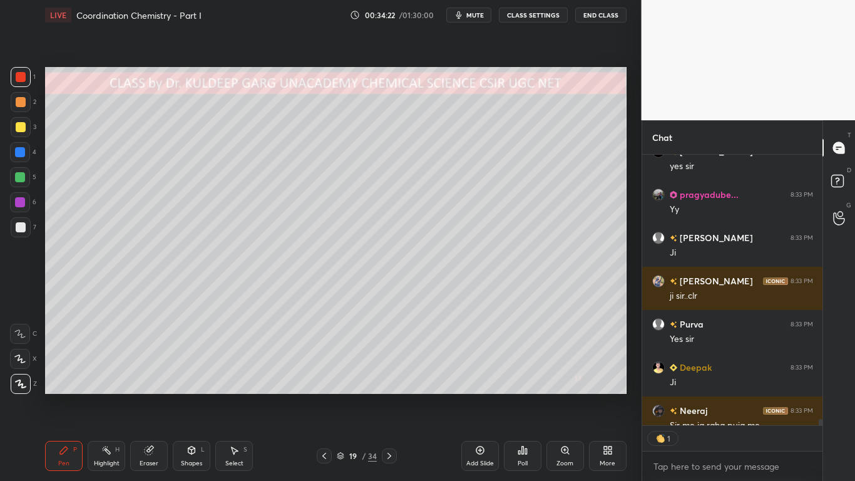
scroll to position [267, 176]
click at [19, 123] on div at bounding box center [21, 127] width 10 height 10
click at [19, 223] on div at bounding box center [21, 227] width 10 height 10
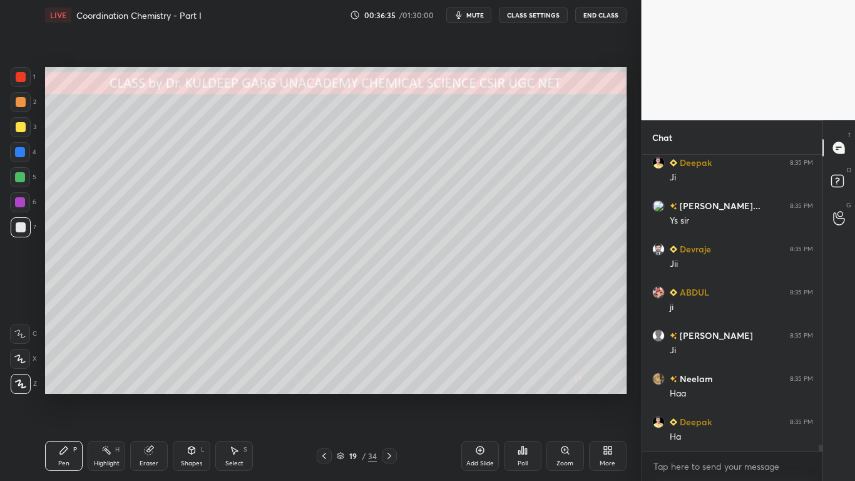
scroll to position [13849, 0]
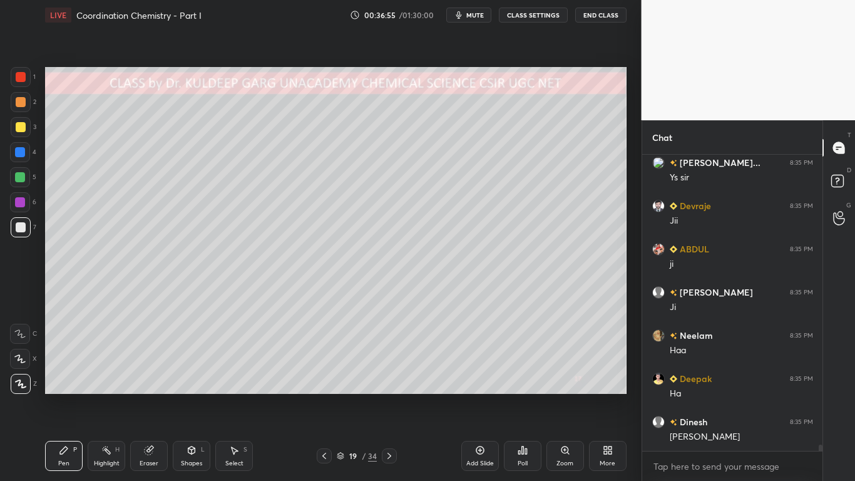
click at [18, 73] on div at bounding box center [21, 77] width 10 height 10
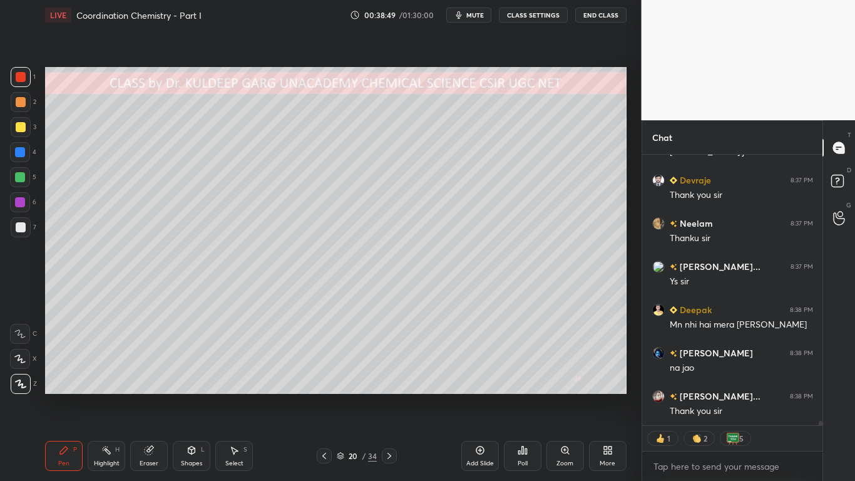
scroll to position [15927, 0]
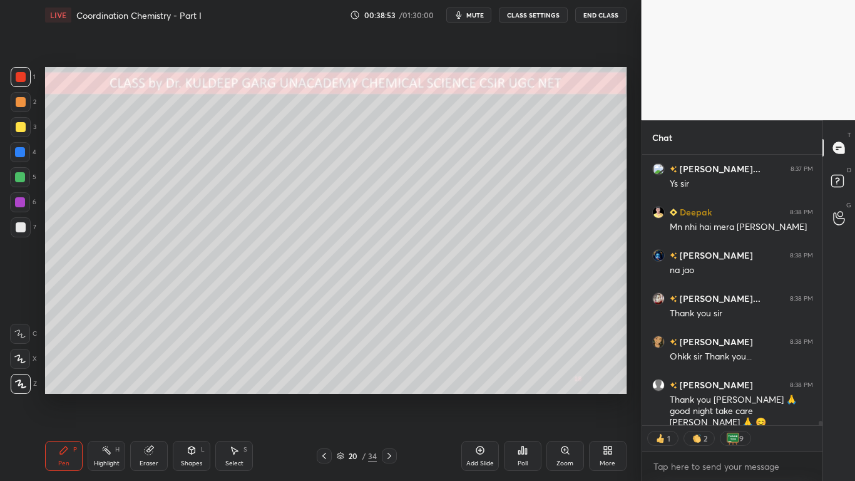
click at [18, 228] on div at bounding box center [21, 227] width 10 height 10
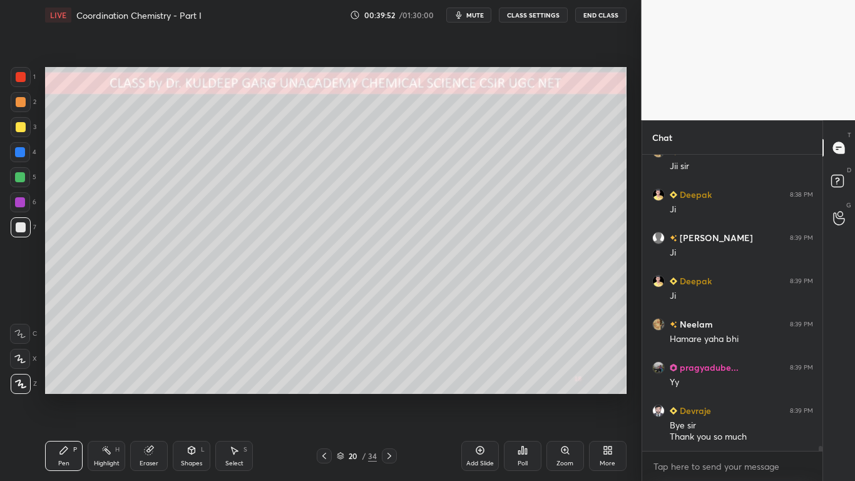
scroll to position [16831, 0]
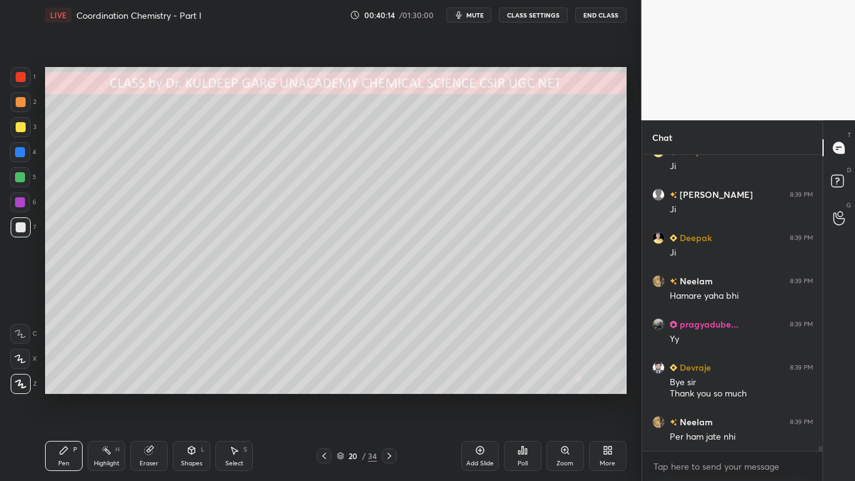
click at [16, 228] on div at bounding box center [21, 227] width 10 height 10
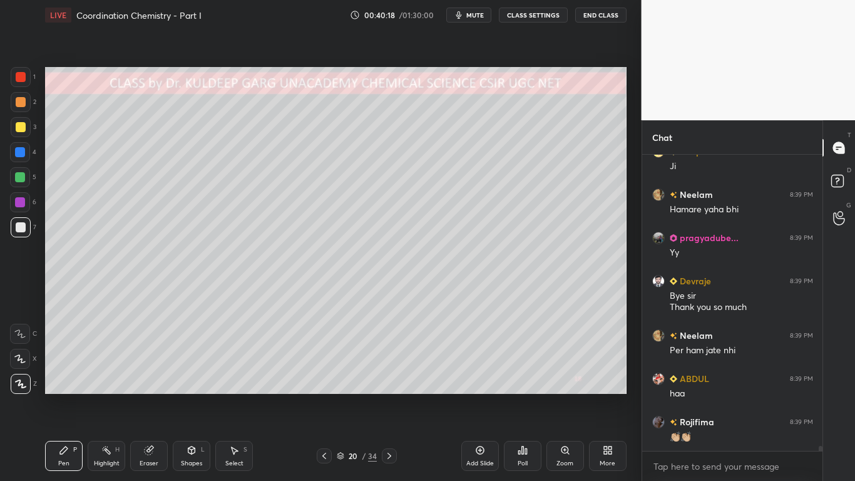
scroll to position [16960, 0]
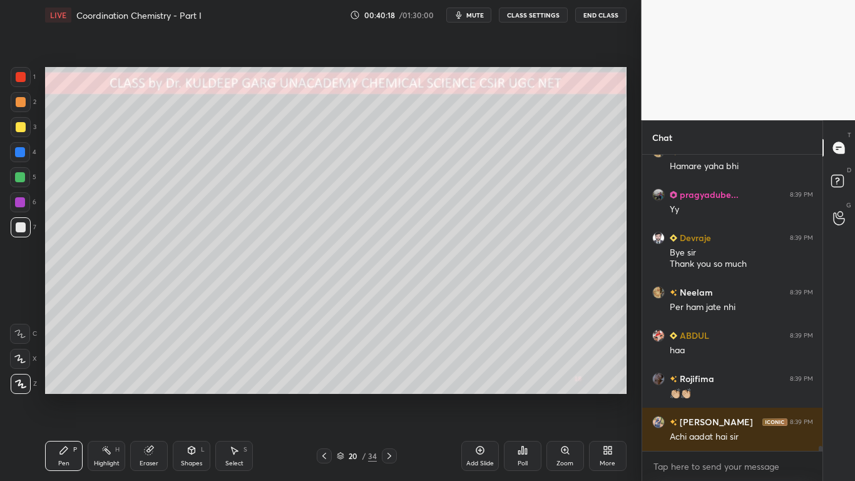
click at [24, 157] on div at bounding box center [20, 152] width 20 height 20
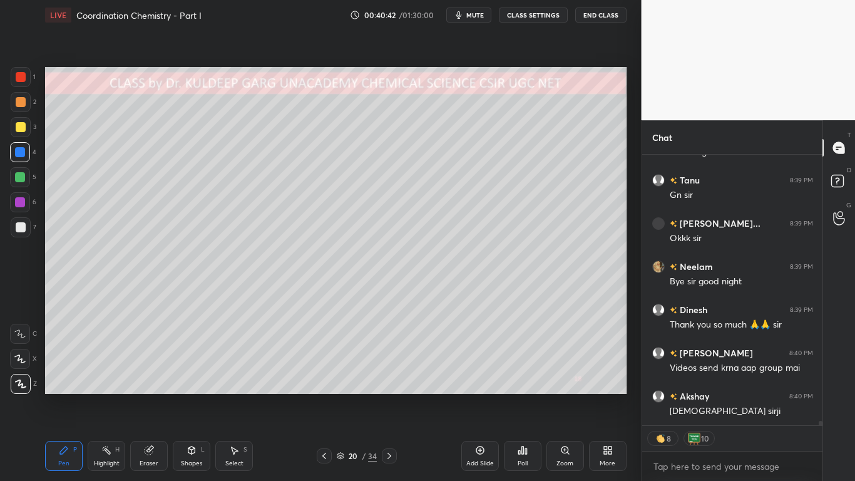
scroll to position [17418, 0]
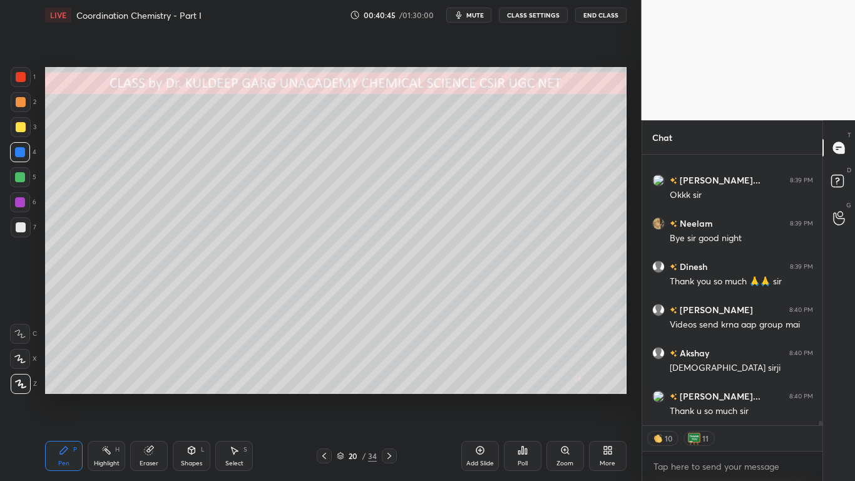
click at [21, 227] on div at bounding box center [21, 227] width 10 height 10
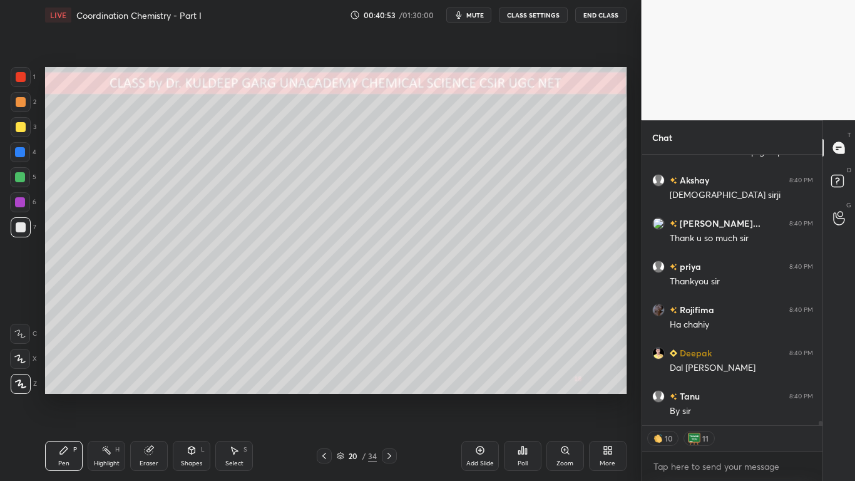
scroll to position [17634, 0]
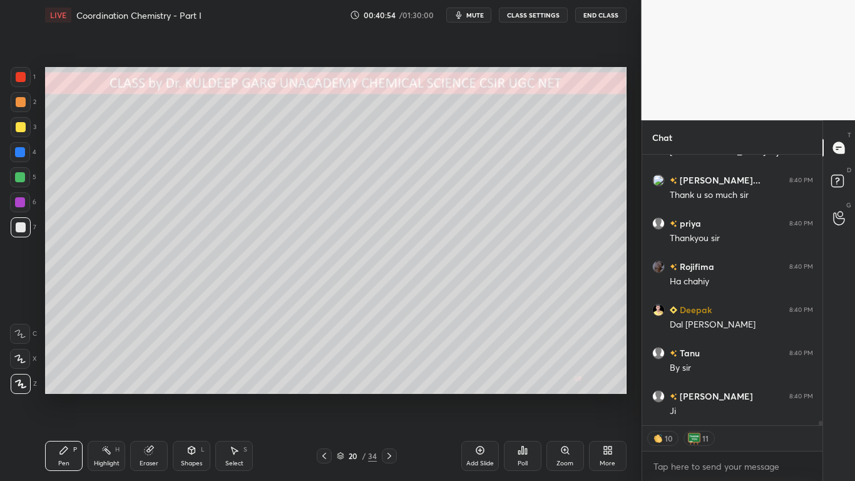
click at [590, 19] on button "End Class" at bounding box center [600, 15] width 51 height 15
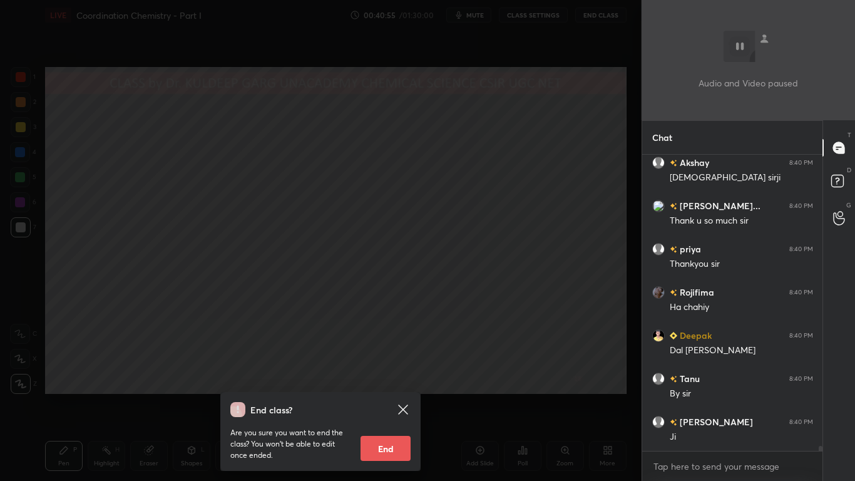
scroll to position [17651, 0]
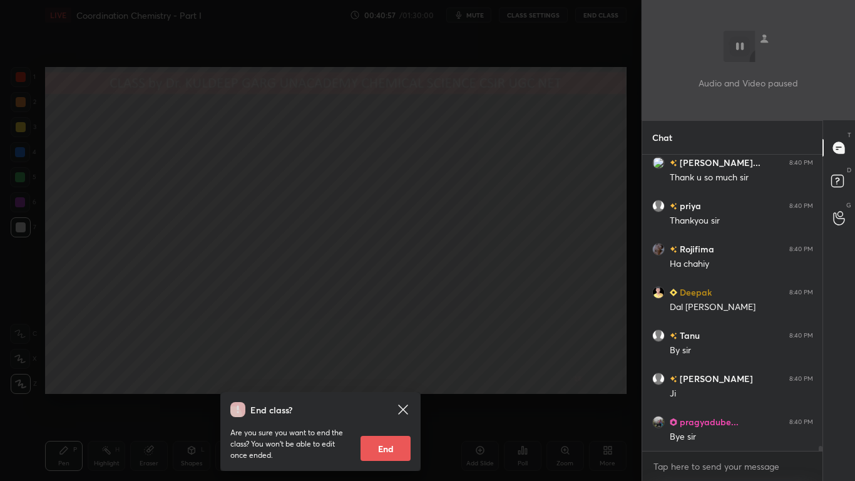
click at [389, 386] on button "End" at bounding box center [385, 448] width 50 height 25
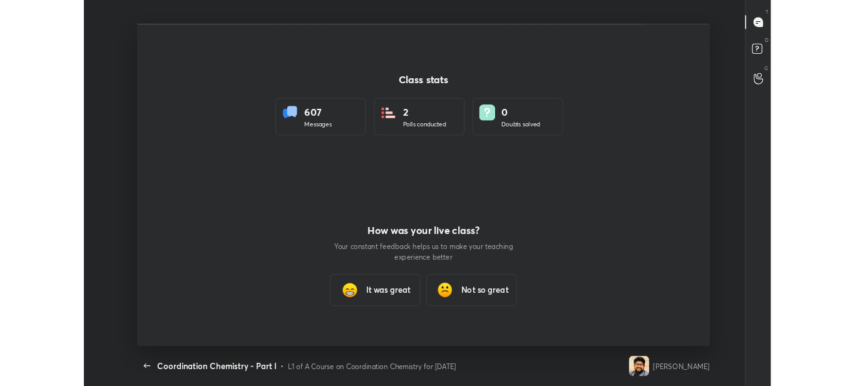
scroll to position [0, 0]
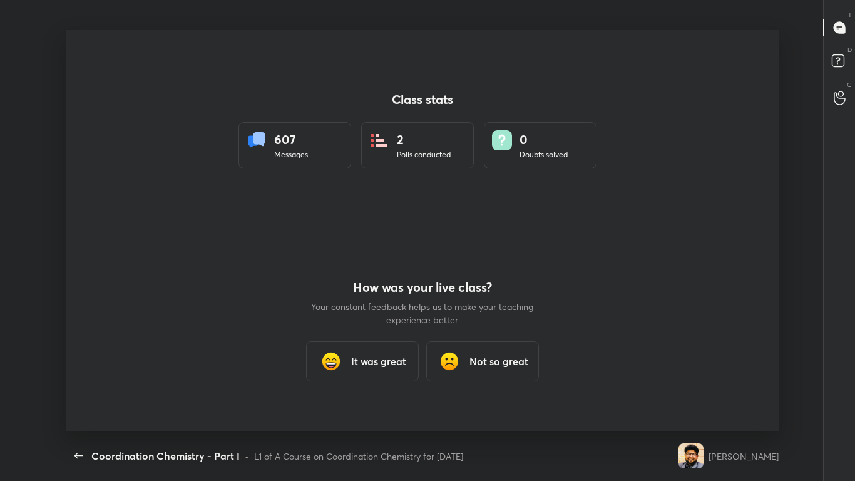
click at [399, 352] on div "It was great" at bounding box center [362, 361] width 113 height 40
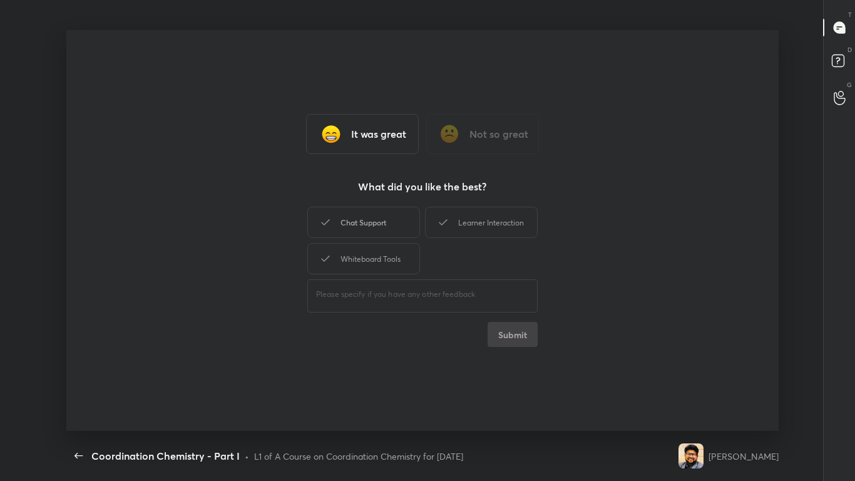
click at [376, 215] on div "Chat Support" at bounding box center [363, 222] width 113 height 31
click at [459, 228] on div "Learner Interaction" at bounding box center [481, 222] width 113 height 31
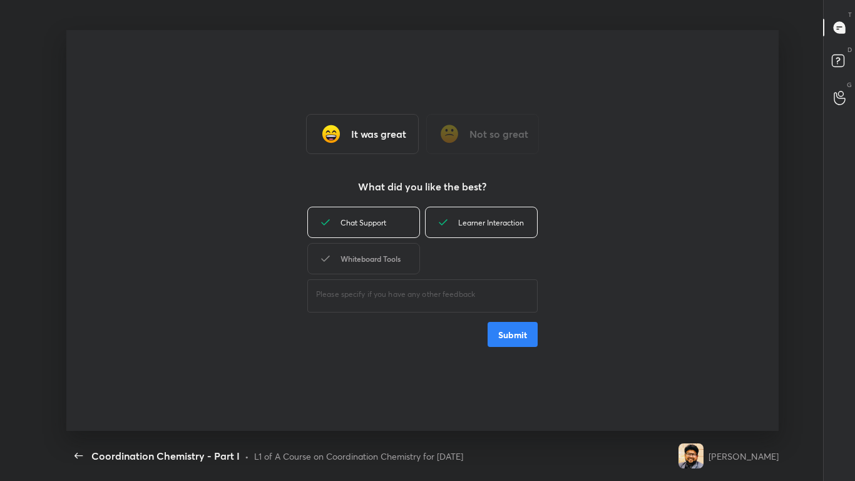
click at [375, 270] on div "Whiteboard Tools" at bounding box center [363, 258] width 113 height 31
click at [511, 337] on button "Submit" at bounding box center [513, 334] width 50 height 25
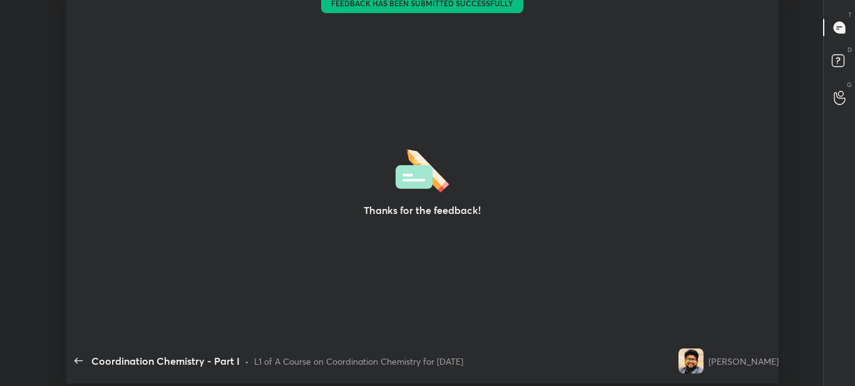
type textarea "x"
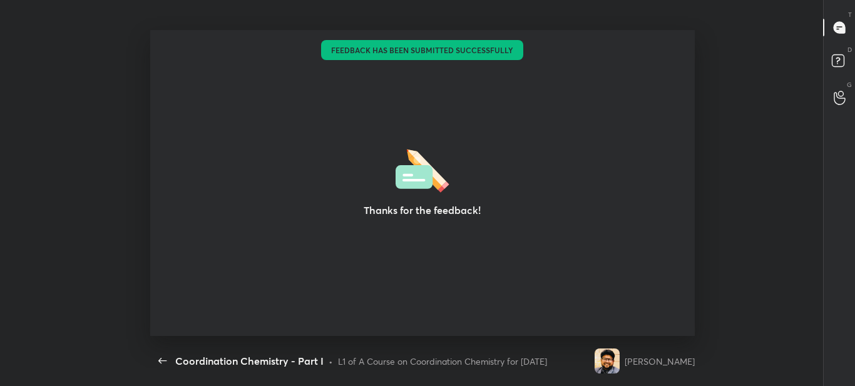
scroll to position [62276, 61738]
